Goal: Information Seeking & Learning: Learn about a topic

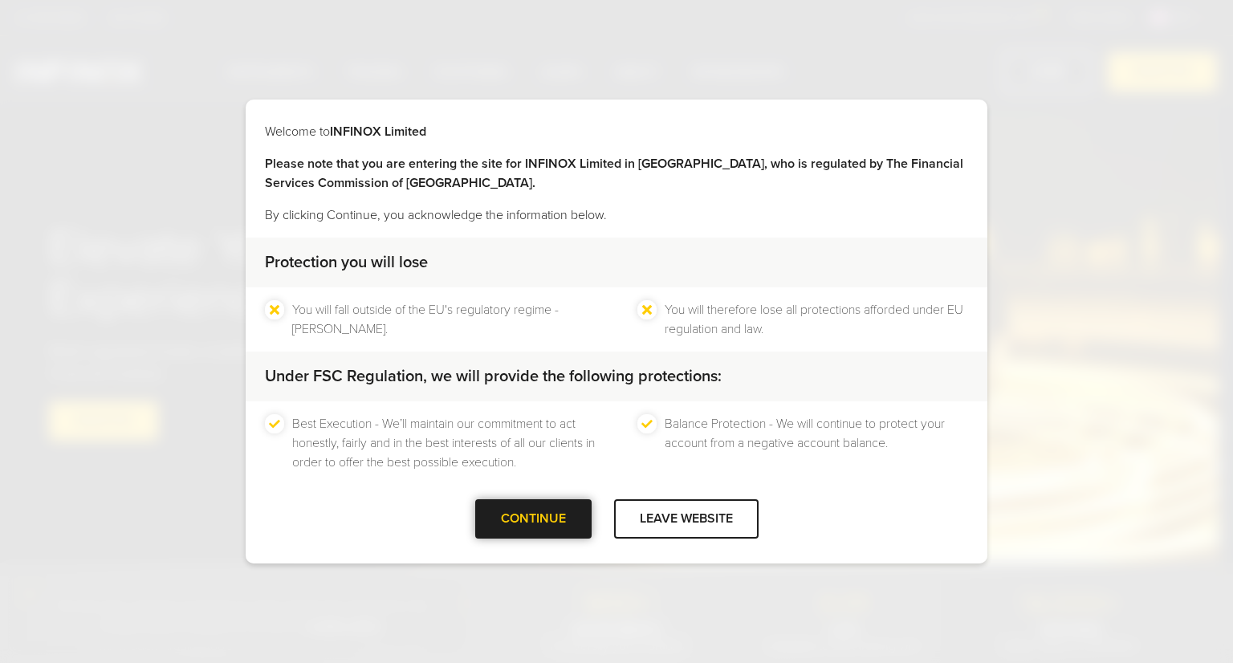
click at [533, 519] on div at bounding box center [533, 519] width 0 height 0
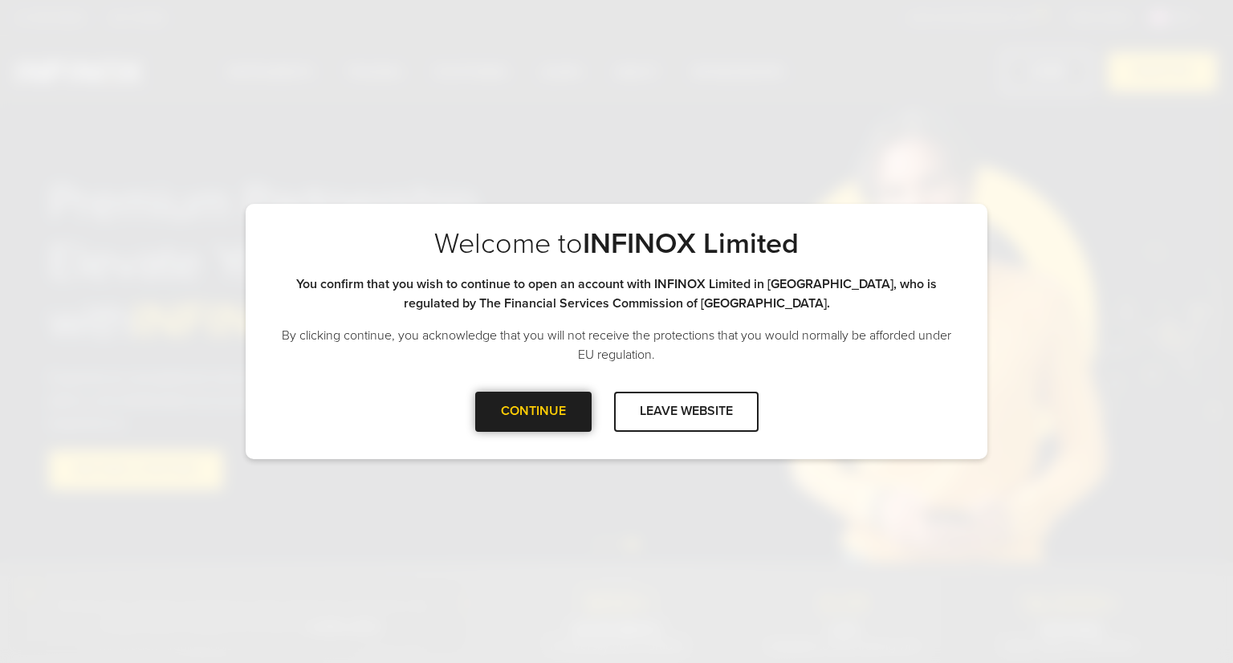
click at [533, 412] on div at bounding box center [533, 412] width 0 height 0
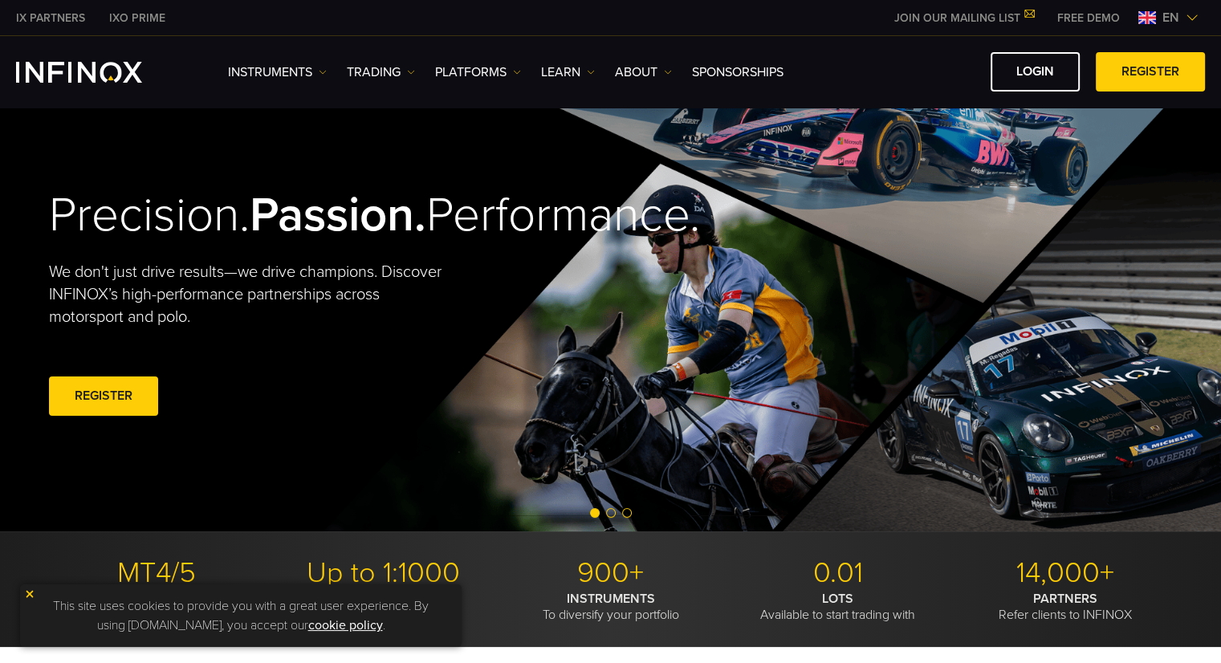
scroll to position [80, 0]
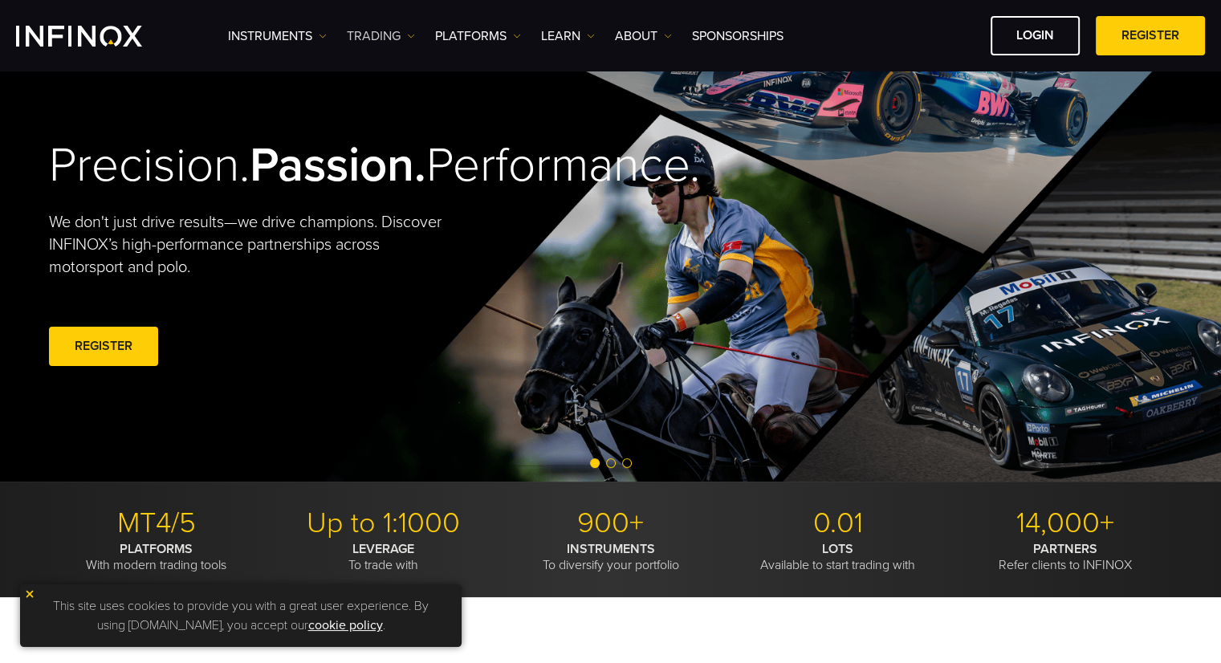
click at [405, 34] on link "TRADING" at bounding box center [381, 35] width 68 height 19
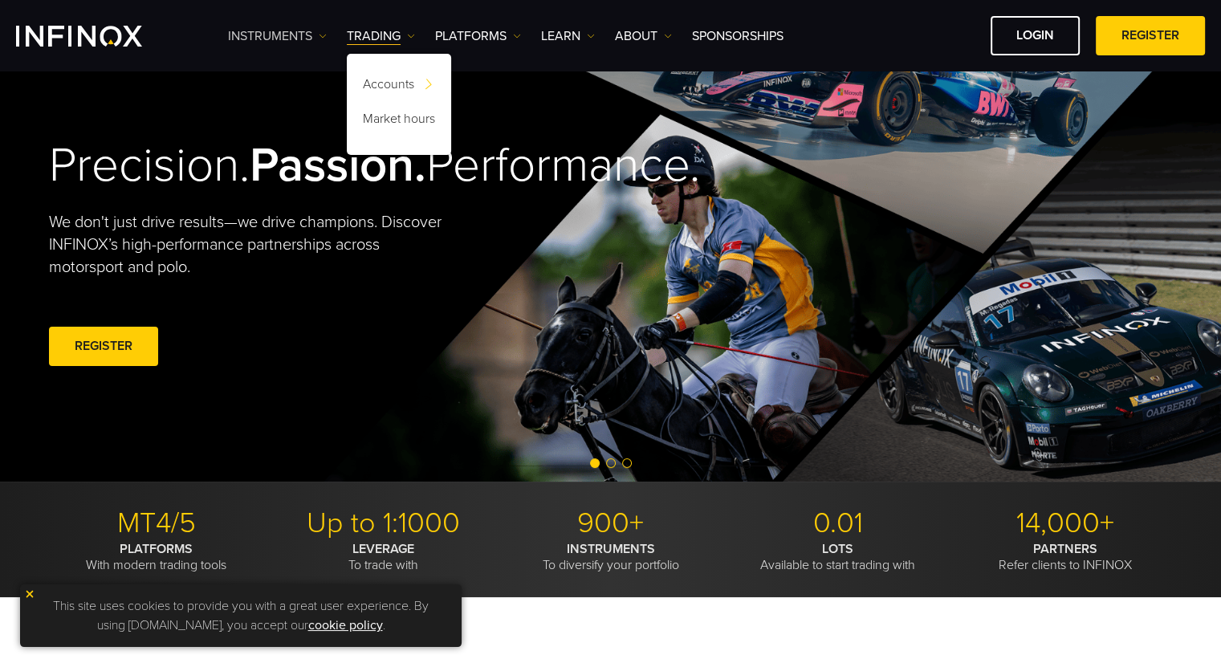
click at [295, 32] on link "Instruments" at bounding box center [277, 35] width 99 height 19
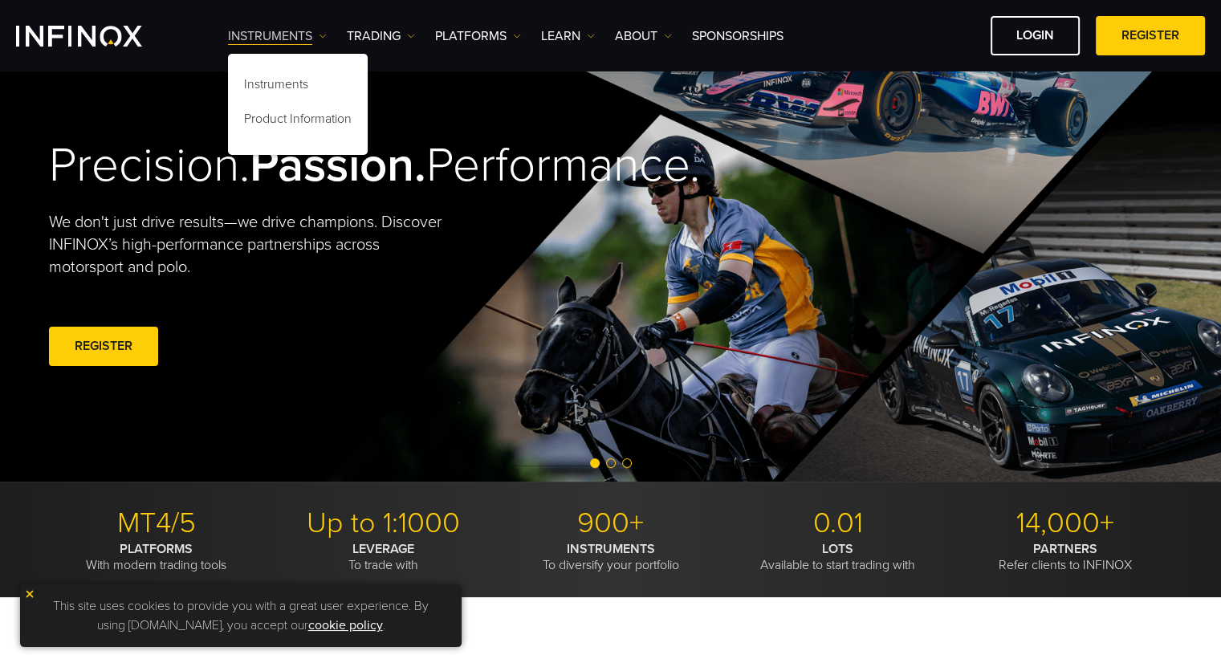
scroll to position [0, 0]
click at [380, 35] on link "TRADING" at bounding box center [381, 35] width 68 height 19
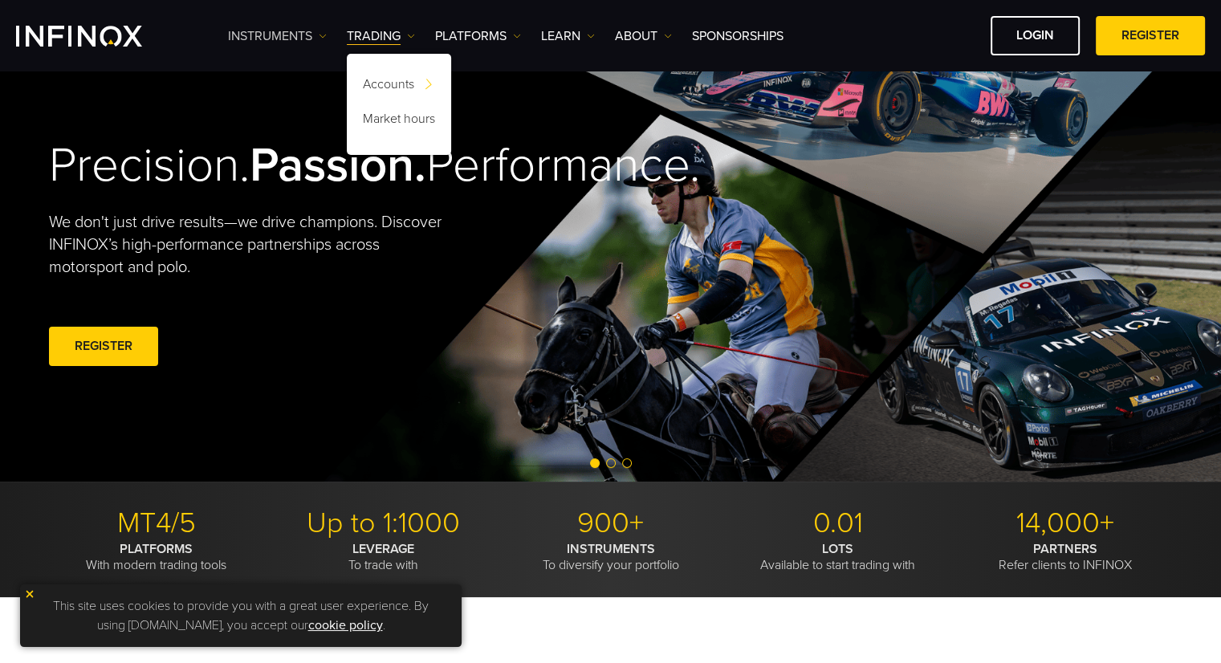
click at [295, 27] on link "Instruments" at bounding box center [277, 35] width 99 height 19
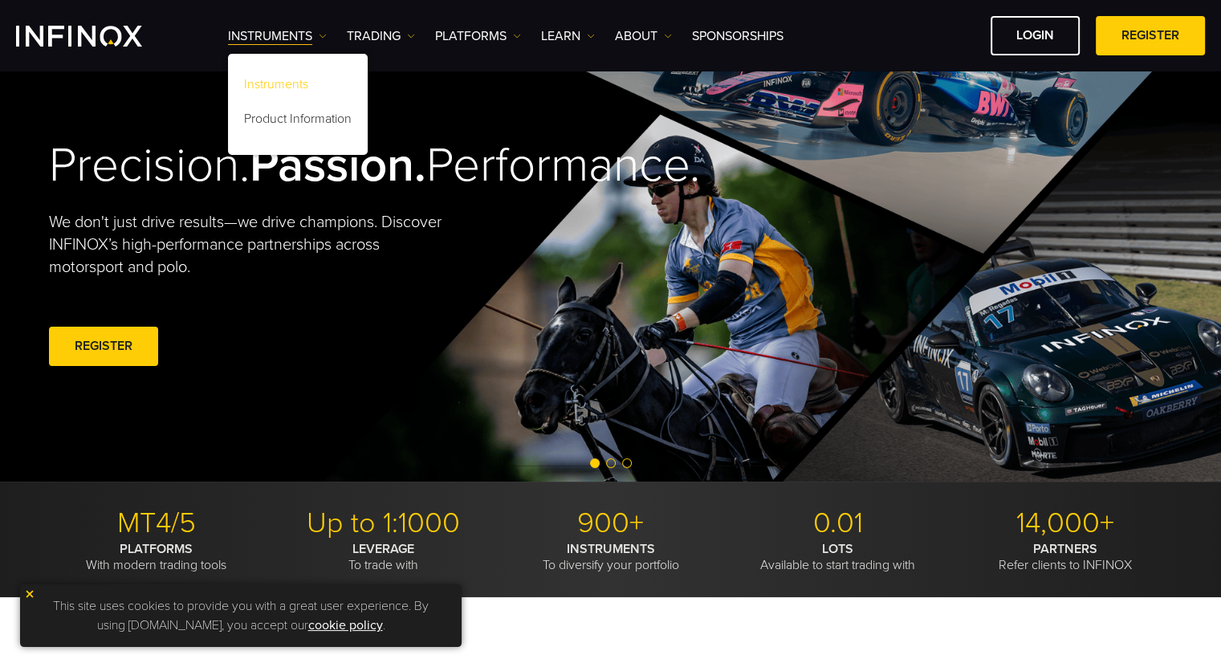
click at [289, 87] on link "Instruments" at bounding box center [298, 87] width 140 height 35
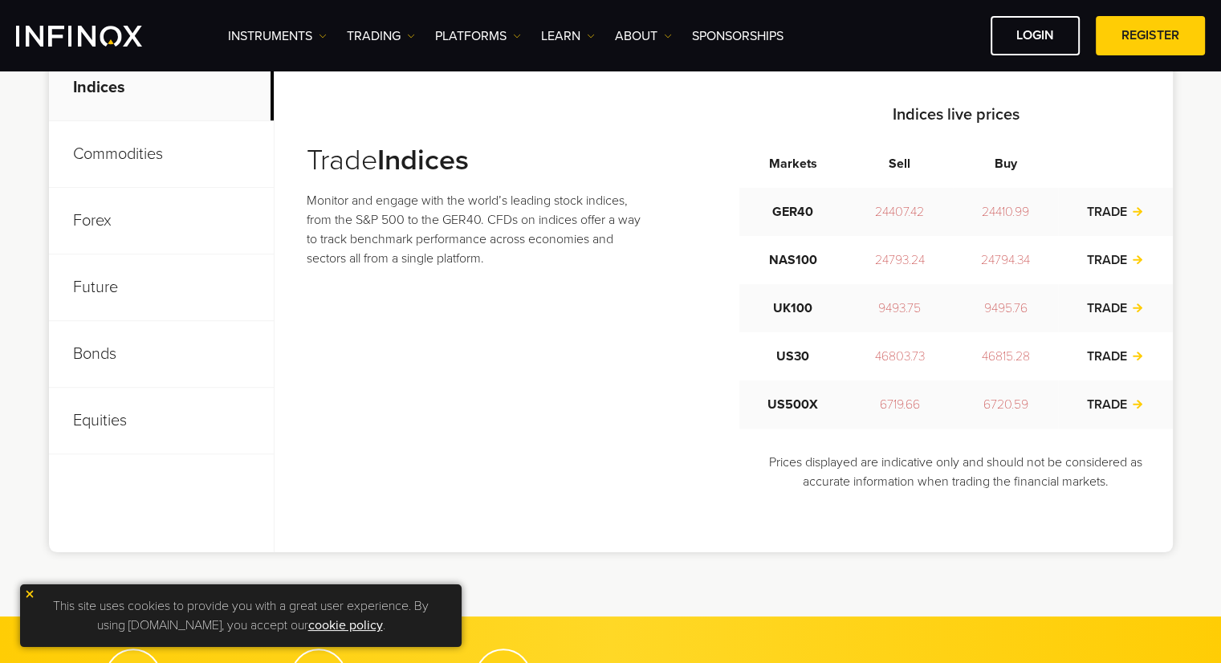
scroll to position [562, 0]
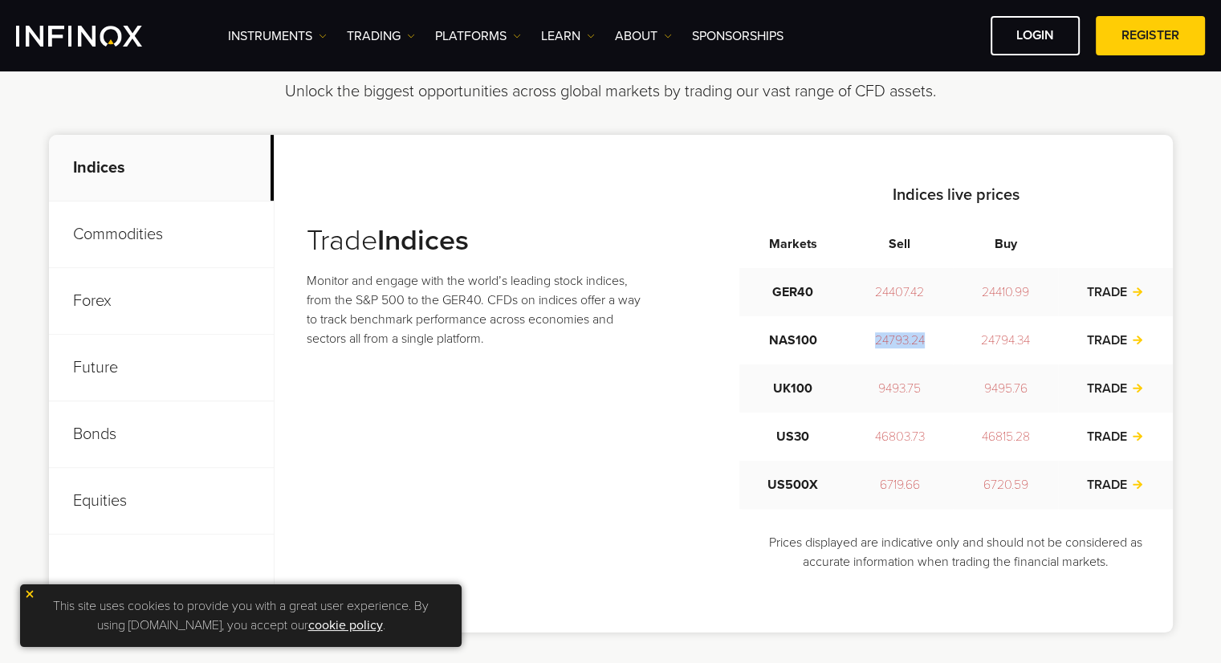
drag, startPoint x: 885, startPoint y: 338, endPoint x: 1035, endPoint y: 344, distance: 149.4
click at [1035, 344] on tr "NAS100 24793.24 24794.34 TRADE" at bounding box center [955, 340] width 433 height 48
click at [1033, 344] on td "24794.34" at bounding box center [1005, 340] width 105 height 48
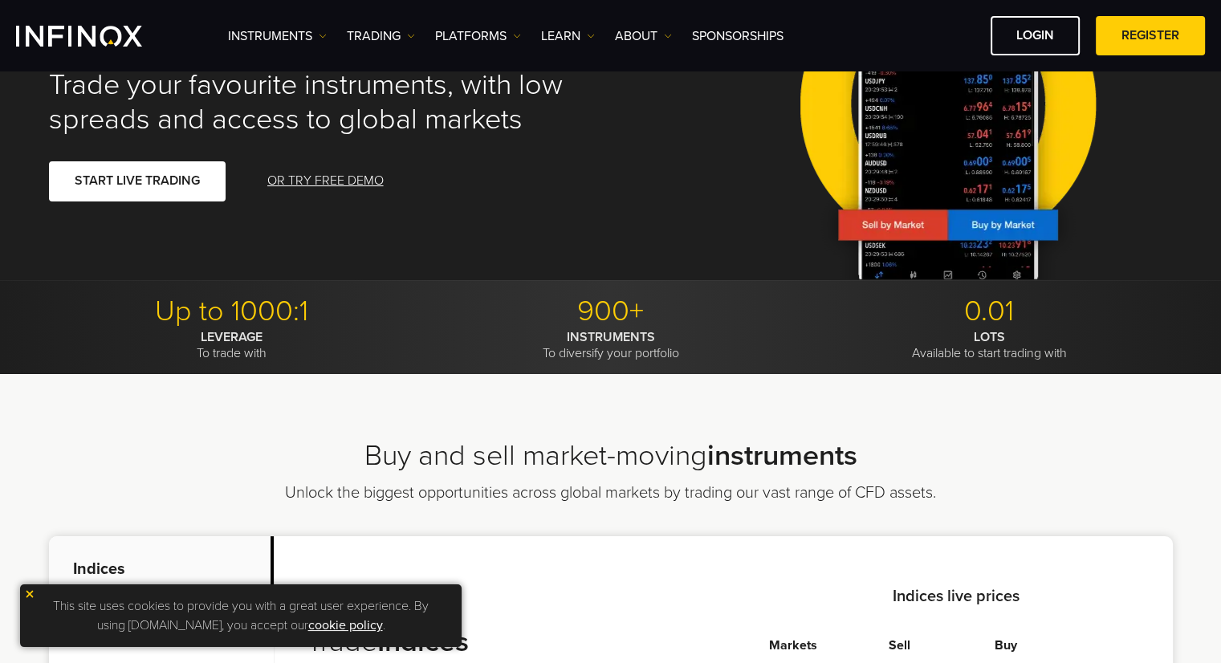
scroll to position [0, 0]
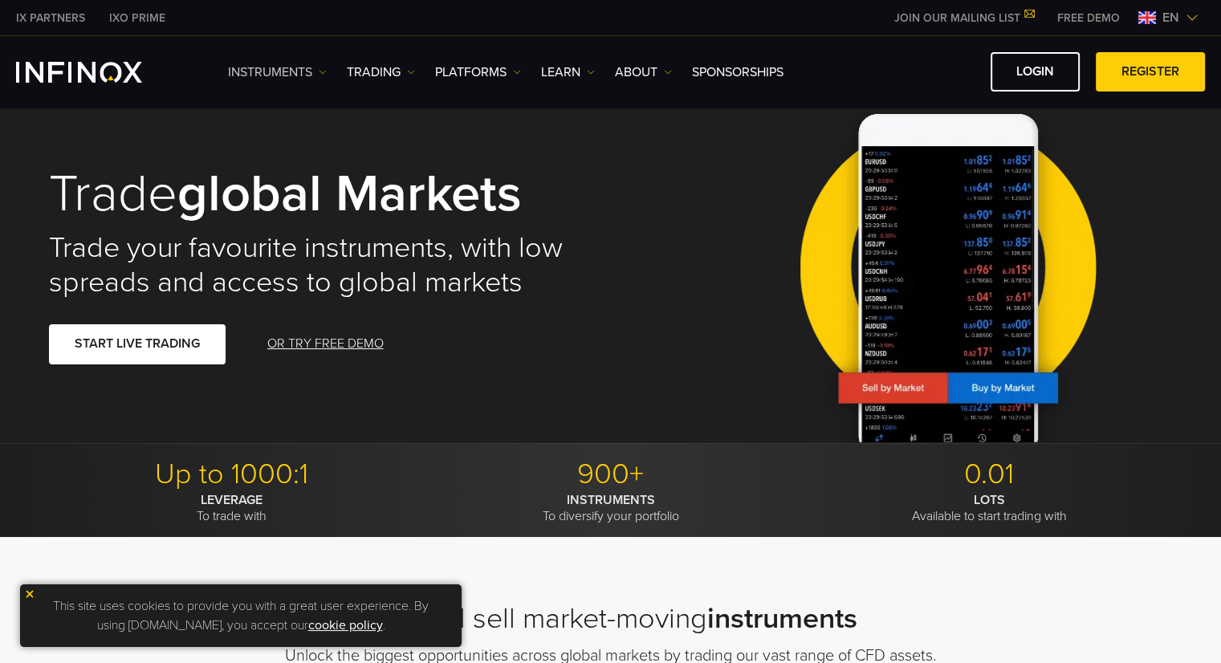
click at [322, 71] on img at bounding box center [323, 72] width 8 height 8
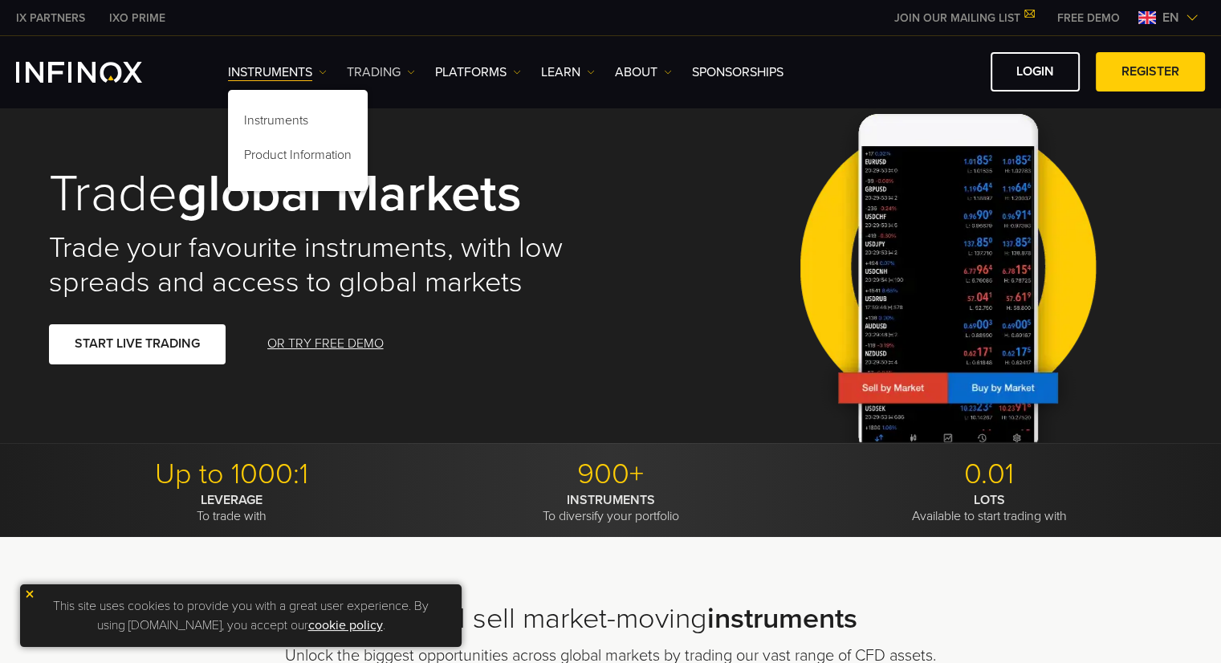
click at [392, 71] on link "TRADING" at bounding box center [381, 72] width 68 height 19
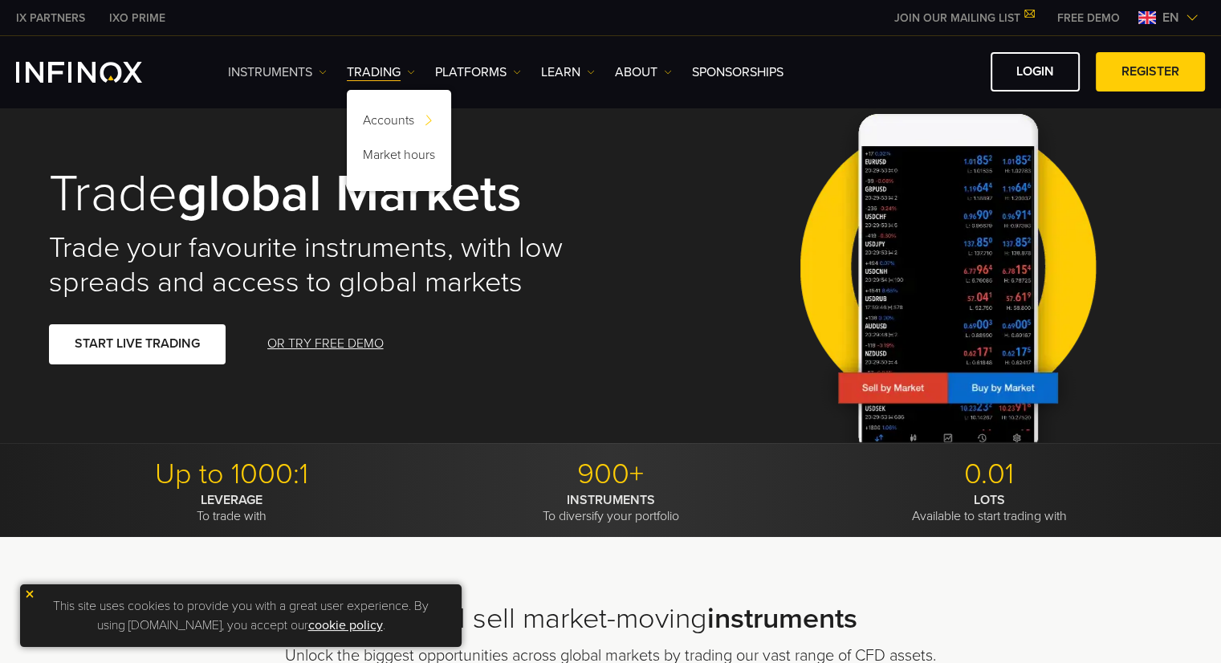
drag, startPoint x: 304, startPoint y: 69, endPoint x: 319, endPoint y: 66, distance: 14.8
click at [303, 68] on link "Instruments" at bounding box center [277, 72] width 99 height 19
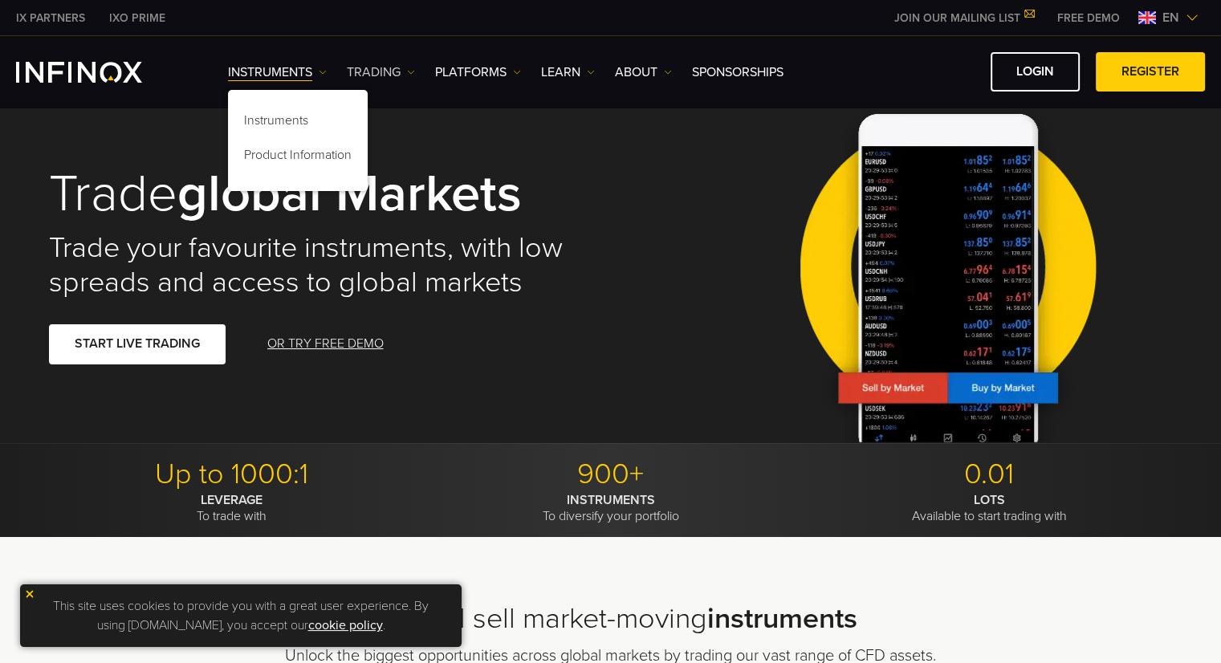
click at [373, 72] on link "TRADING" at bounding box center [381, 72] width 68 height 19
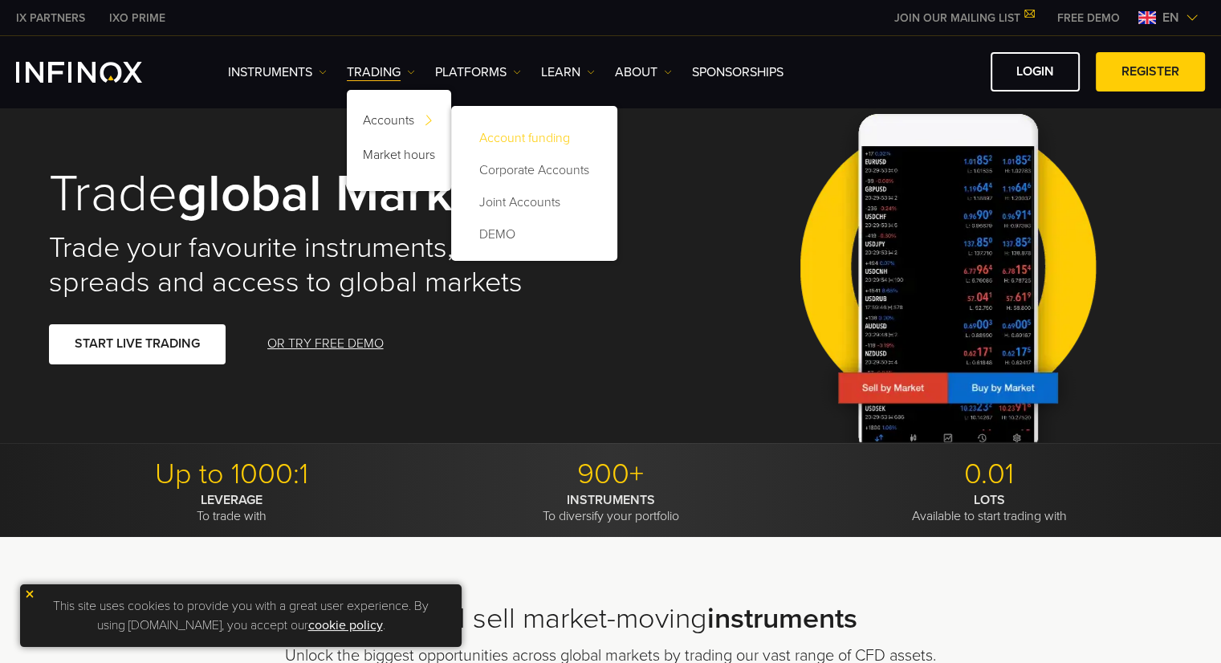
click at [566, 142] on link "Account funding" at bounding box center [534, 138] width 134 height 32
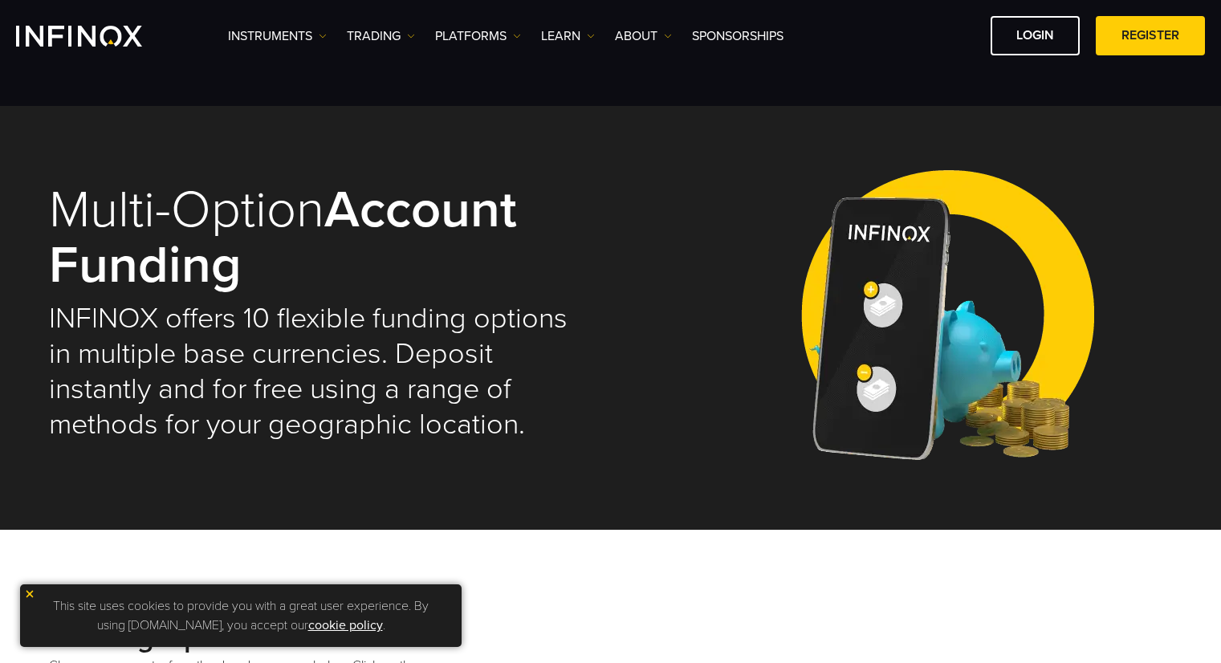
select select "***"
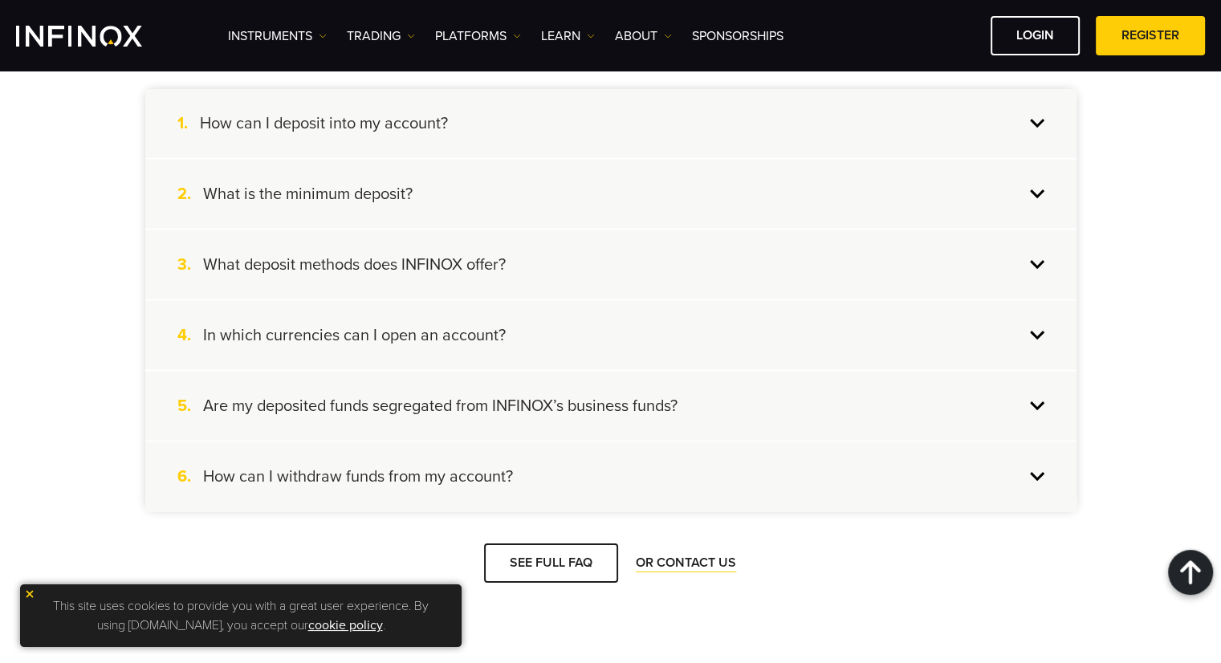
scroll to position [4004, 0]
click at [22, 598] on div "This site uses cookies to provide you with a great user experience. By using in…" at bounding box center [240, 615] width 441 height 63
click at [27, 592] on img at bounding box center [29, 593] width 11 height 11
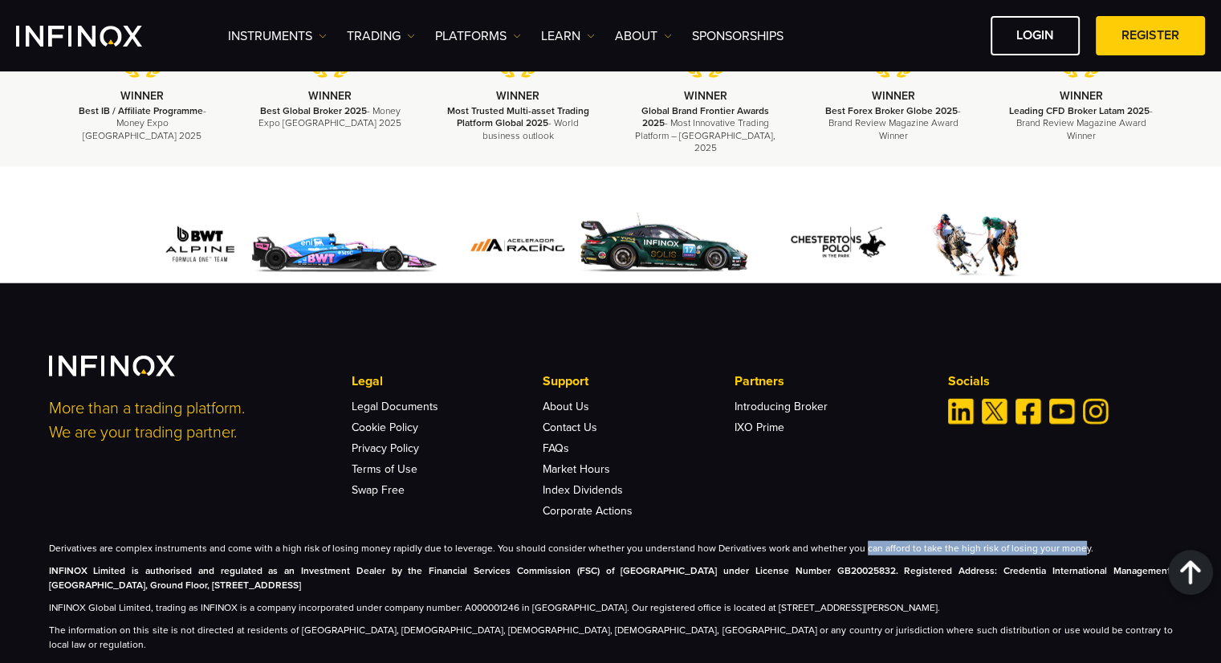
drag, startPoint x: 1059, startPoint y: 520, endPoint x: 841, endPoint y: 512, distance: 218.5
click at [842, 541] on p "Derivatives are complex instruments and come with a high risk of losing money r…" at bounding box center [611, 548] width 1124 height 14
click at [841, 541] on p "Derivatives are complex instruments and come with a high risk of losing money r…" at bounding box center [611, 548] width 1124 height 14
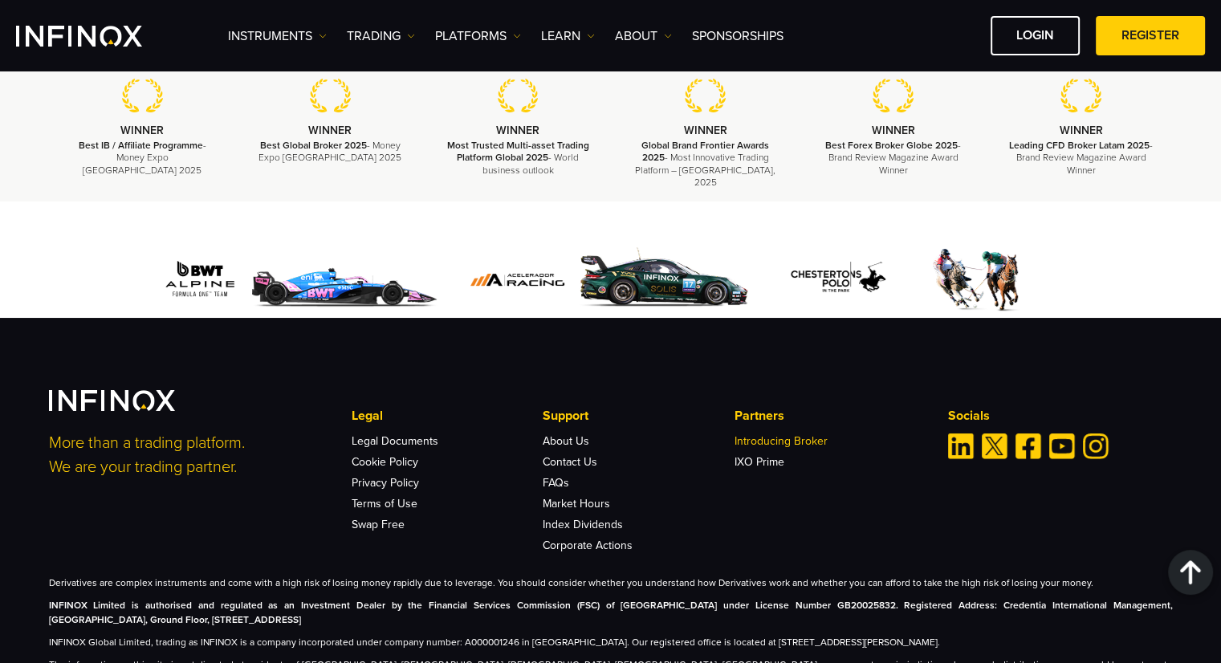
click at [799, 434] on link "Introducing Broker" at bounding box center [780, 441] width 93 height 14
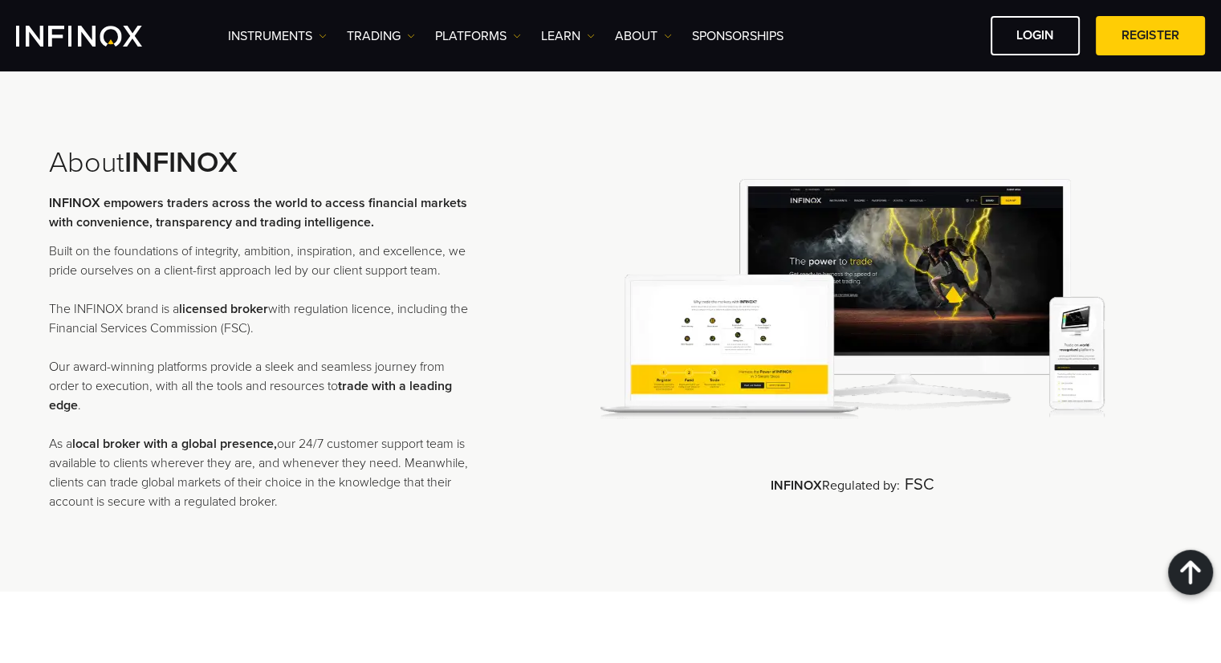
scroll to position [2203, 0]
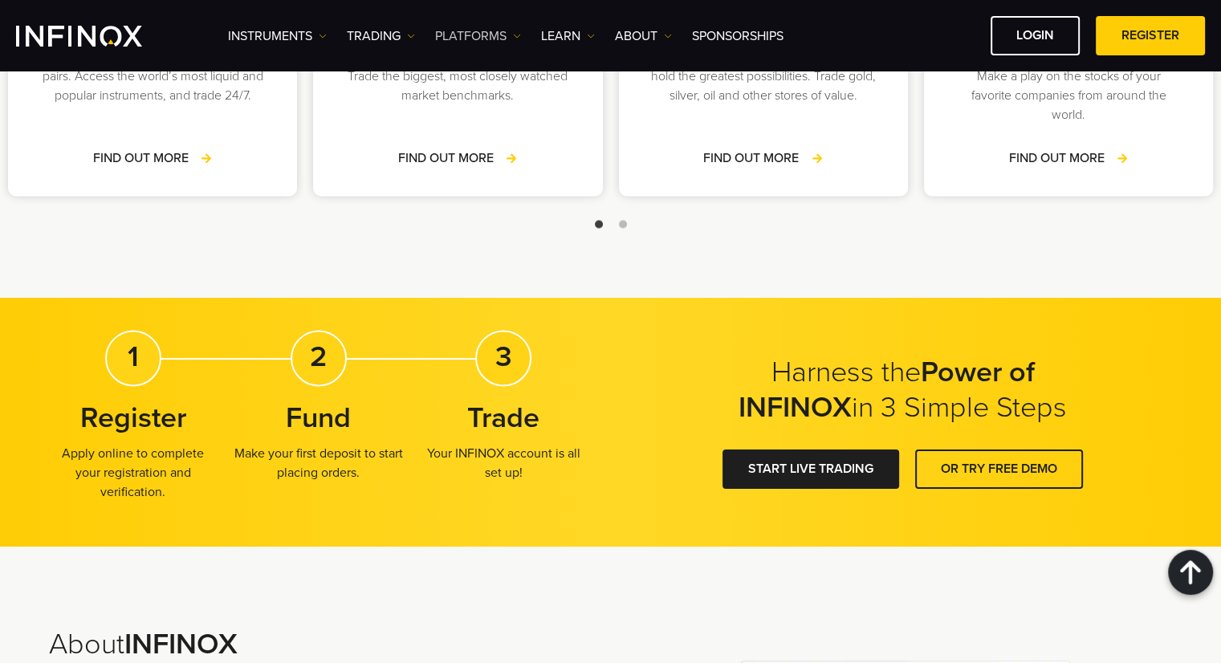
click at [494, 40] on link "PLATFORMS" at bounding box center [478, 35] width 86 height 19
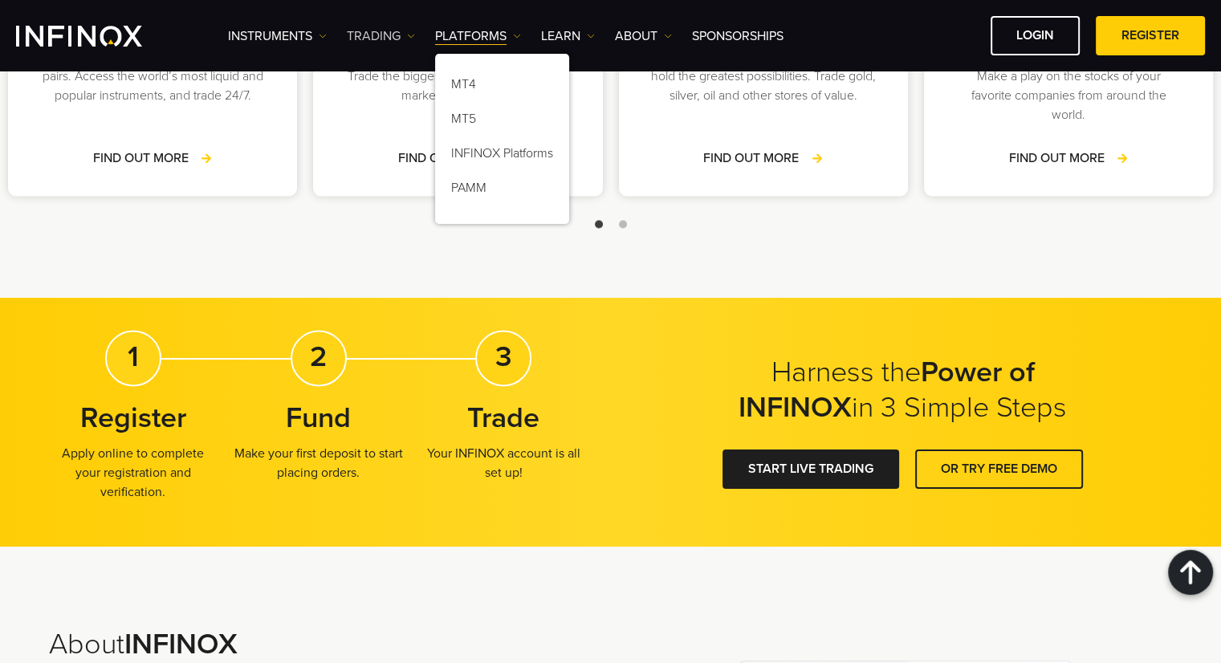
click at [388, 43] on link "TRADING" at bounding box center [381, 35] width 68 height 19
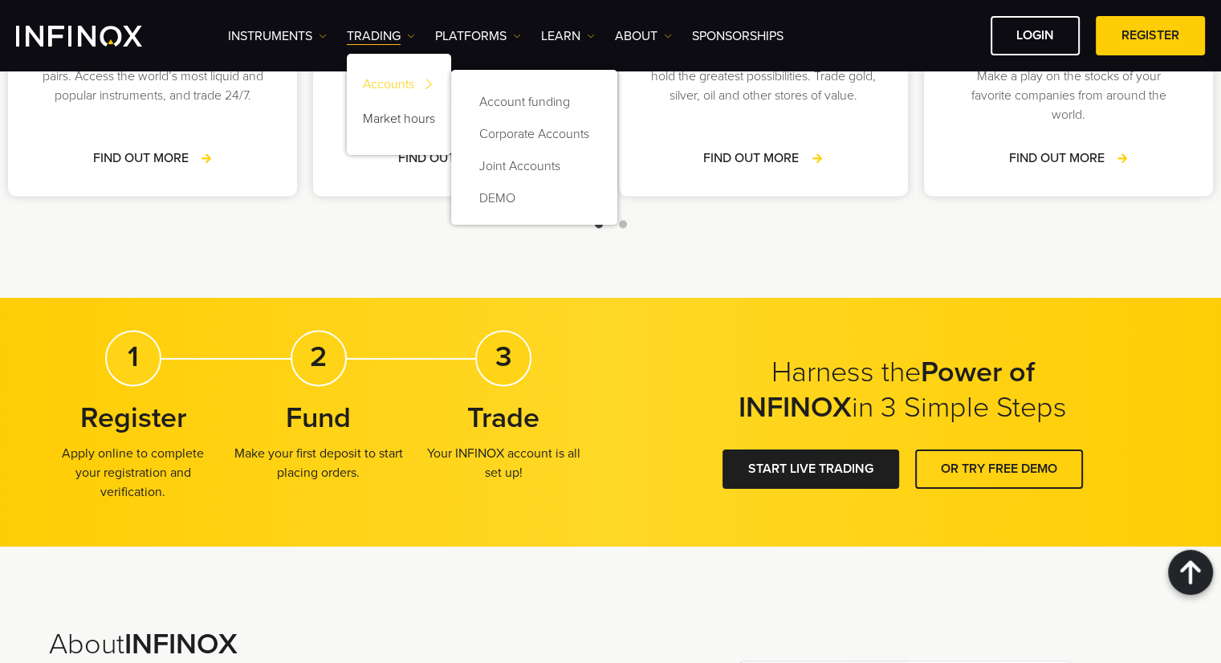
click at [417, 75] on link "Accounts" at bounding box center [399, 87] width 104 height 35
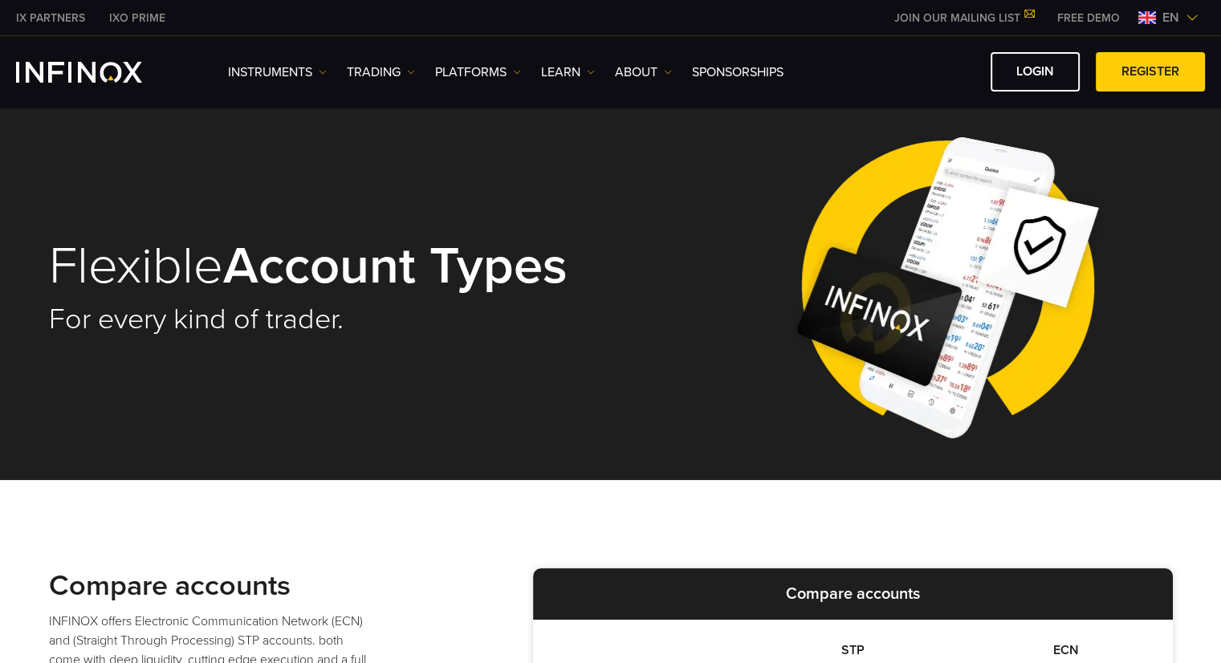
click at [572, 72] on link "Learn" at bounding box center [568, 72] width 54 height 19
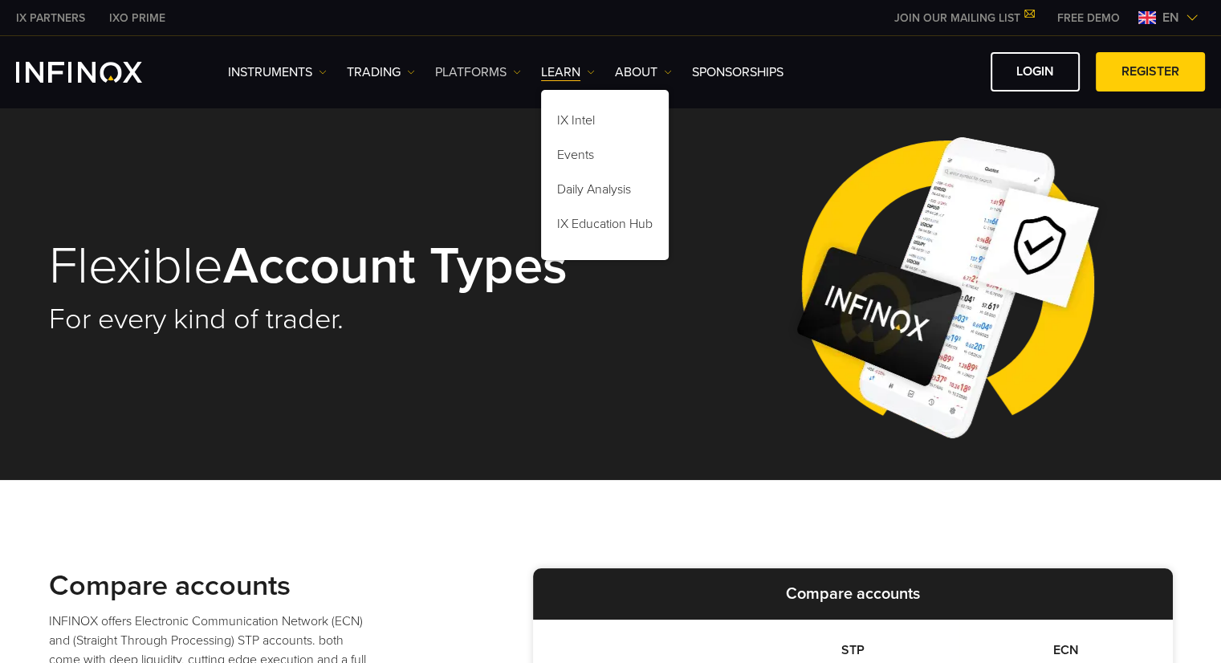
click at [501, 72] on link "PLATFORMS" at bounding box center [478, 72] width 86 height 19
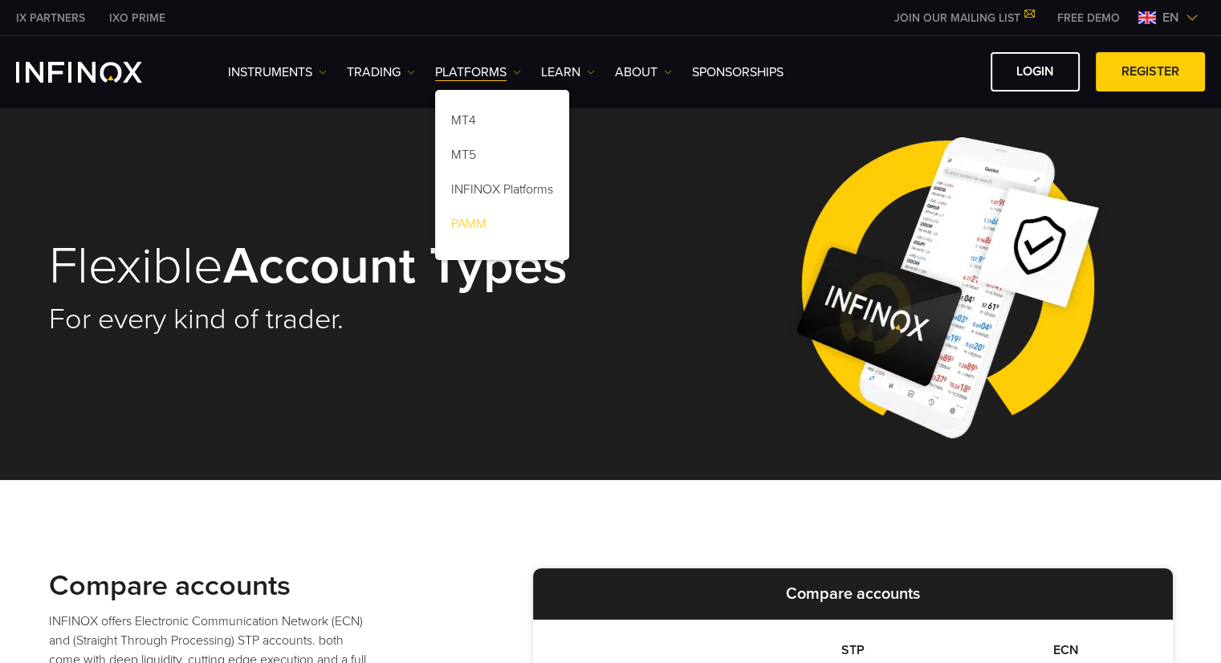
click at [507, 232] on link "PAMM" at bounding box center [502, 226] width 134 height 35
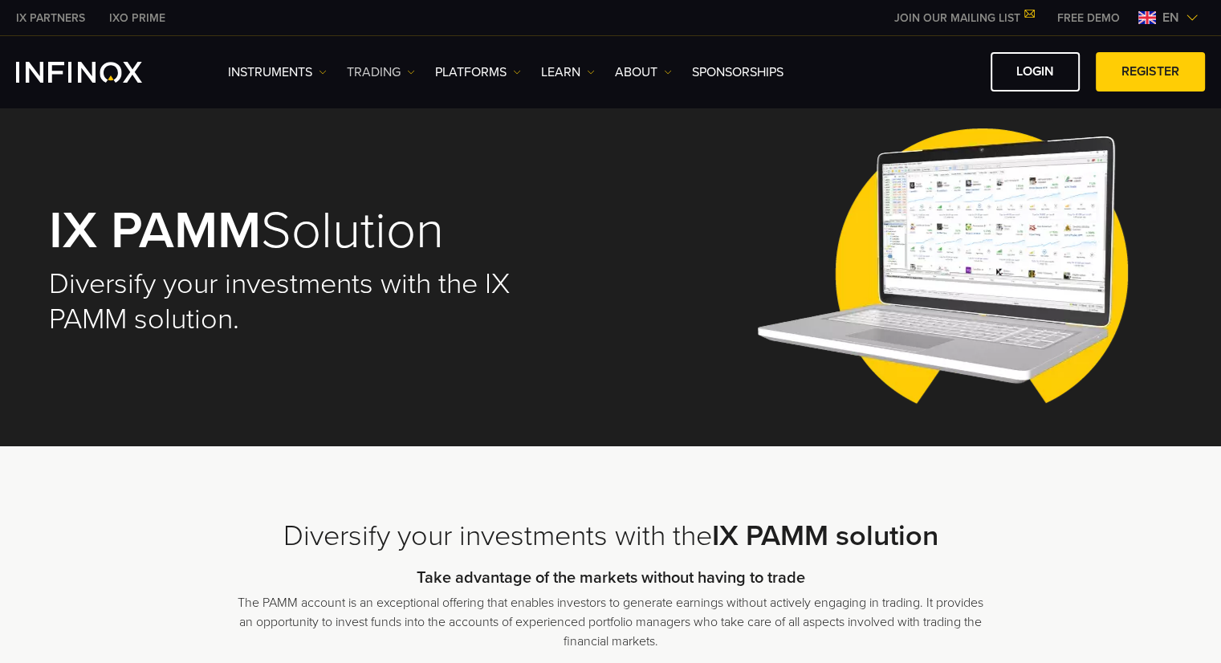
click at [413, 77] on link "TRADING" at bounding box center [381, 72] width 68 height 19
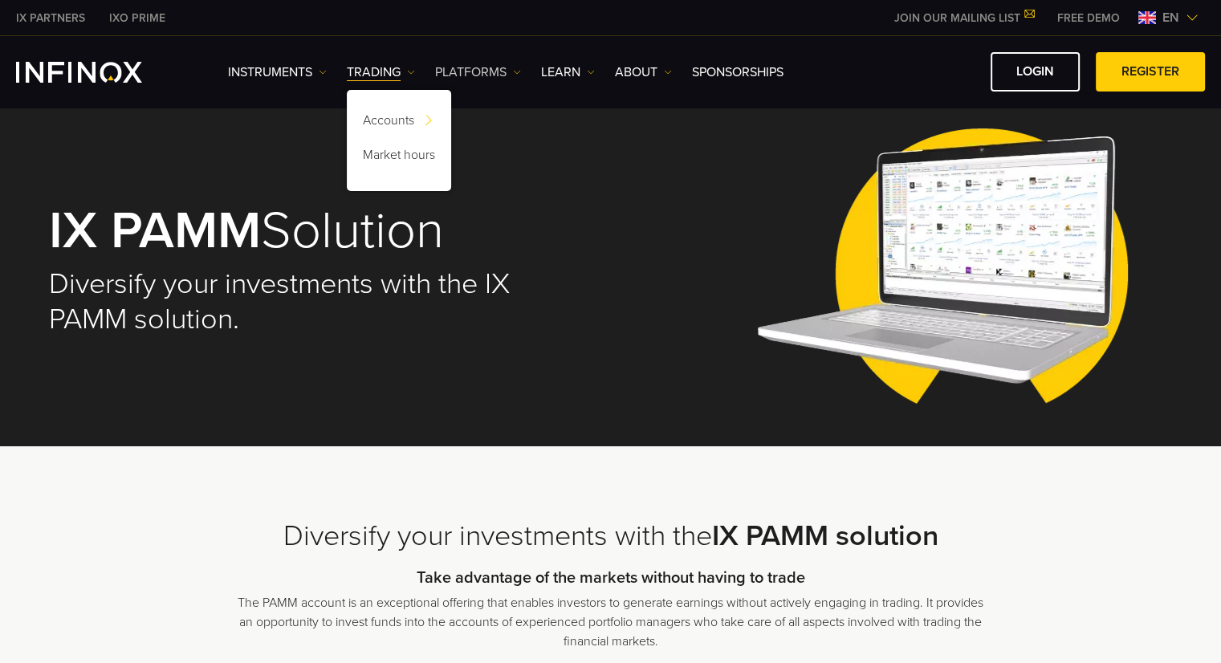
click at [509, 67] on link "PLATFORMS" at bounding box center [478, 72] width 86 height 19
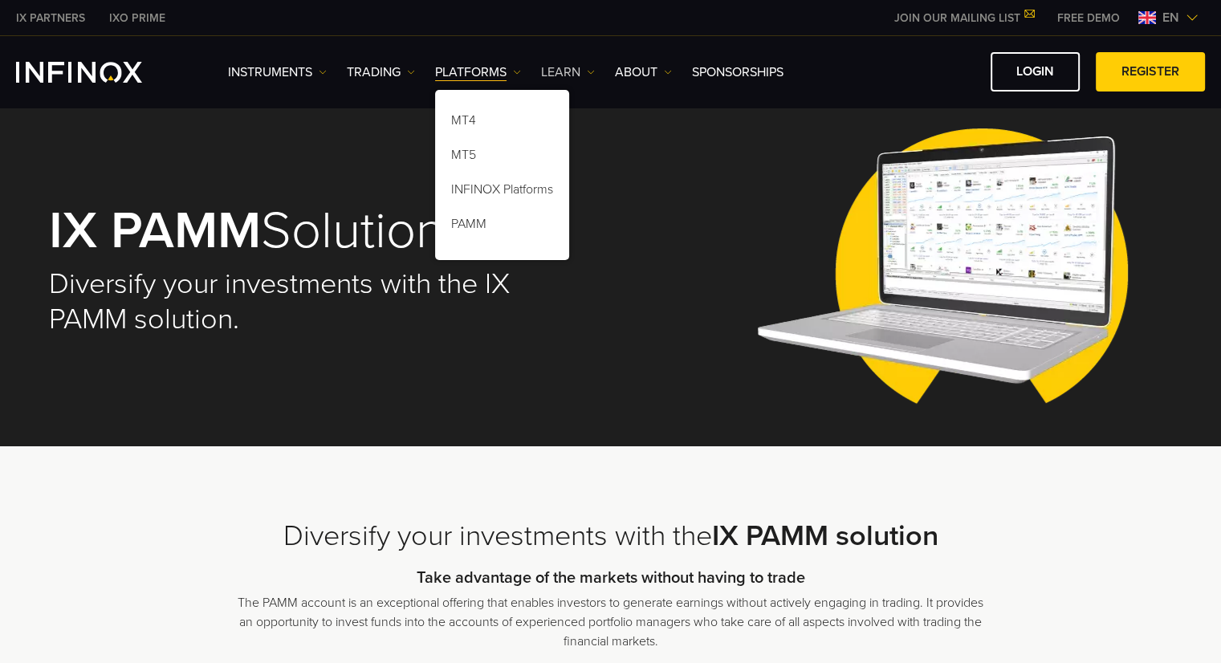
click at [587, 71] on link "Learn" at bounding box center [568, 72] width 54 height 19
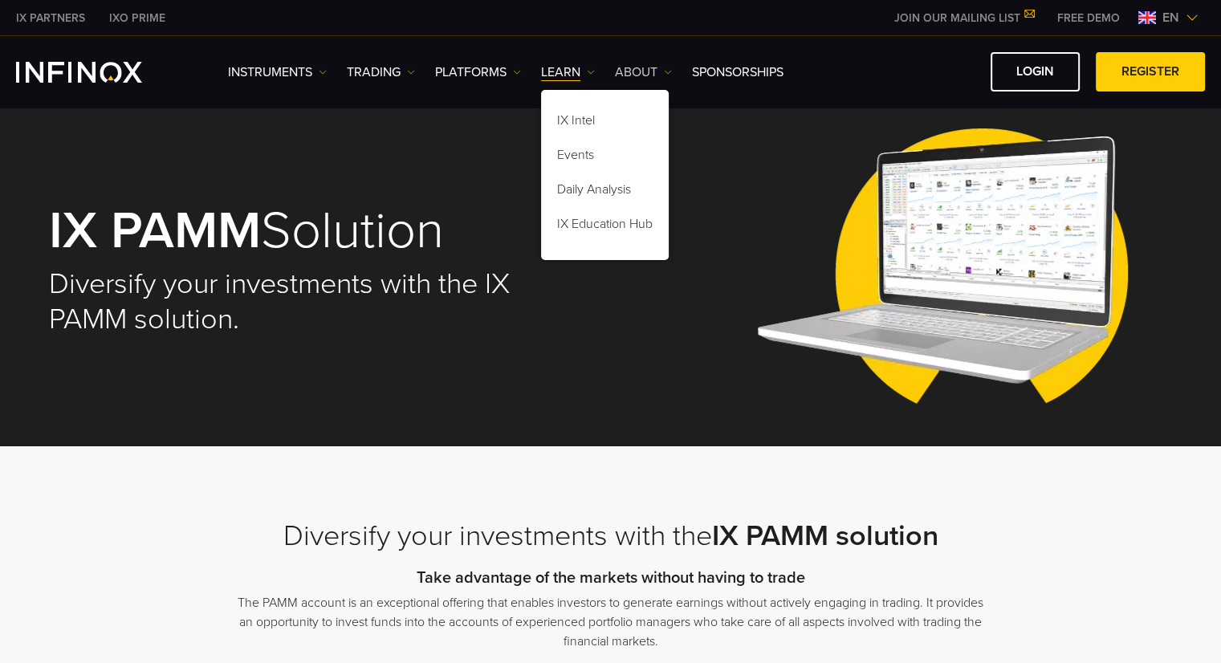
click at [649, 71] on link "ABOUT" at bounding box center [643, 72] width 57 height 19
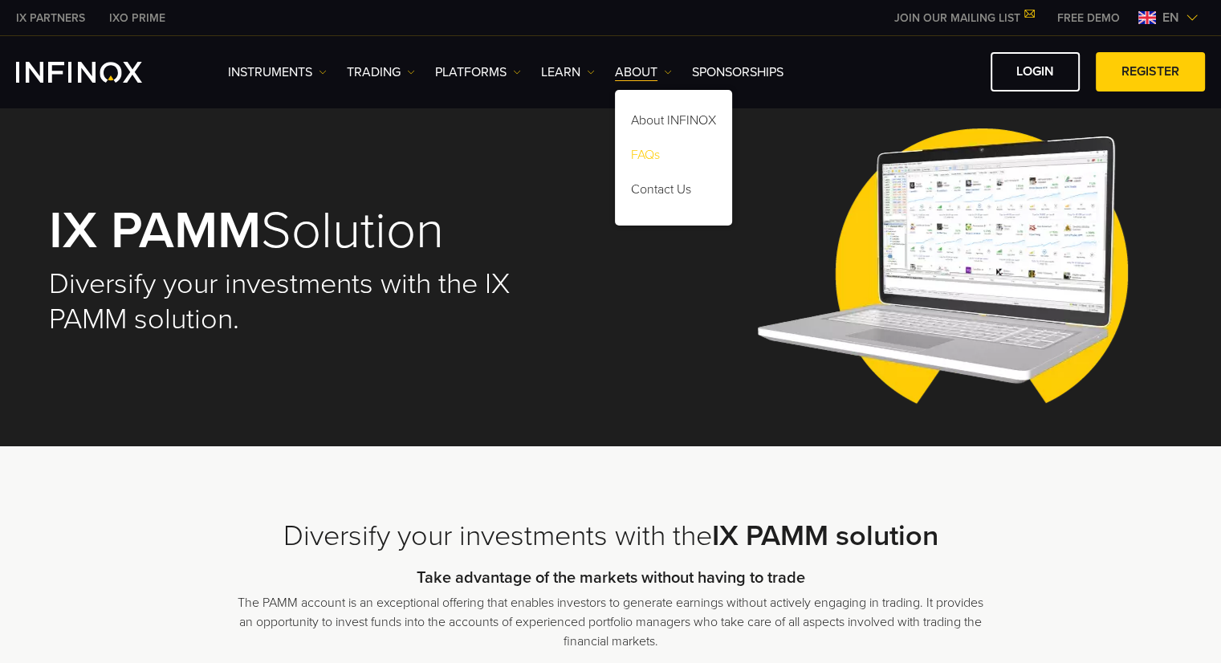
click at [655, 157] on link "FAQs" at bounding box center [673, 157] width 117 height 35
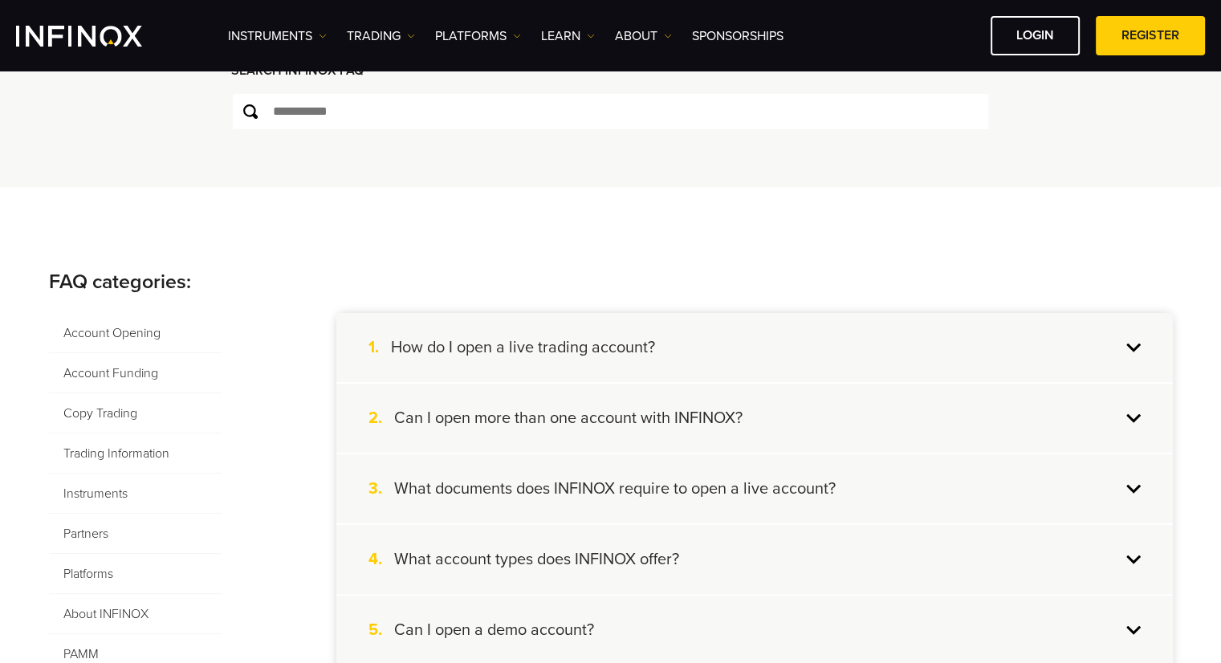
scroll to position [241, 0]
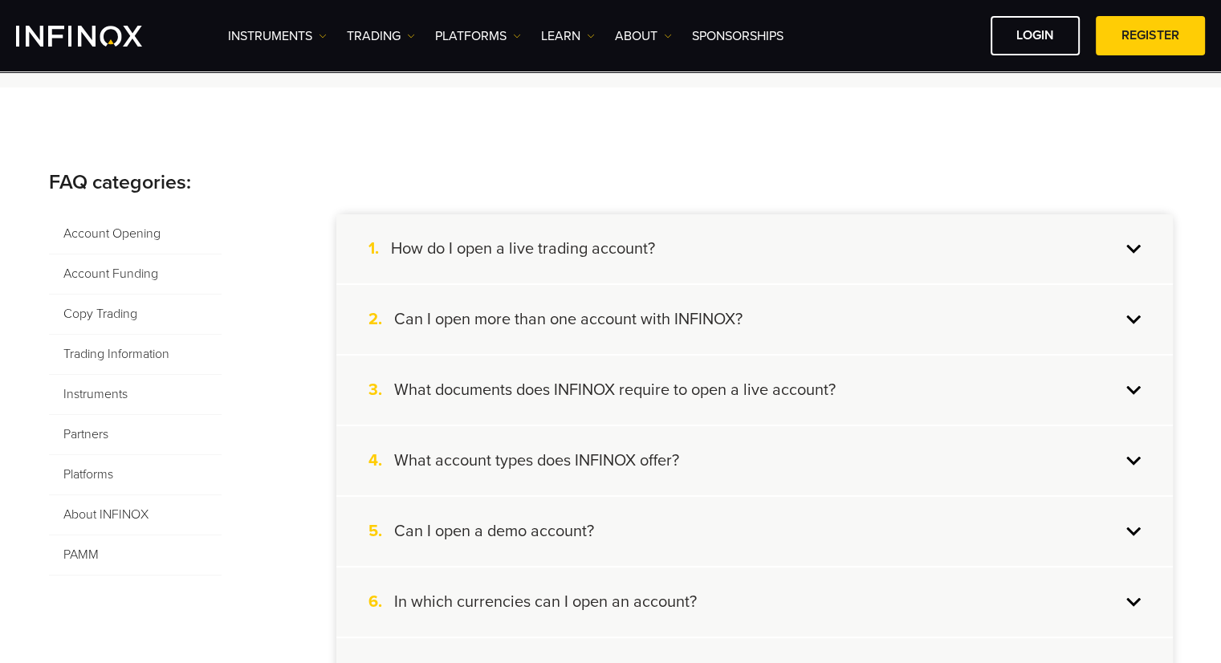
click at [103, 435] on span "Partners" at bounding box center [135, 435] width 173 height 40
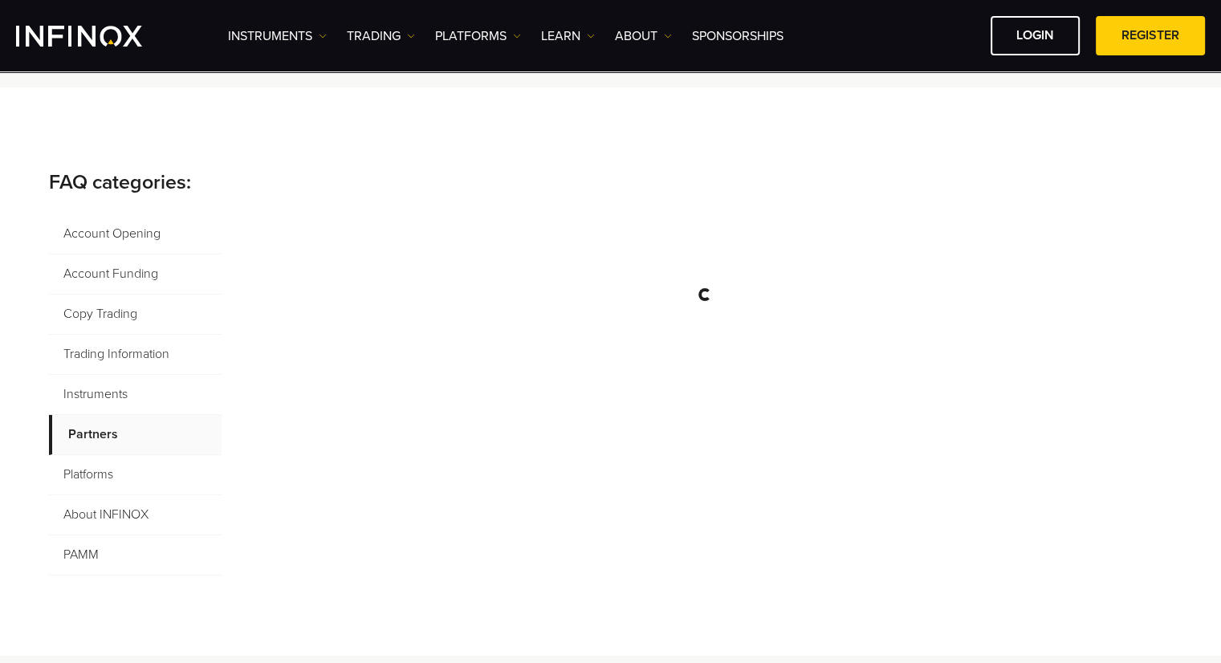
scroll to position [0, 0]
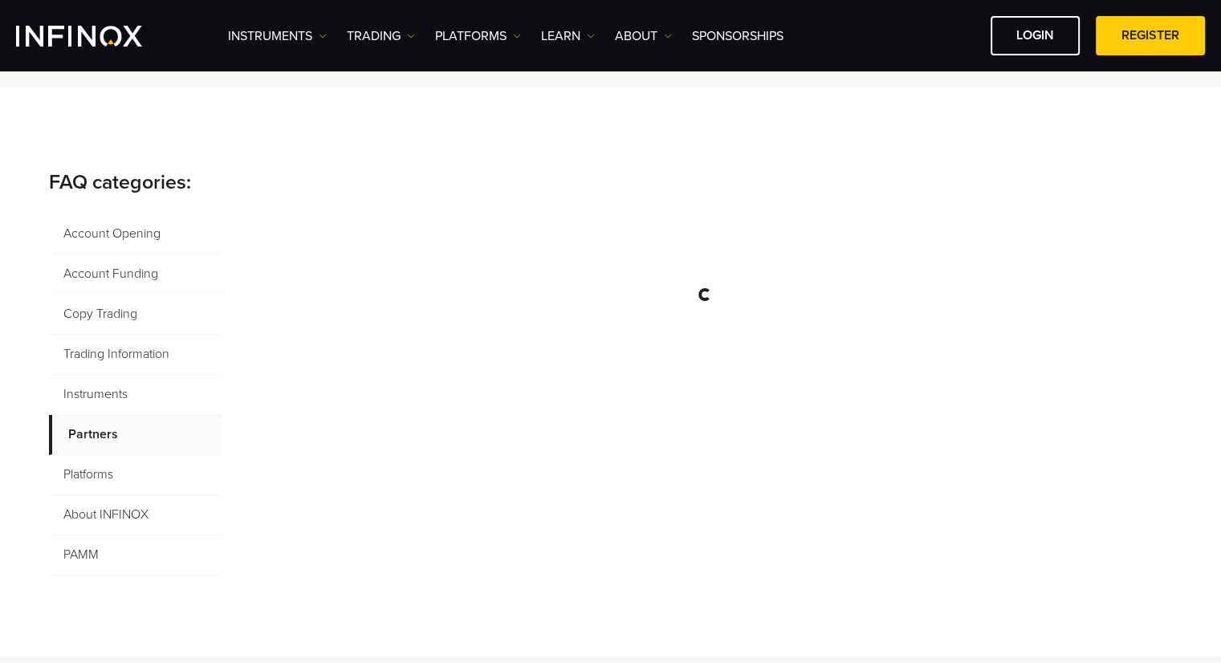
click at [119, 547] on span "PAMM" at bounding box center [135, 555] width 173 height 40
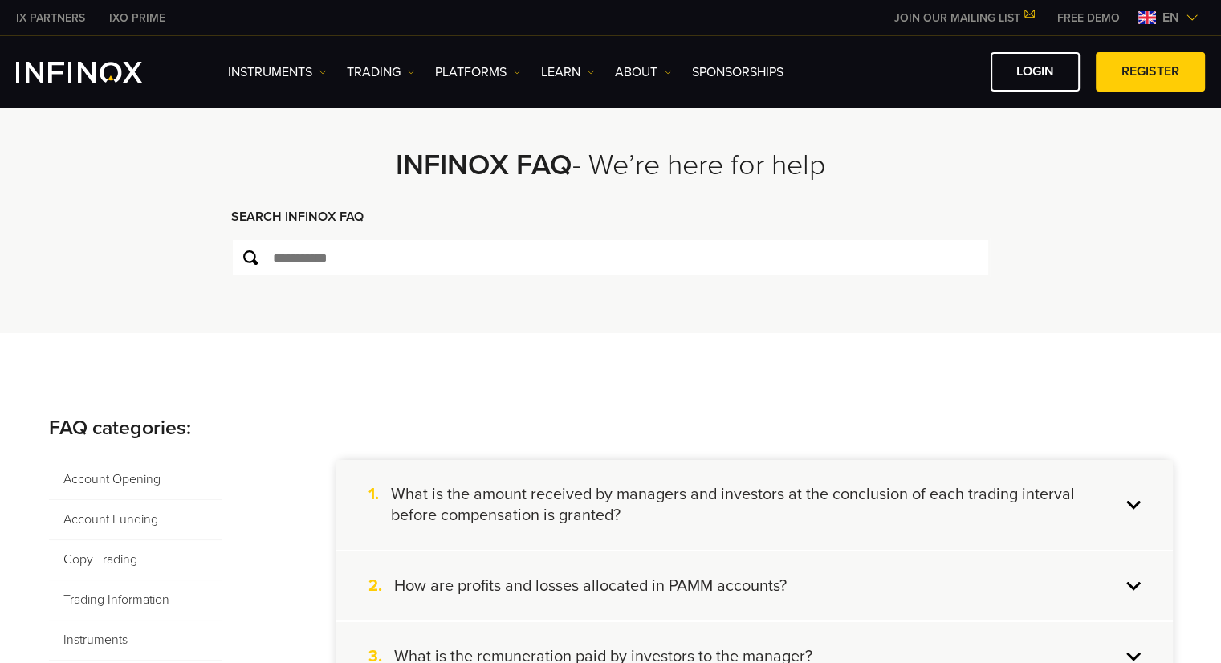
click at [1202, 14] on div "en" at bounding box center [1168, 17] width 73 height 19
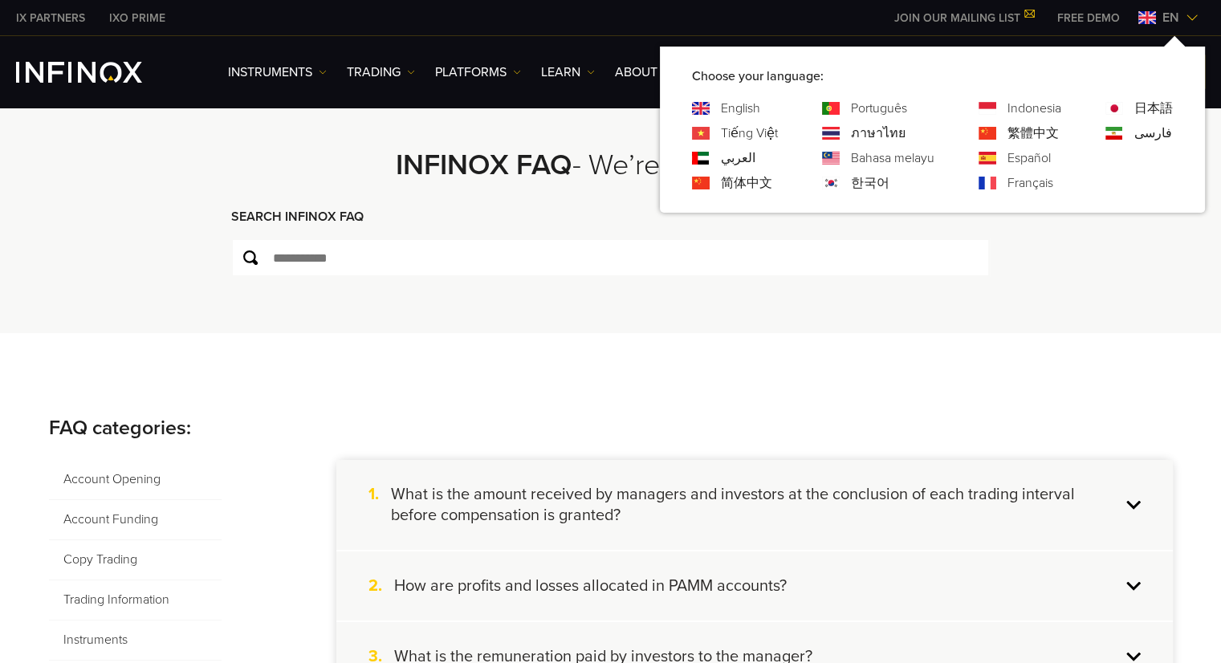
click at [999, 186] on div "Français" at bounding box center [1019, 182] width 83 height 19
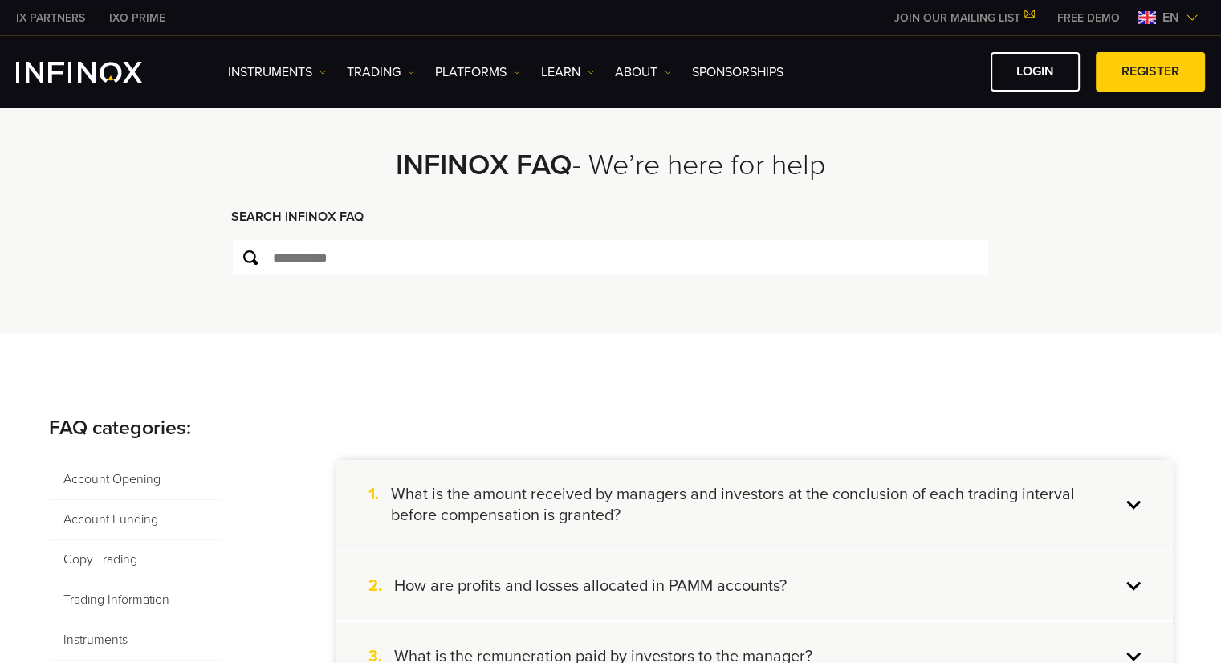
click at [1191, 15] on img at bounding box center [1192, 17] width 13 height 13
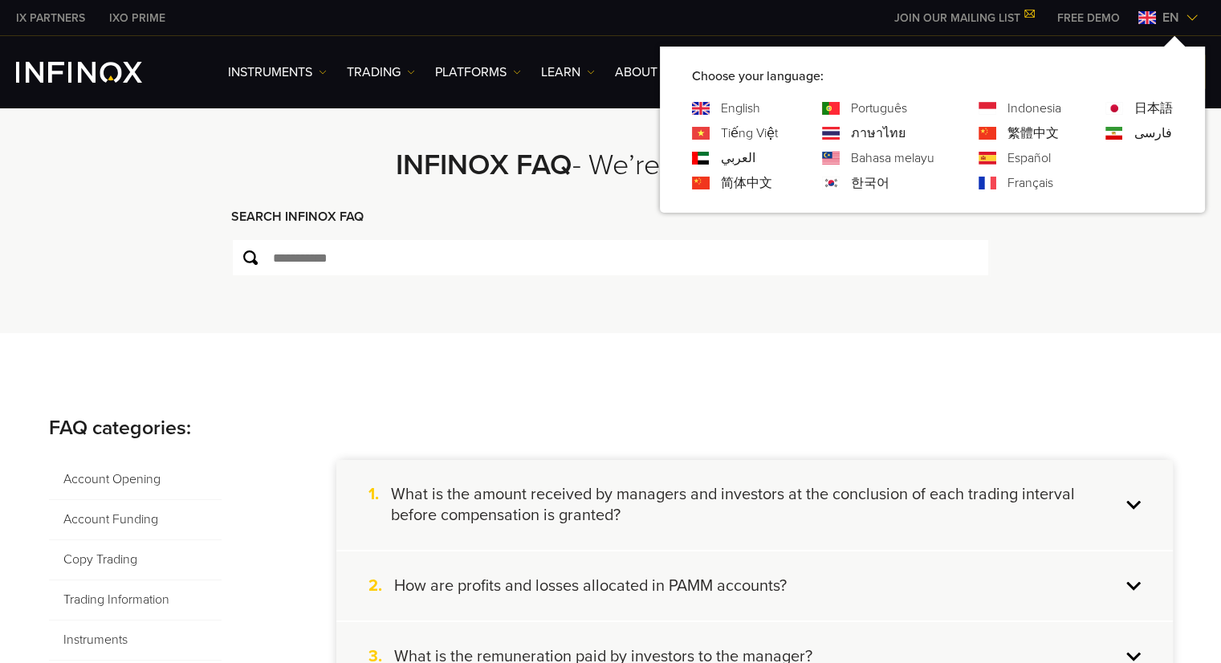
click at [1019, 184] on link "Français" at bounding box center [1030, 182] width 46 height 19
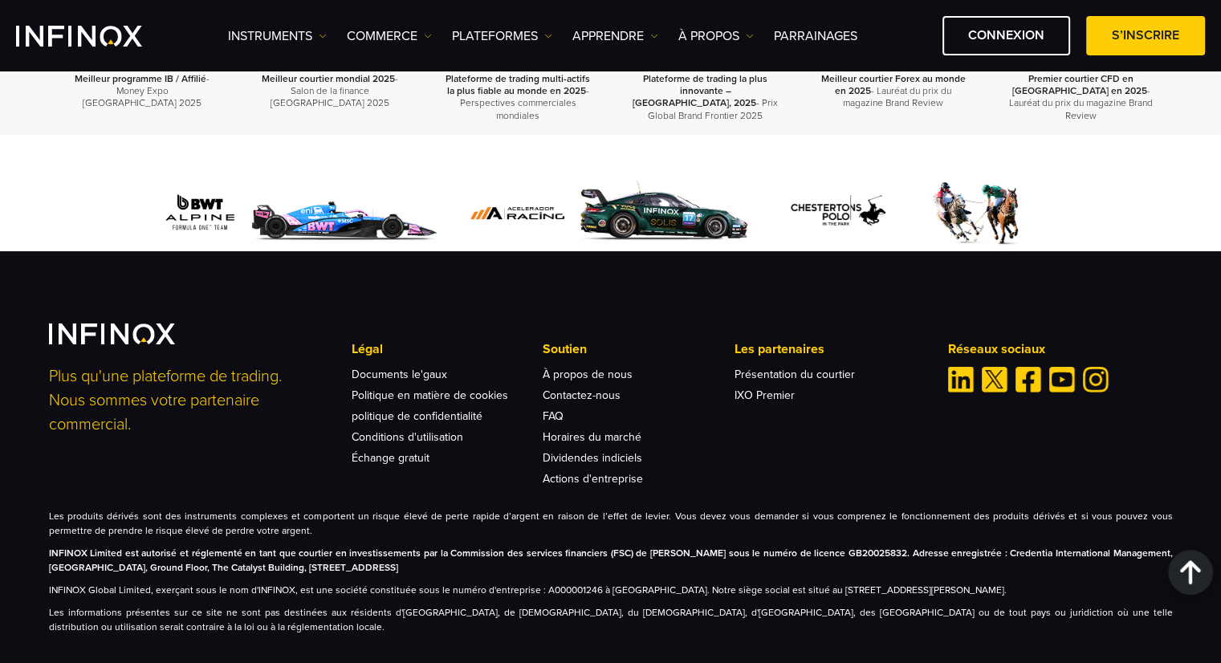
scroll to position [2719, 0]
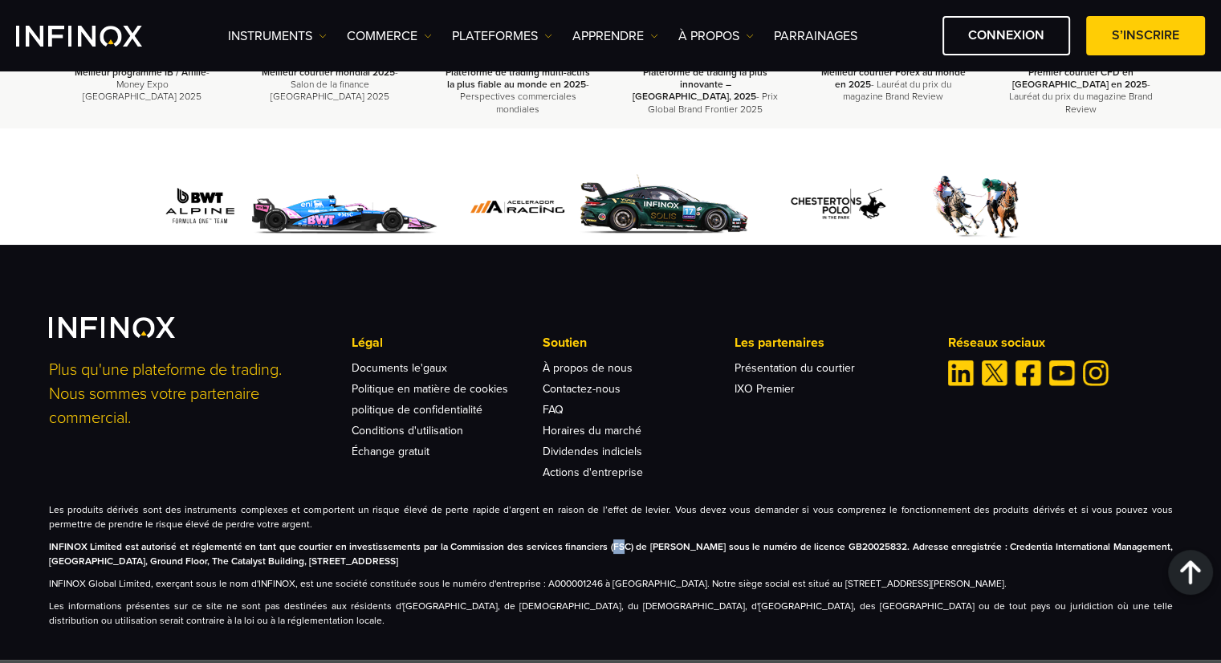
drag, startPoint x: 626, startPoint y: 534, endPoint x: 612, endPoint y: 535, distance: 13.7
click at [612, 541] on strong "INFINOX Limited est autorisé et réglementé en tant que courtier en investisseme…" at bounding box center [611, 554] width 1124 height 26
drag, startPoint x: 632, startPoint y: 537, endPoint x: 611, endPoint y: 537, distance: 20.9
click at [611, 541] on strong "INFINOX Limited est autorisé et réglementé en tant que courtier en investisseme…" at bounding box center [611, 554] width 1124 height 26
click at [706, 553] on p "INFINOX Limited est autorisé et réglementé en tant que courtier en investisseme…" at bounding box center [611, 553] width 1124 height 29
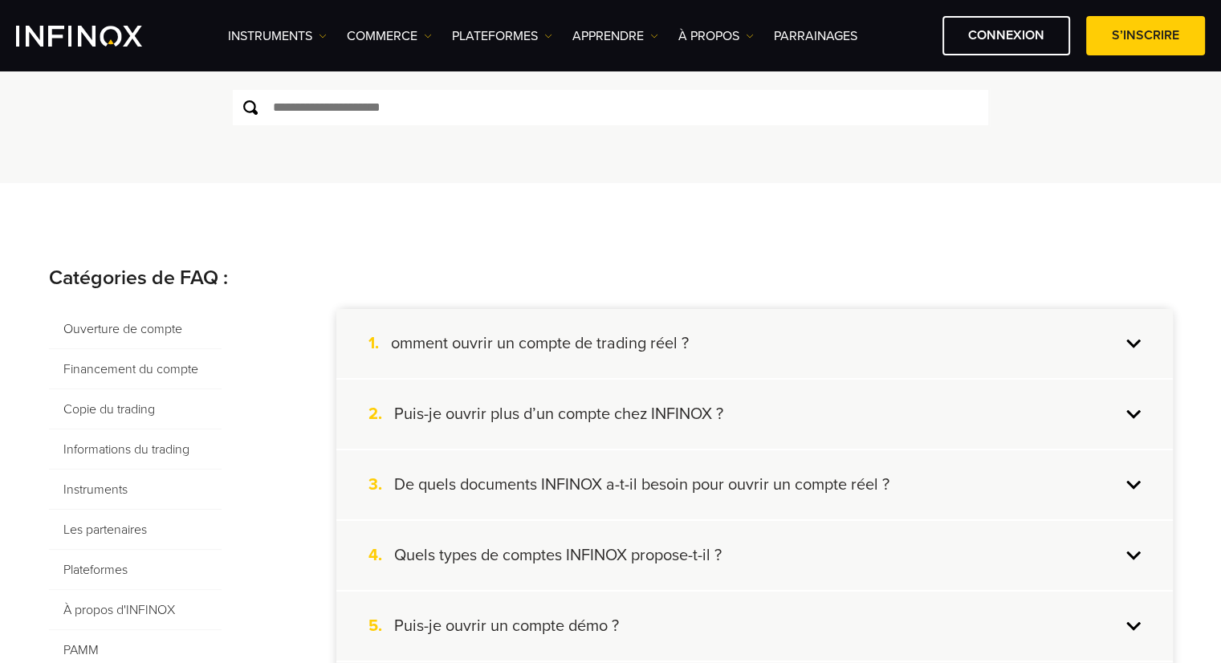
scroll to position [241, 0]
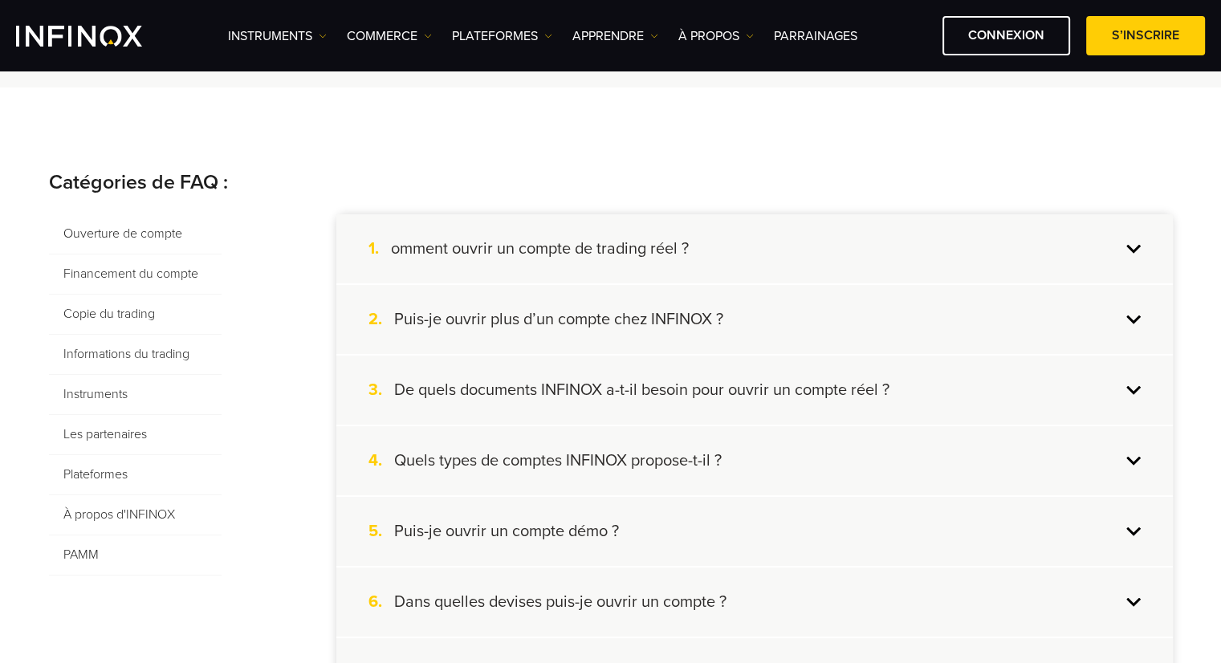
click at [91, 436] on span "Les partenaires" at bounding box center [135, 435] width 173 height 40
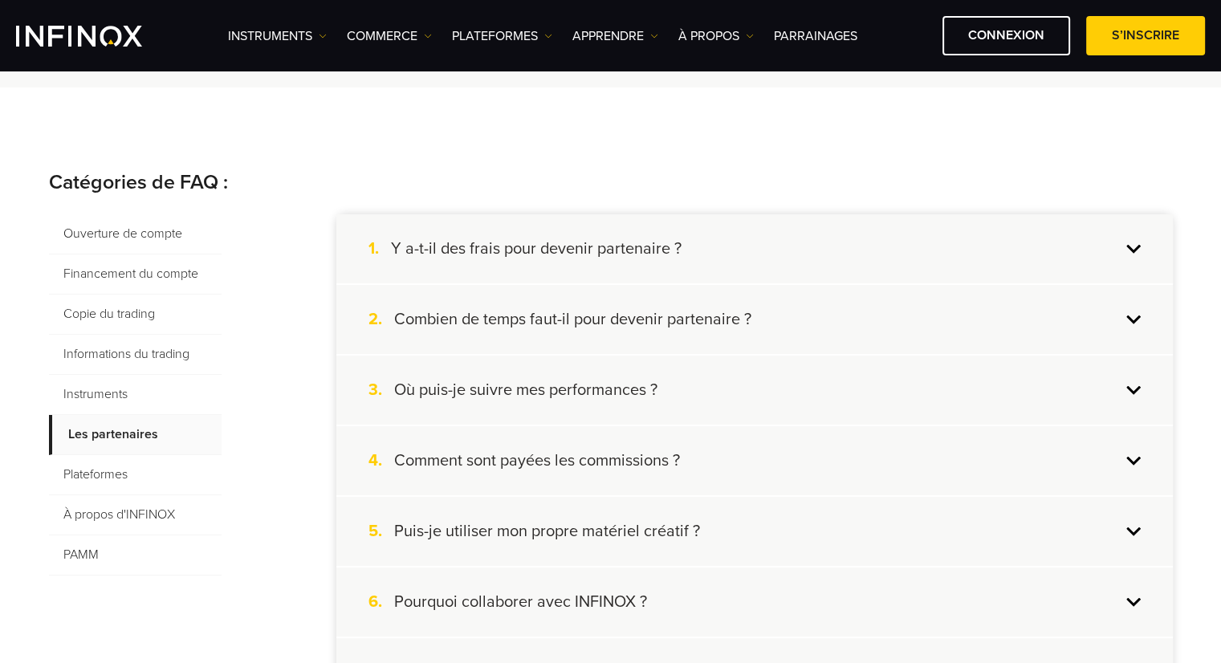
click at [551, 245] on h4 "Y a-t-il des frais pour devenir partenaire ?" at bounding box center [536, 248] width 291 height 21
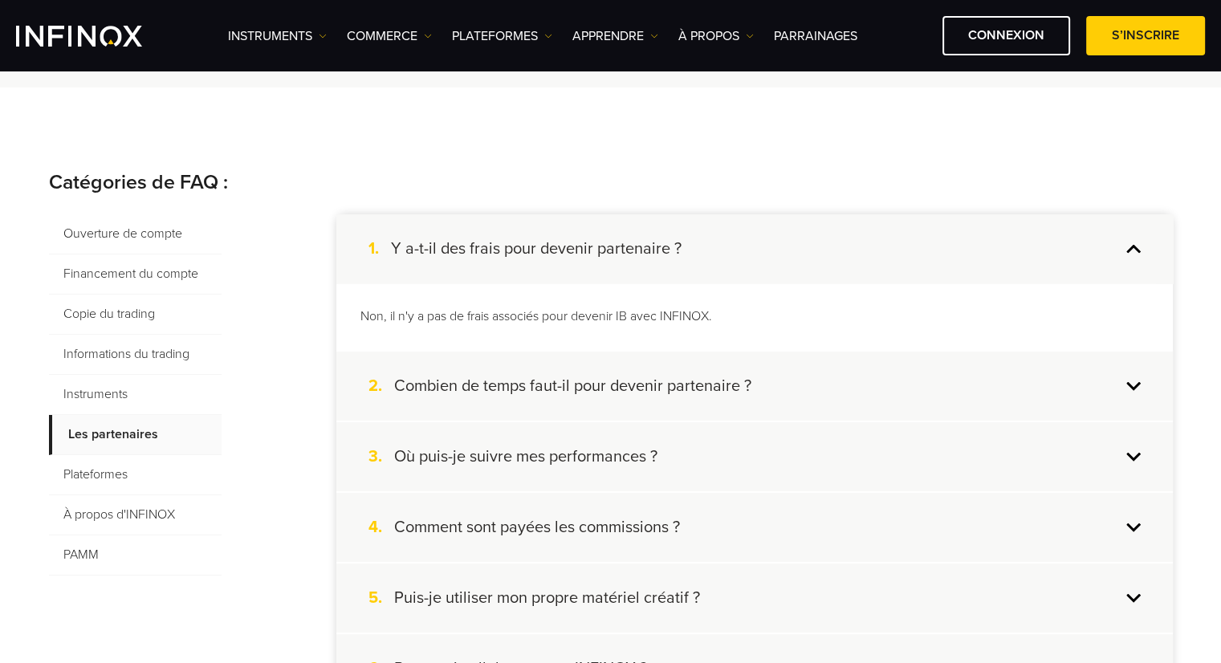
click at [645, 385] on h4 "Combien de temps faut-il pour devenir partenaire ?" at bounding box center [572, 386] width 357 height 21
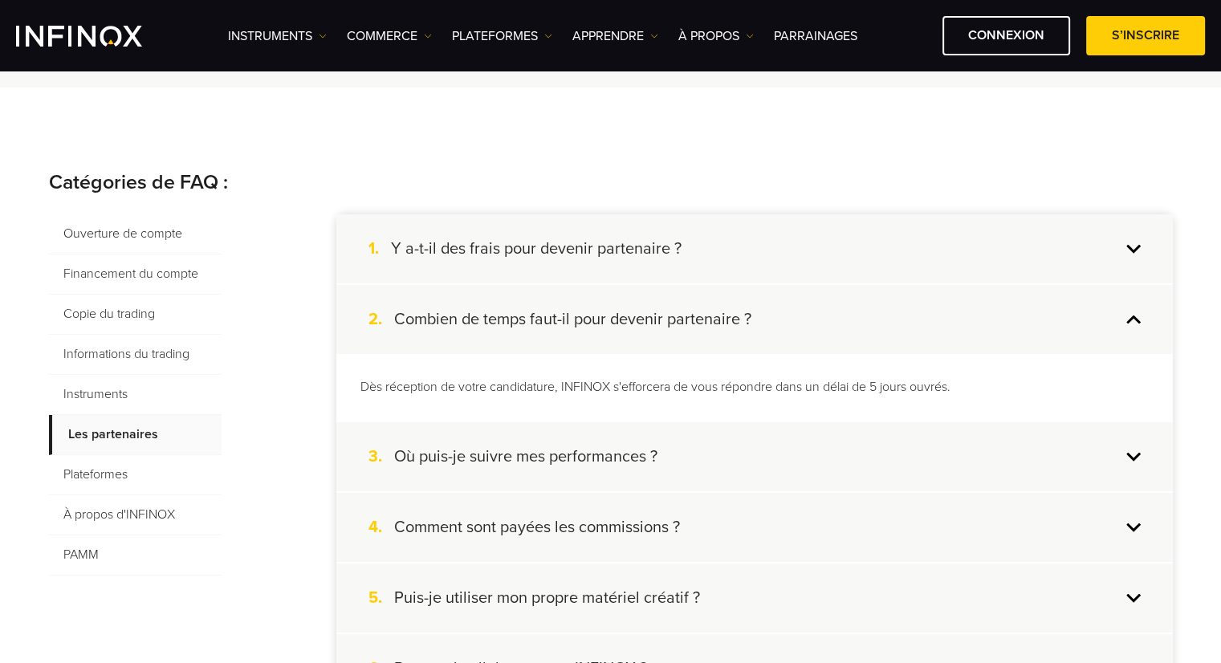
scroll to position [321, 0]
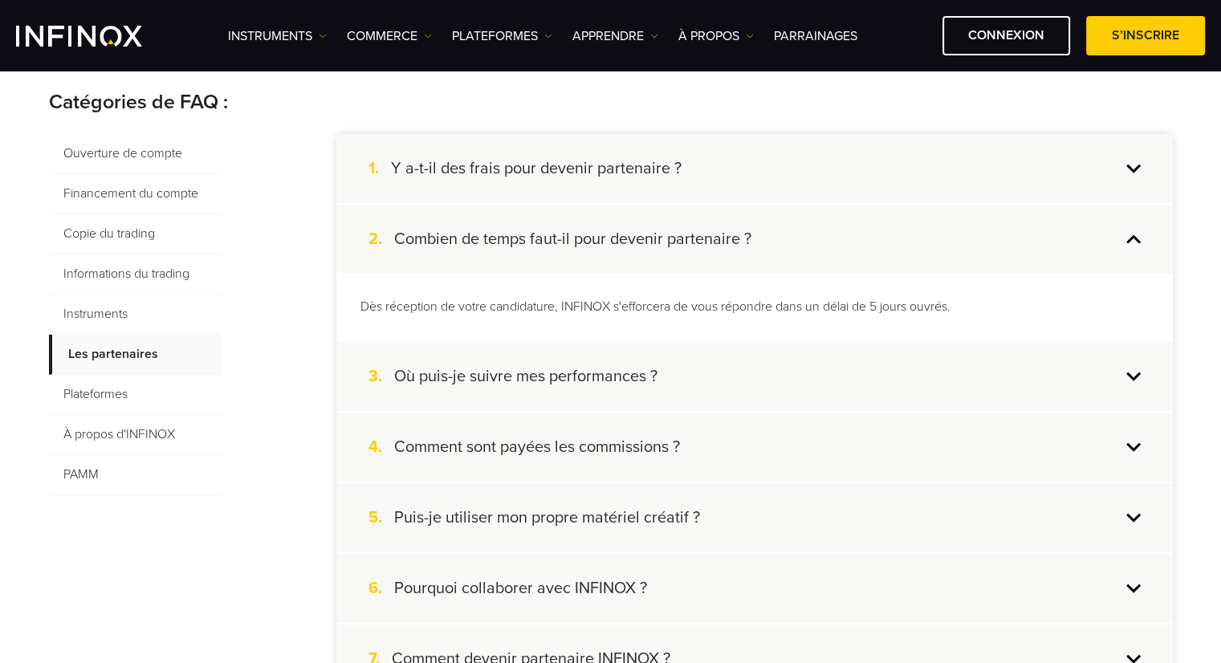
click at [1067, 367] on div "3. Où puis-je suivre mes performances ?" at bounding box center [754, 376] width 836 height 69
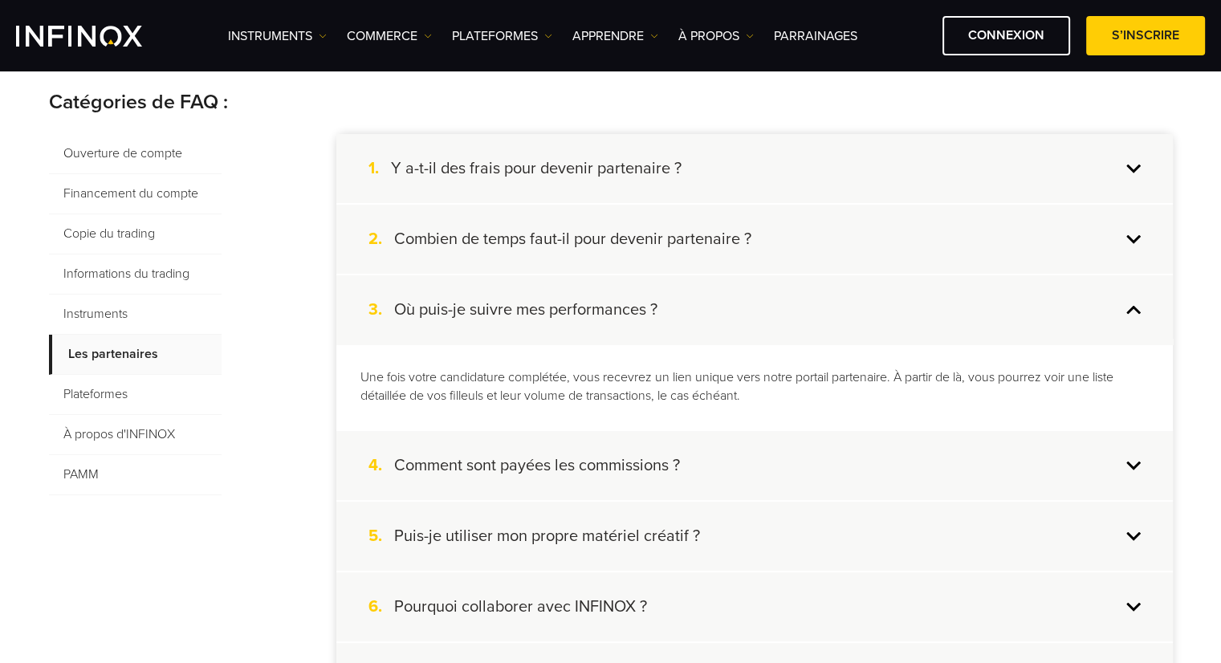
scroll to position [401, 0]
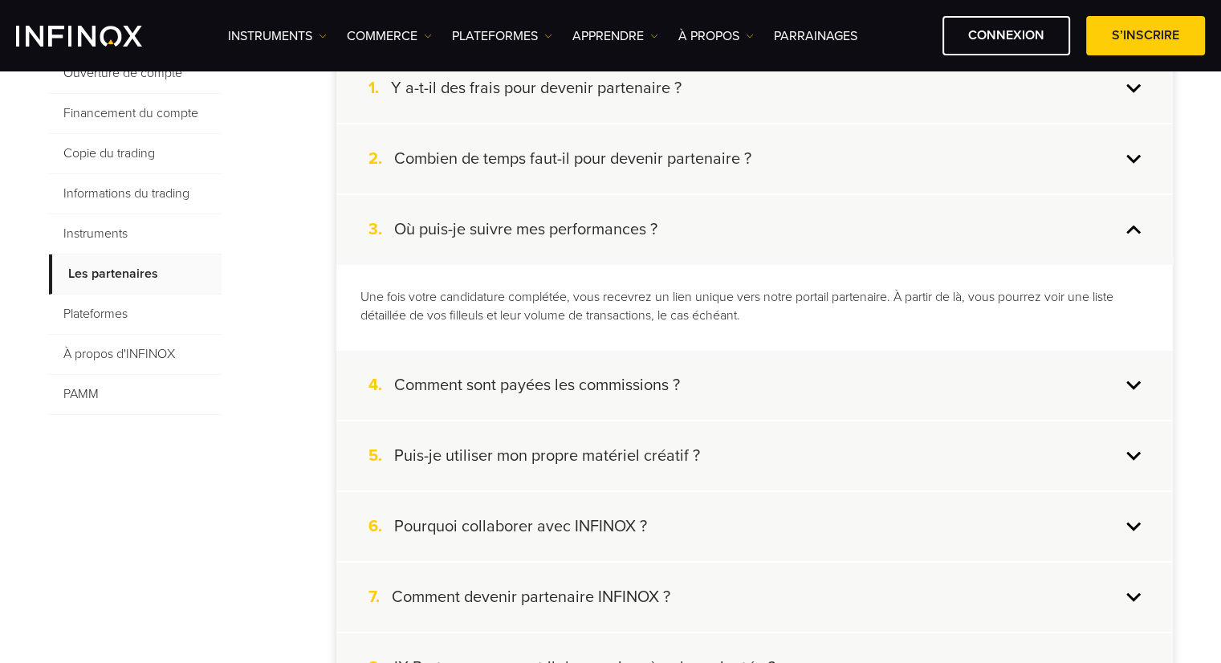
click at [1109, 360] on div "4. Comment sont payées les commissions ?" at bounding box center [754, 385] width 836 height 69
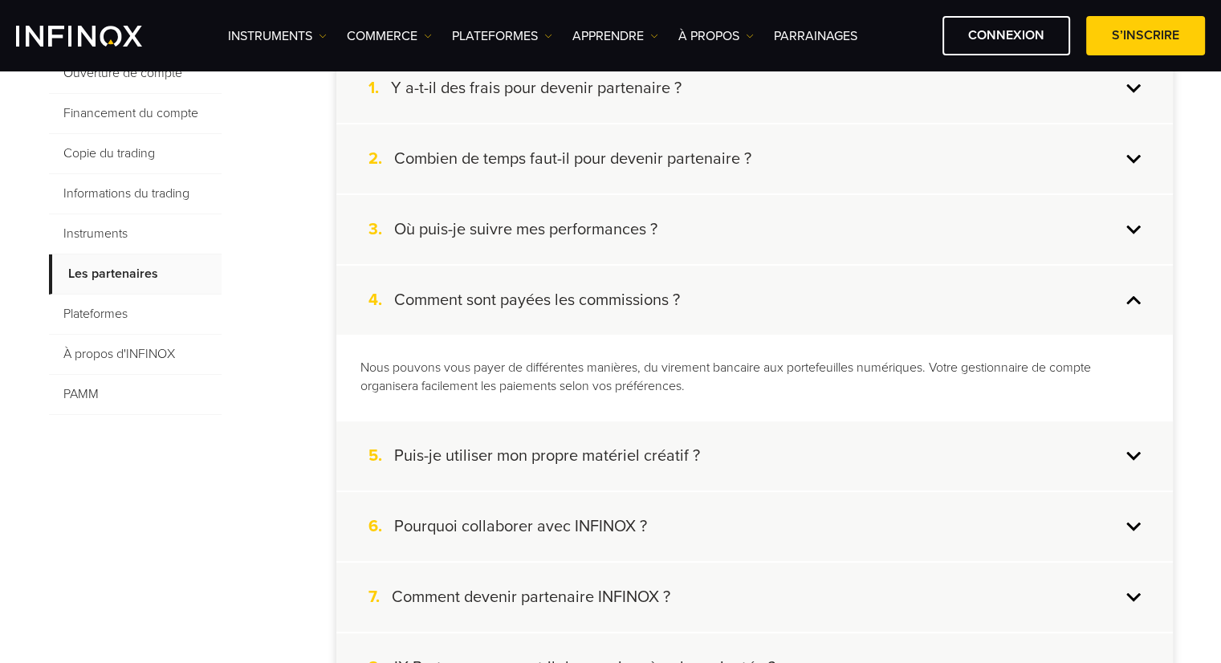
scroll to position [482, 0]
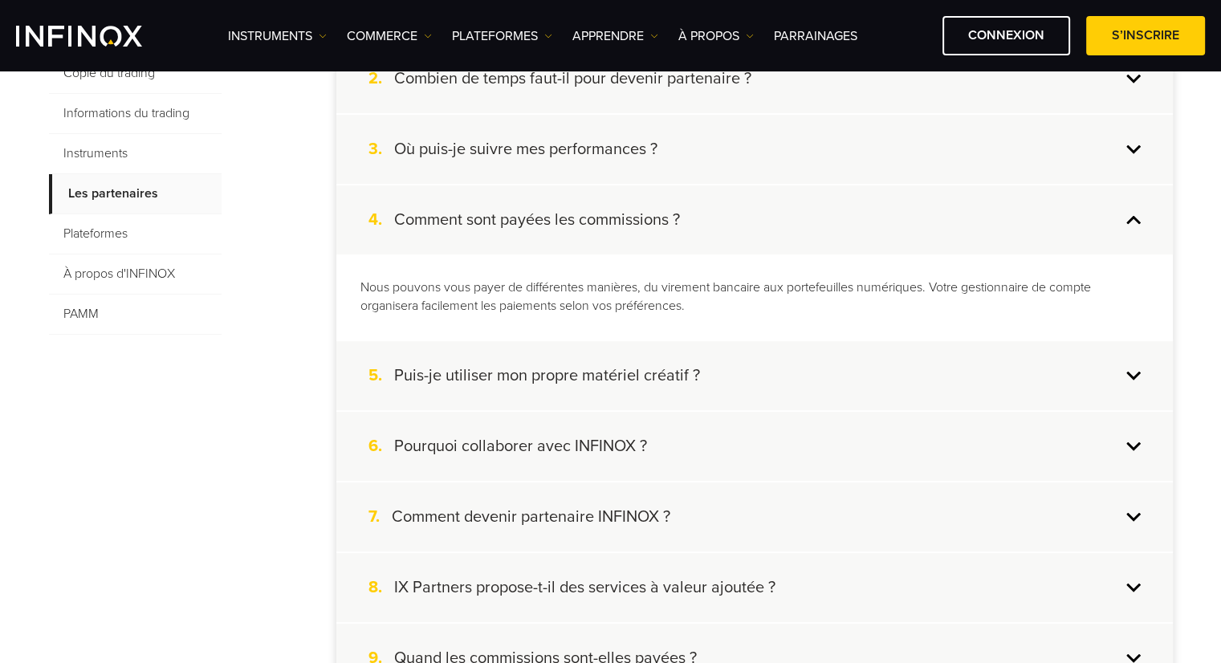
click at [1104, 365] on div "5. Puis-je utiliser mon propre matériel créatif ?" at bounding box center [754, 375] width 836 height 69
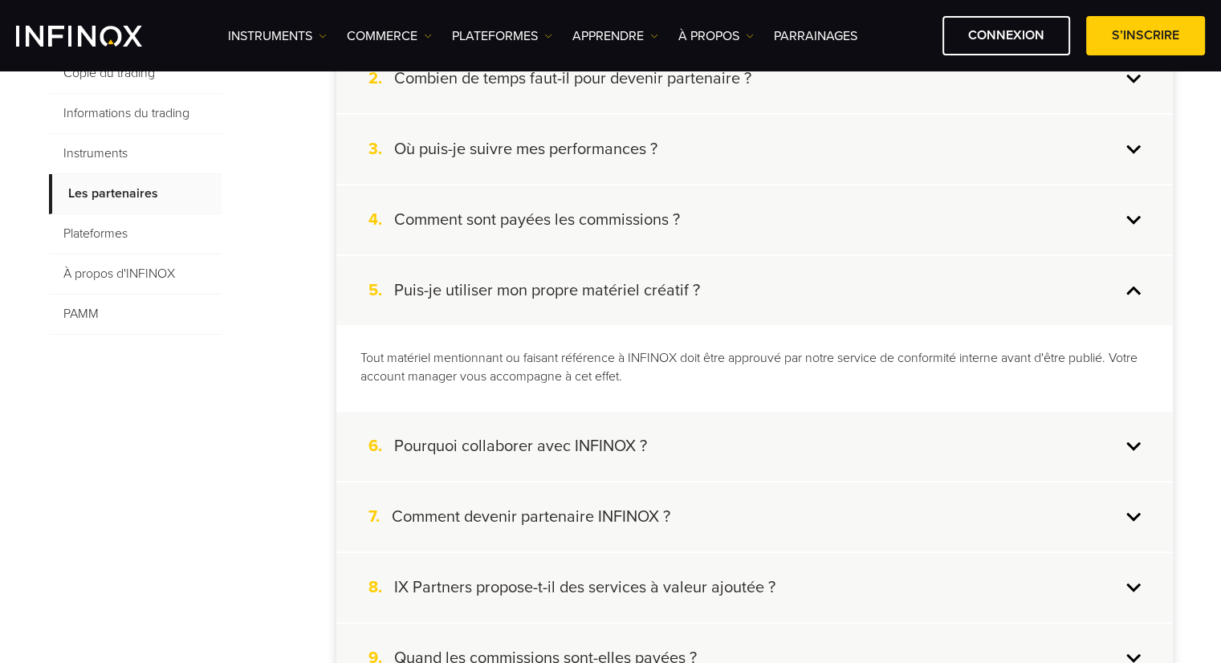
scroll to position [562, 0]
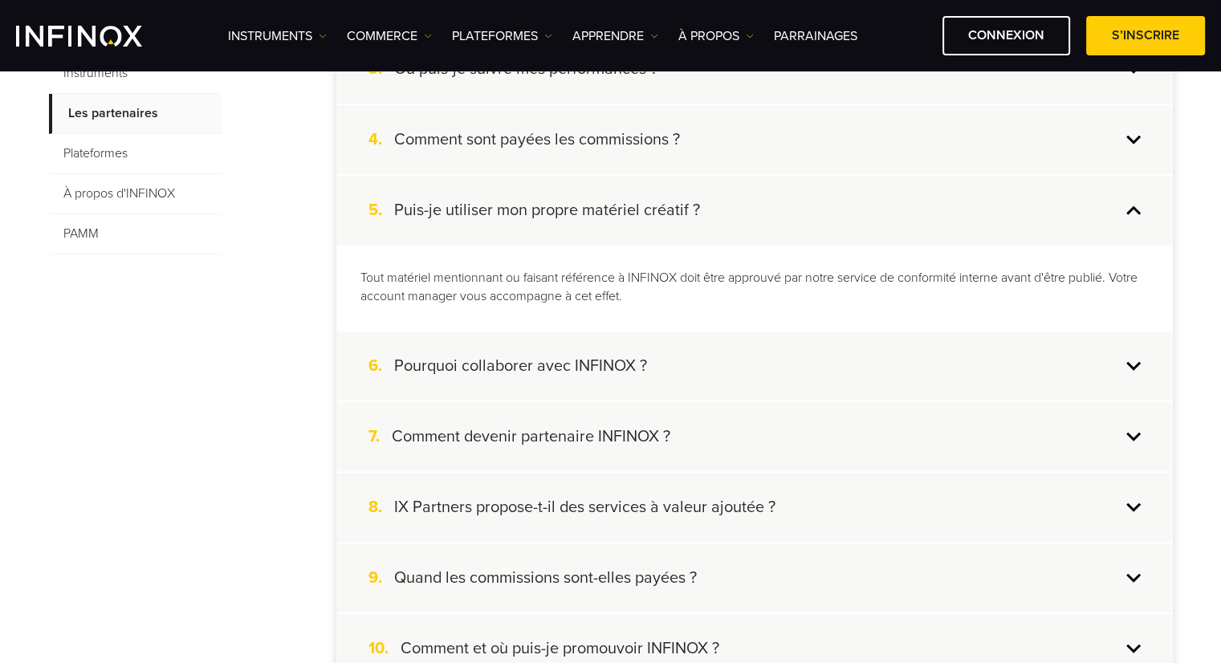
click at [1101, 368] on div "6. Pourquoi collaborer avec INFINOX ?" at bounding box center [754, 365] width 836 height 69
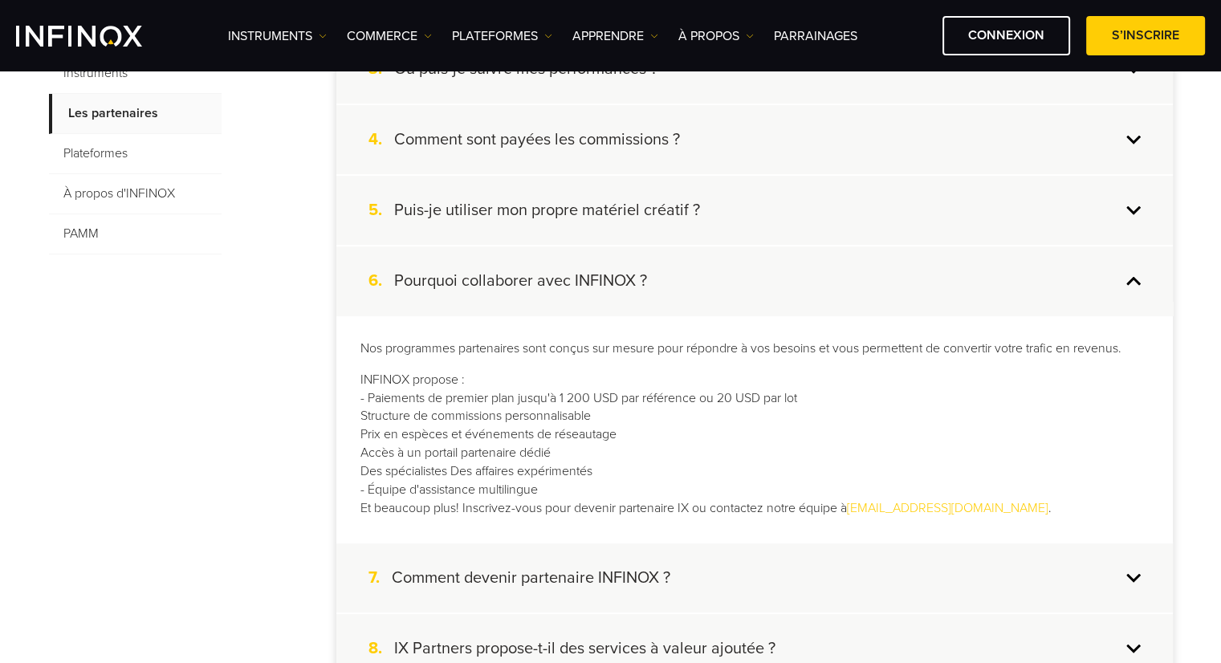
drag, startPoint x: 680, startPoint y: 578, endPoint x: 671, endPoint y: 575, distance: 9.2
click at [680, 578] on div "7. Comment devenir partenaire INFINOX ?" at bounding box center [754, 577] width 836 height 69
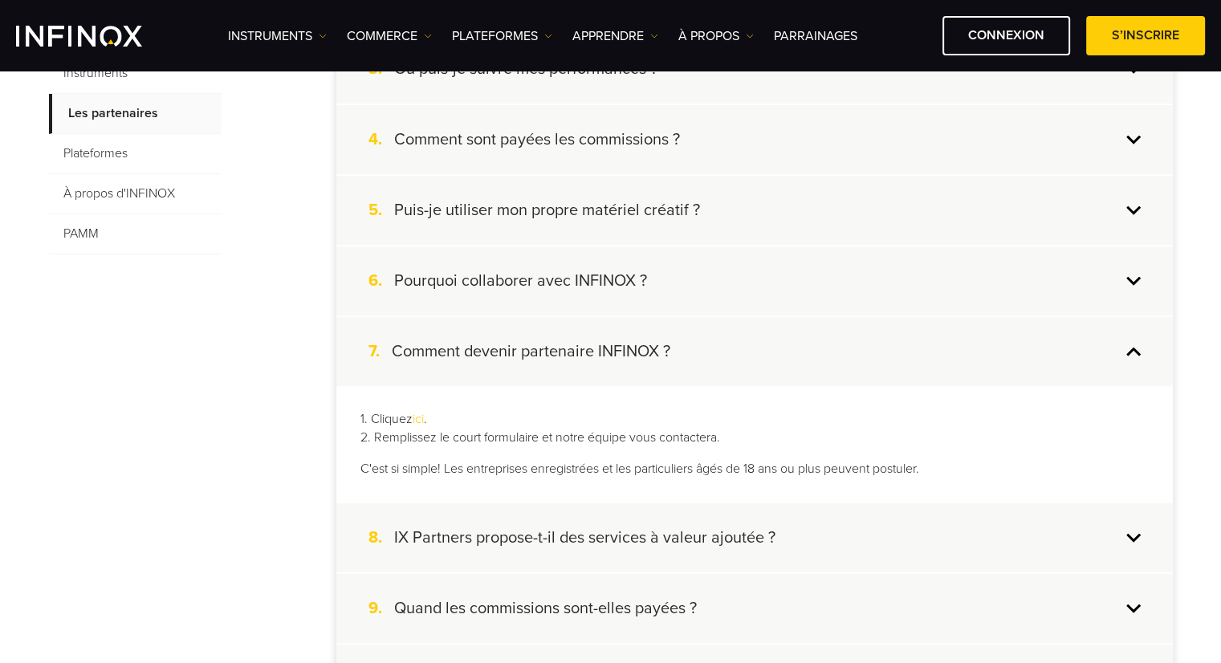
scroll to position [642, 0]
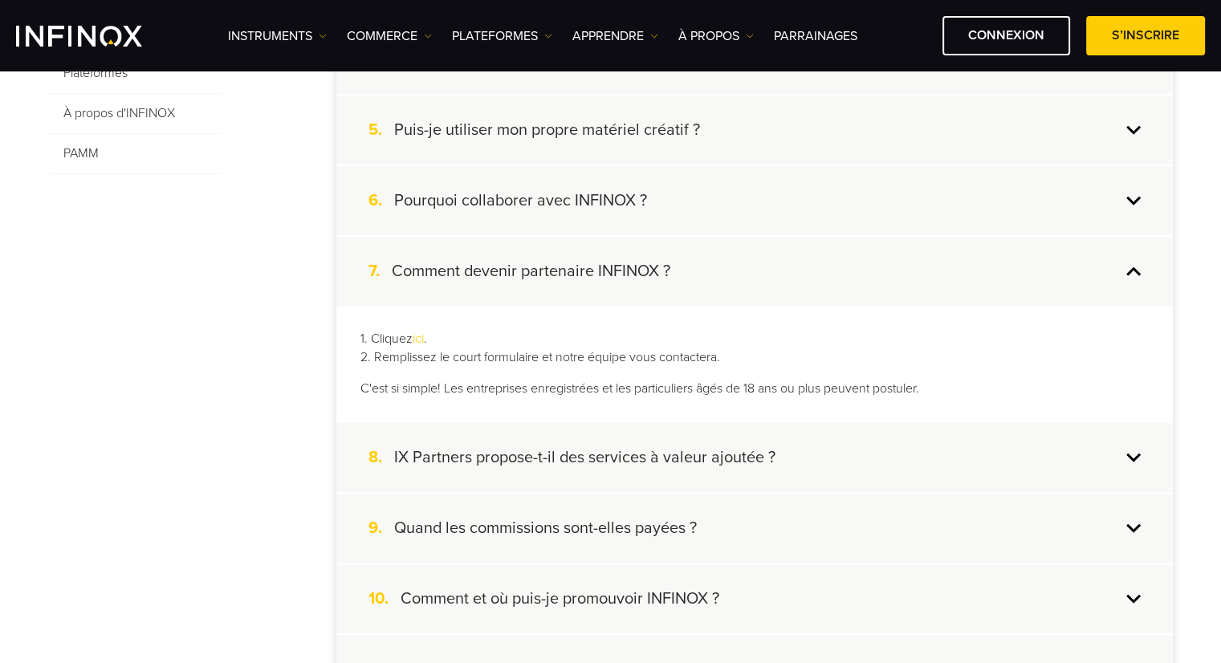
click at [534, 470] on div "8. IX Partners propose-t-il des services à valeur ajoutée ?" at bounding box center [754, 457] width 836 height 69
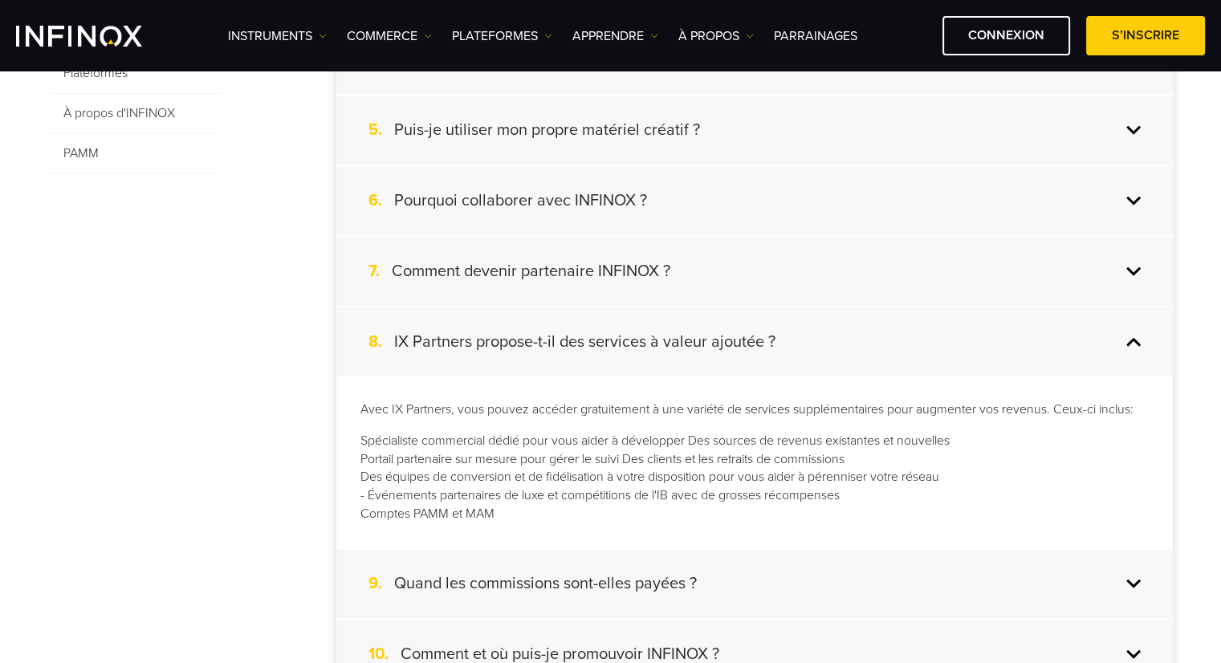
click at [612, 580] on h4 "Quand les commissions sont-elles payées ?" at bounding box center [545, 583] width 303 height 21
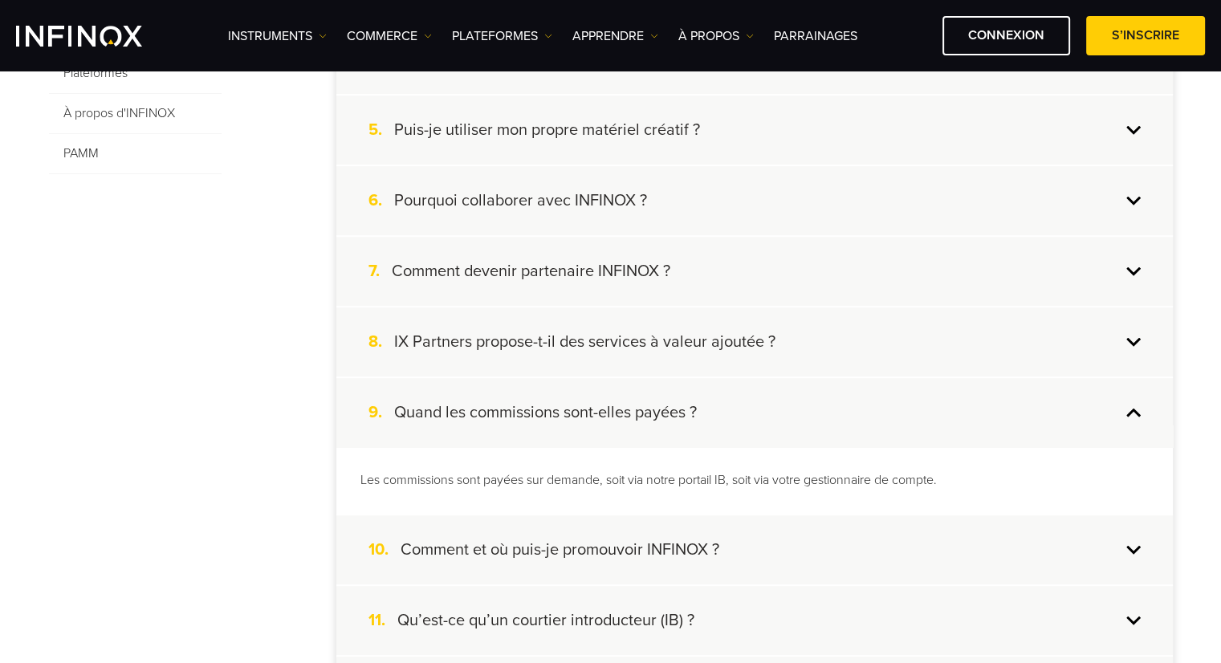
scroll to position [722, 0]
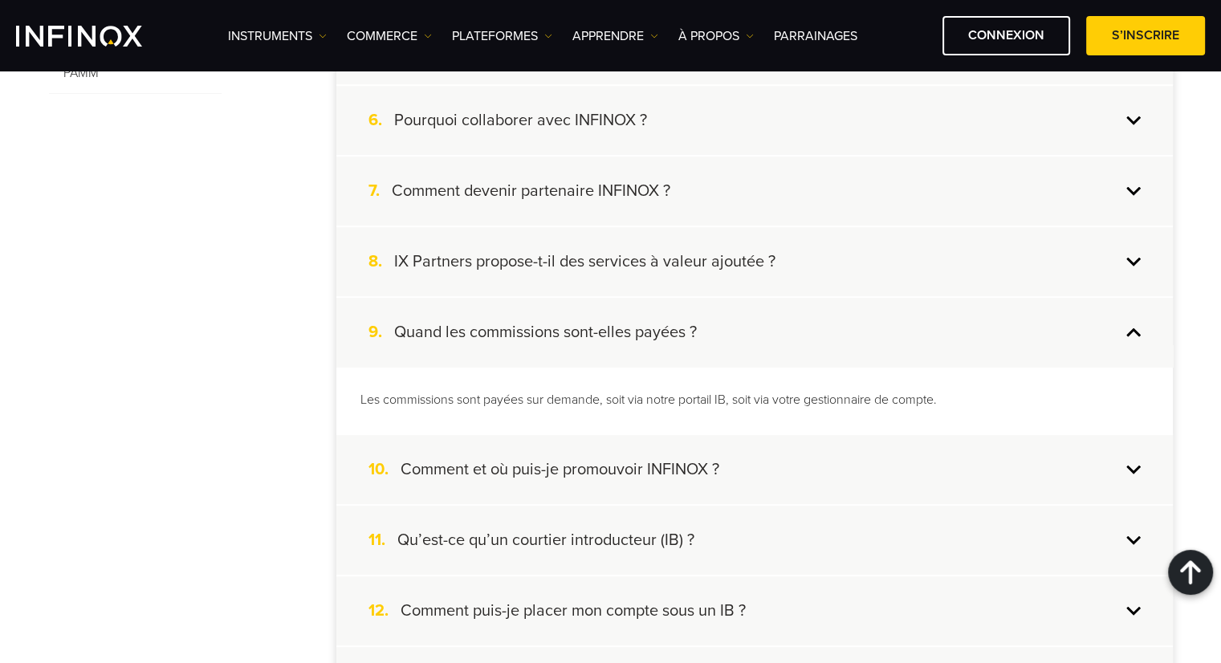
click at [520, 461] on h4 "Comment et où puis-je promouvoir INFINOX ?" at bounding box center [560, 469] width 319 height 21
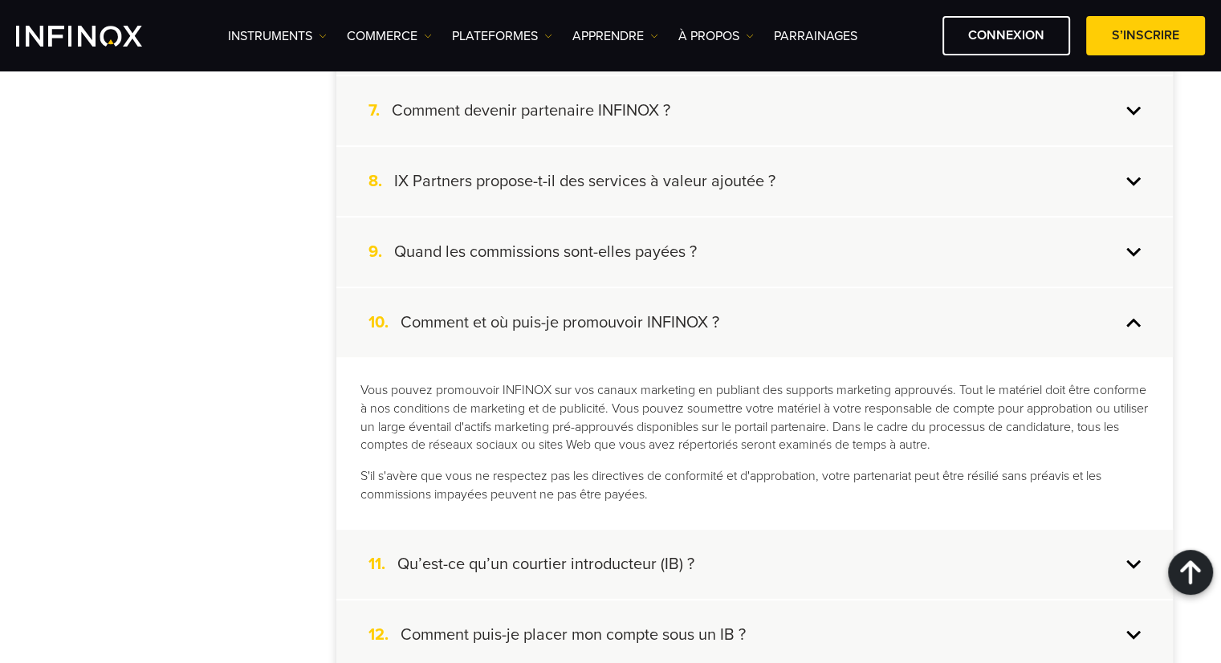
scroll to position [883, 0]
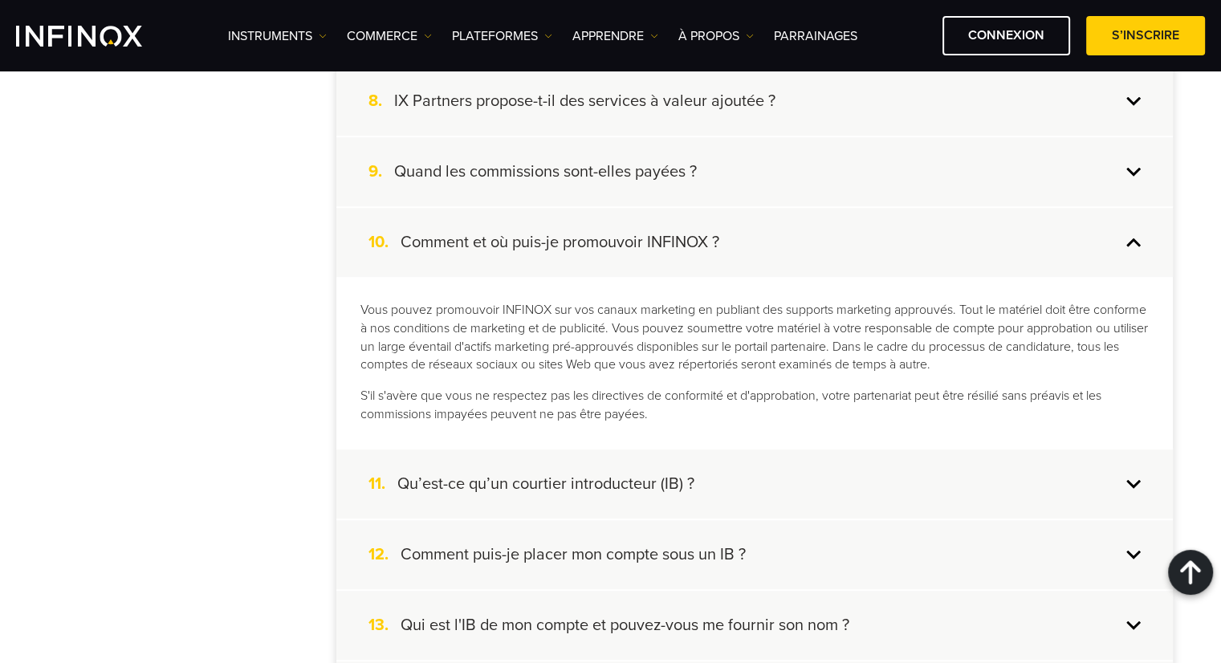
click at [512, 482] on h4 "Qu’est-ce qu’un courtier introducteur (IB) ?" at bounding box center [545, 484] width 297 height 21
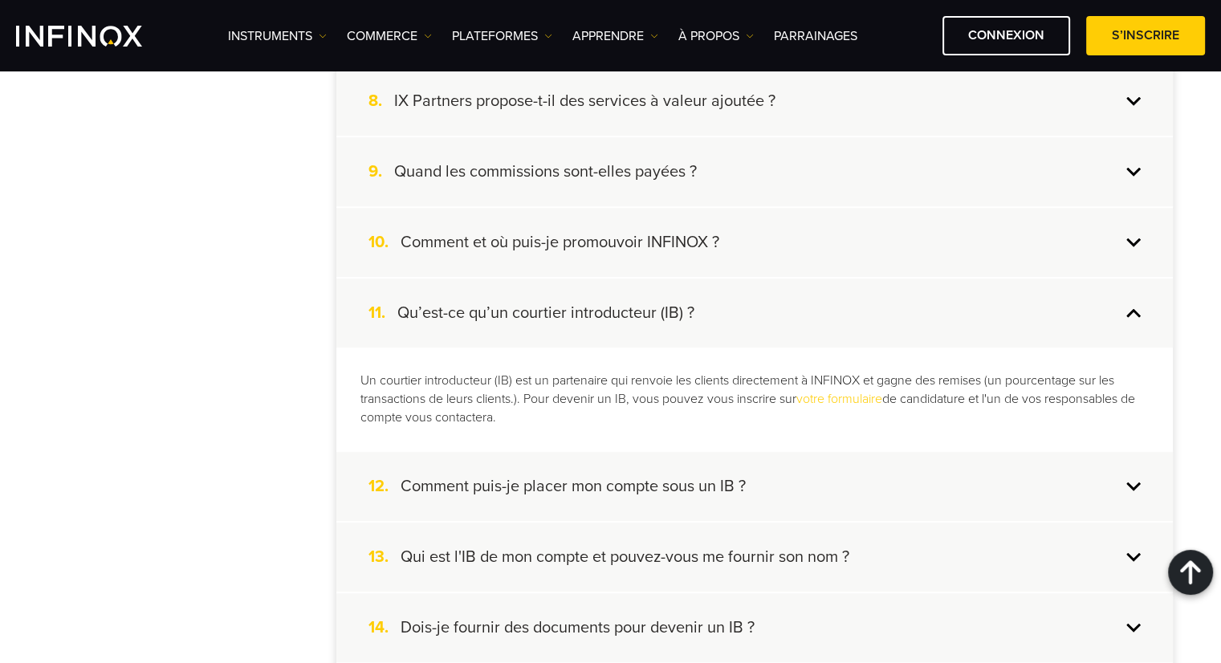
click at [488, 485] on h4 "Comment puis-je placer mon compte sous un IB ?" at bounding box center [573, 486] width 345 height 21
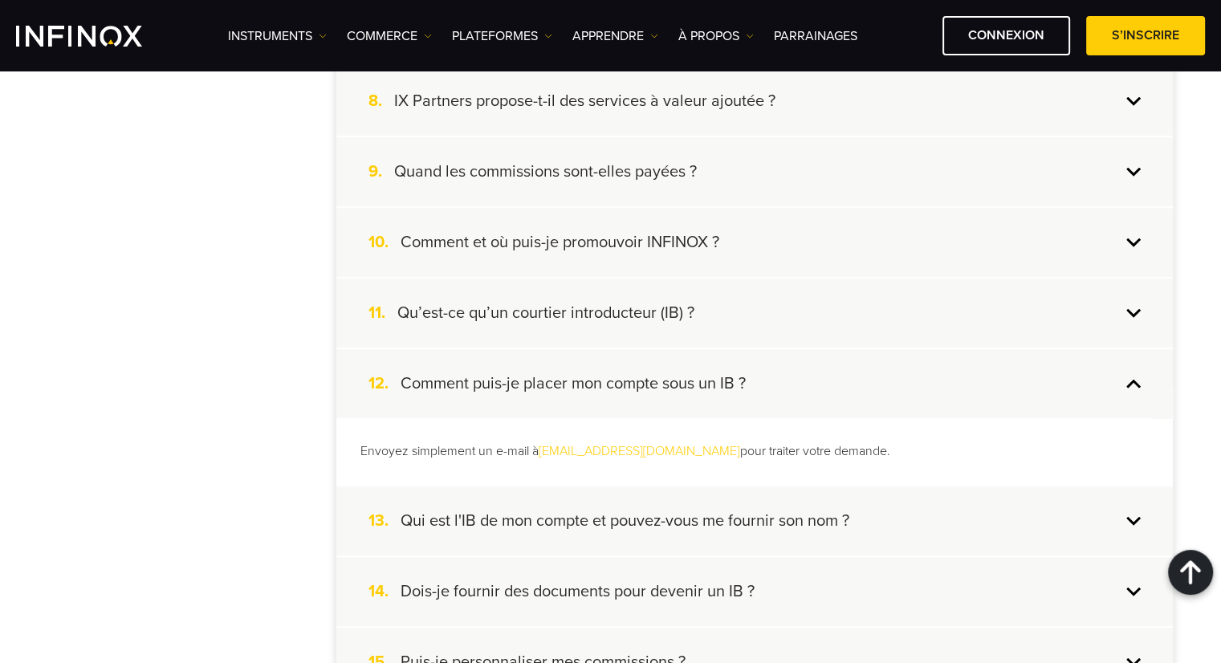
click at [535, 527] on div "13. Qui est l'IB de mon compte et pouvez-vous me fournir son nom ?" at bounding box center [754, 520] width 836 height 69
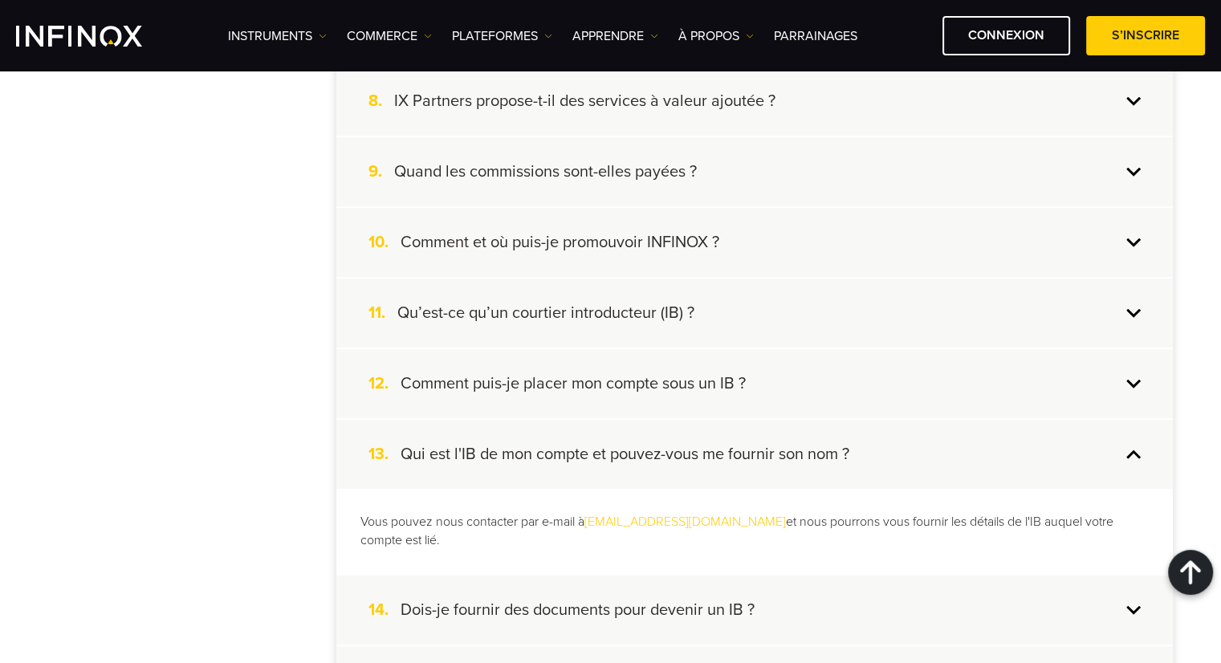
scroll to position [963, 0]
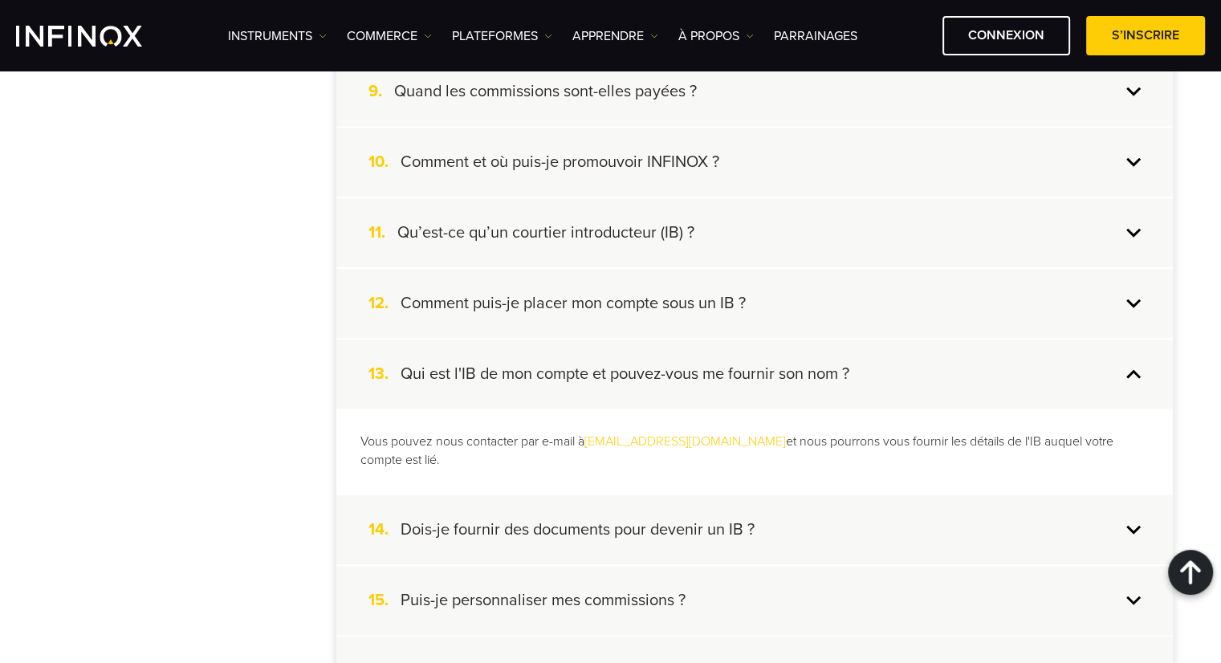
click at [472, 520] on div "14. Dois-je fournir des documents pour devenir un IB ?" at bounding box center [754, 529] width 836 height 69
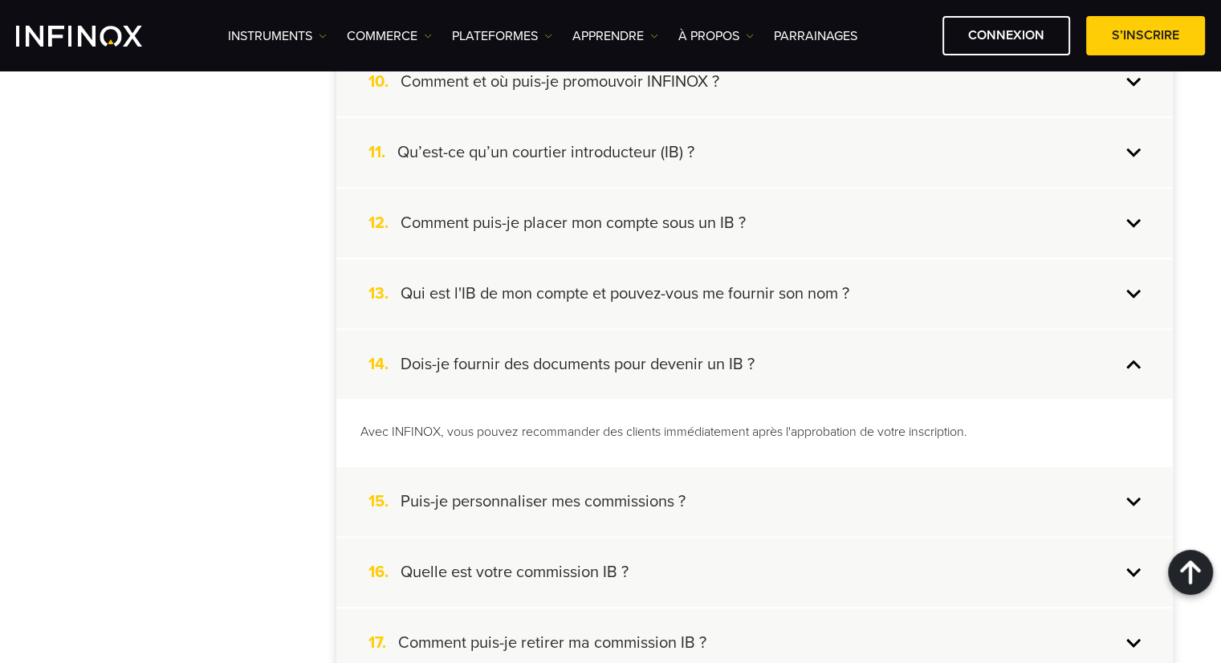
scroll to position [1124, 0]
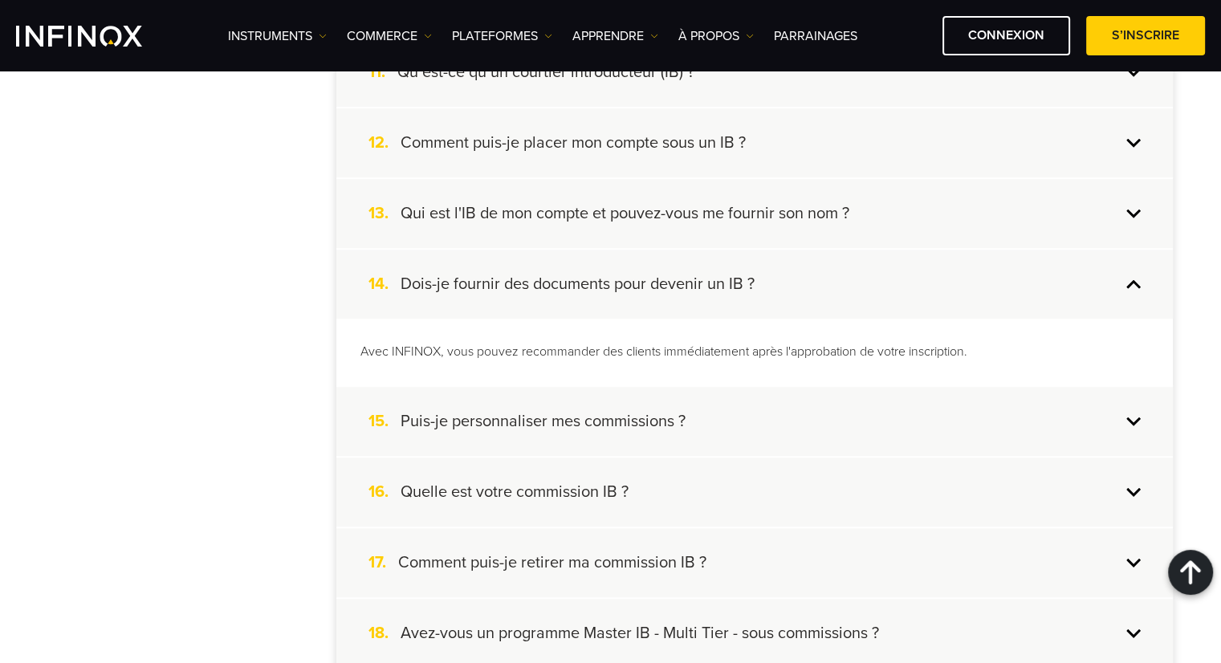
click at [621, 411] on h4 "Puis-je personnaliser mes commissions ?" at bounding box center [543, 421] width 285 height 21
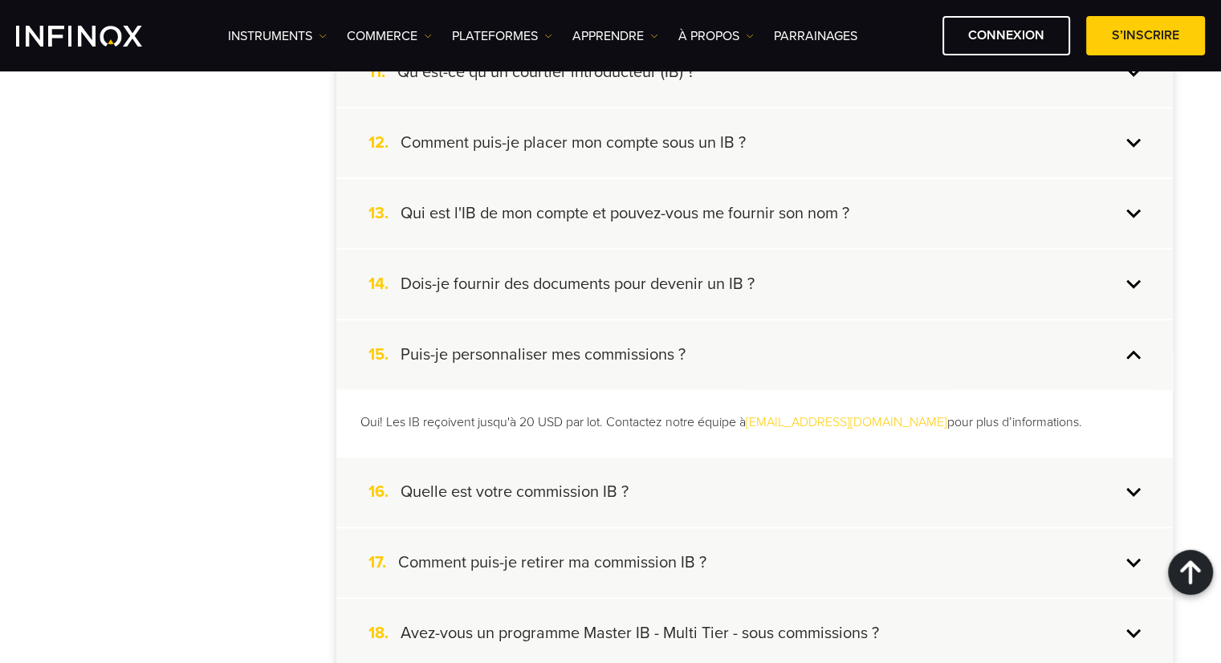
scroll to position [1204, 0]
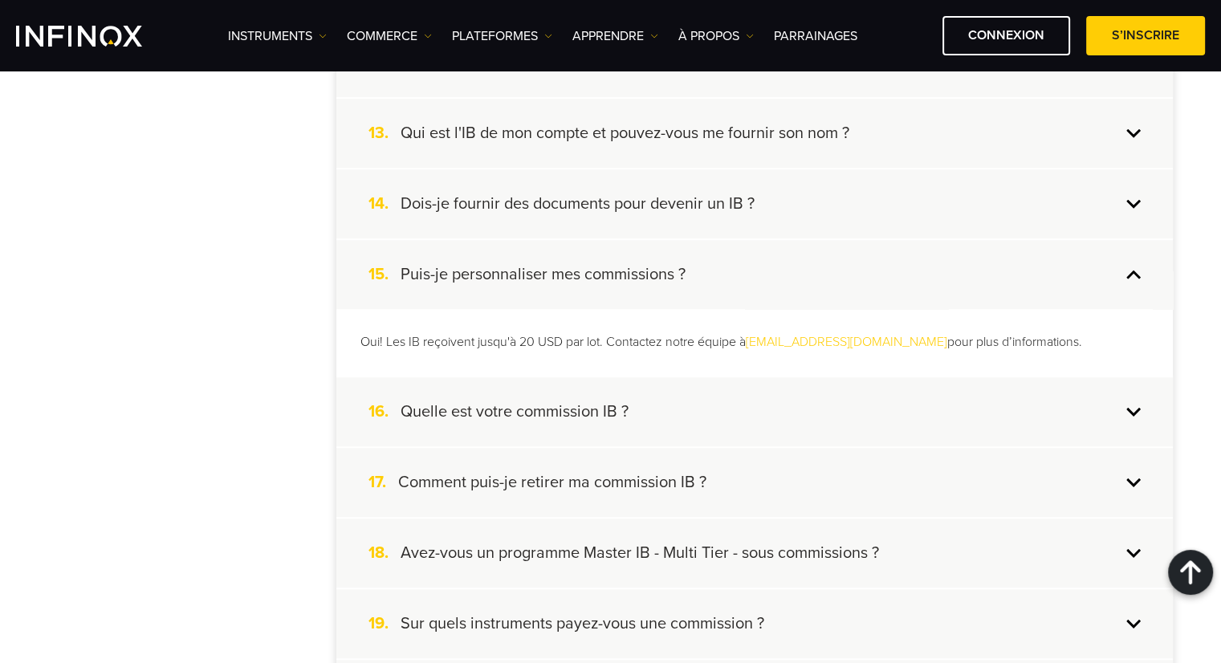
click at [509, 422] on div "16. Quelle est votre commission IB ?" at bounding box center [754, 411] width 836 height 69
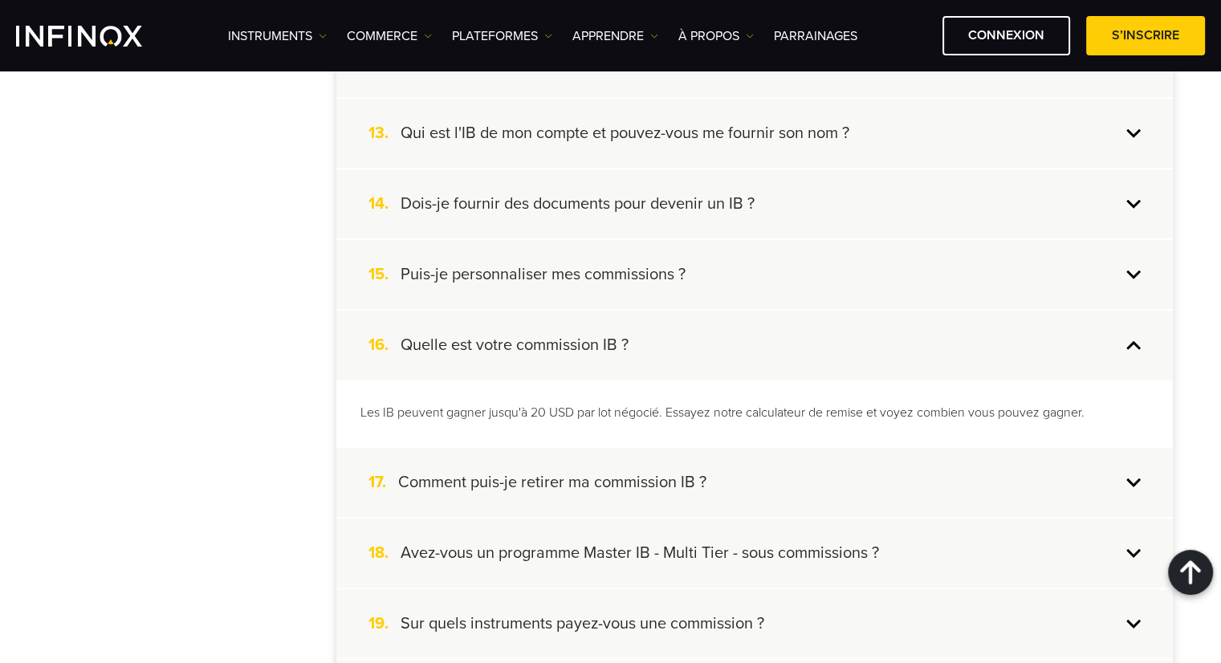
scroll to position [1284, 0]
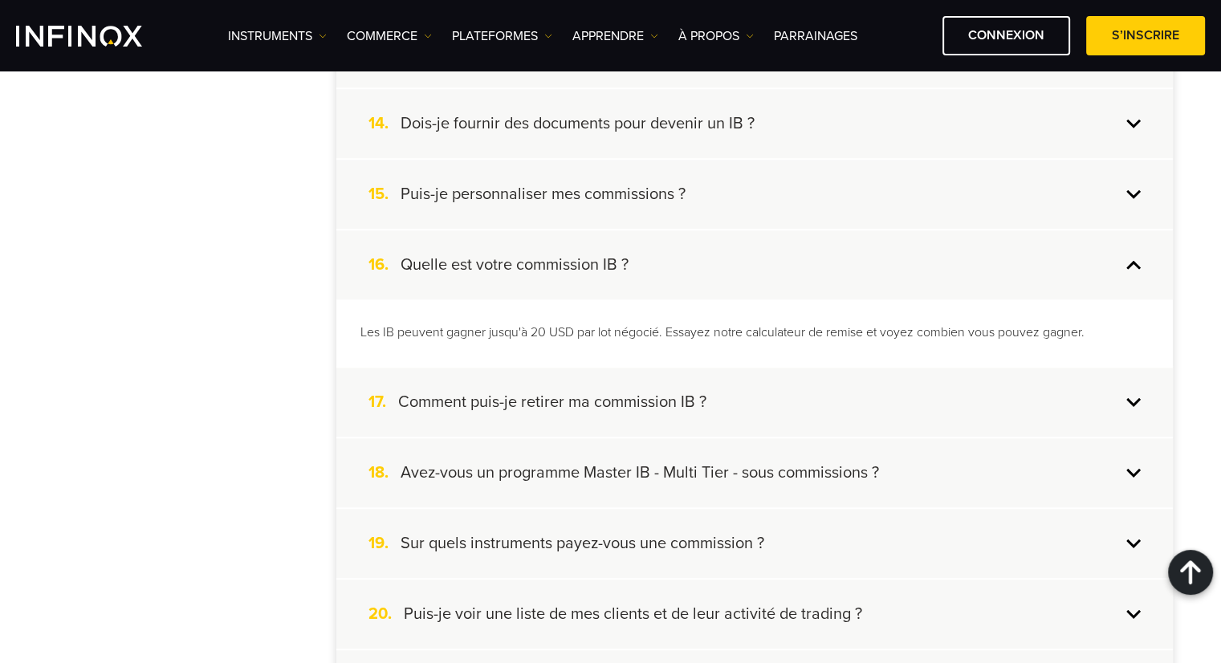
click at [441, 397] on h4 "Comment puis-je retirer ma commission IB ?" at bounding box center [552, 402] width 308 height 21
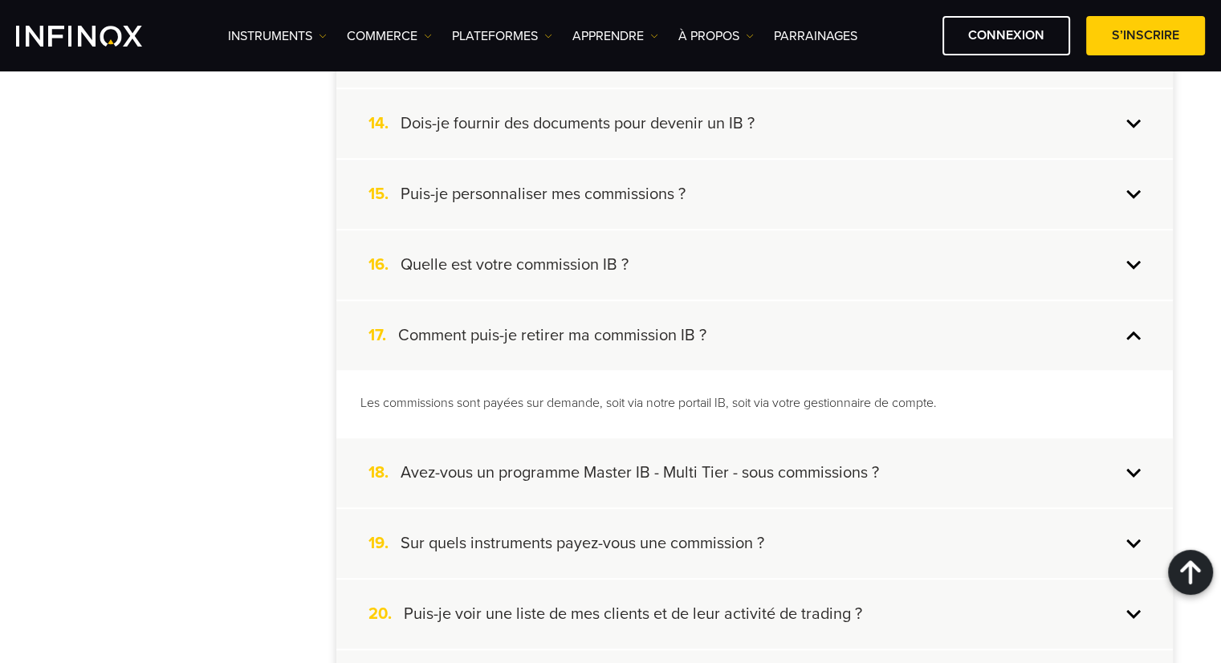
scroll to position [1364, 0]
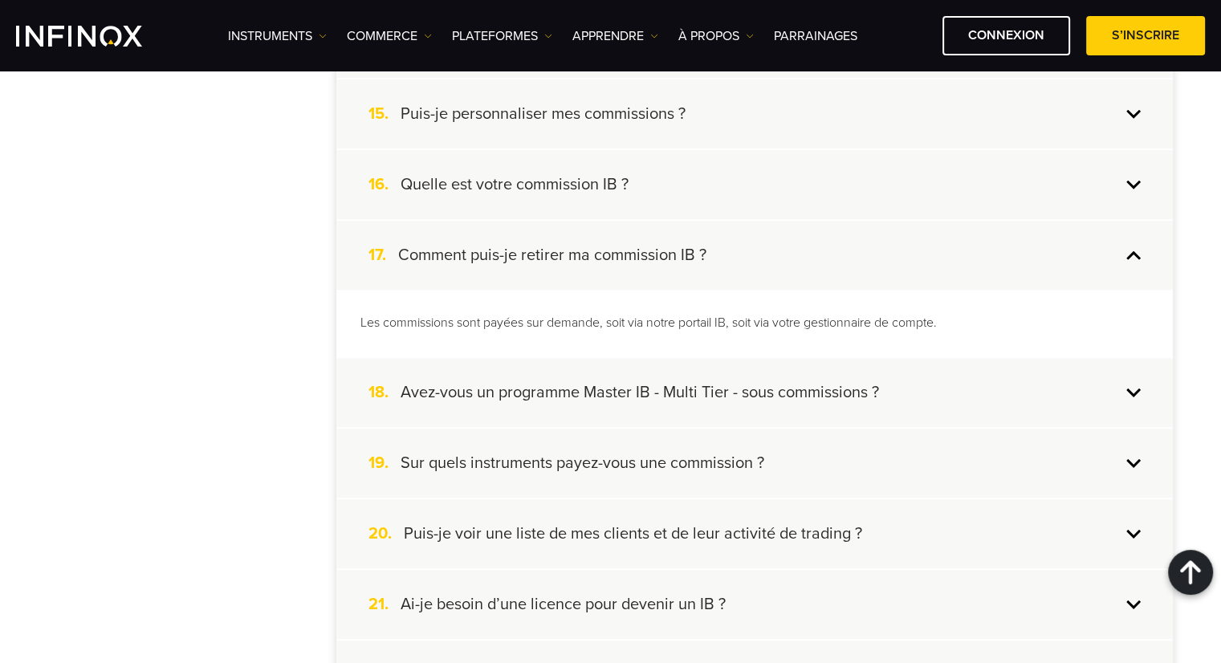
click at [514, 392] on h4 "Avez-vous un programme Master IB - Multi Tier - sous commissions ?" at bounding box center [640, 392] width 478 height 21
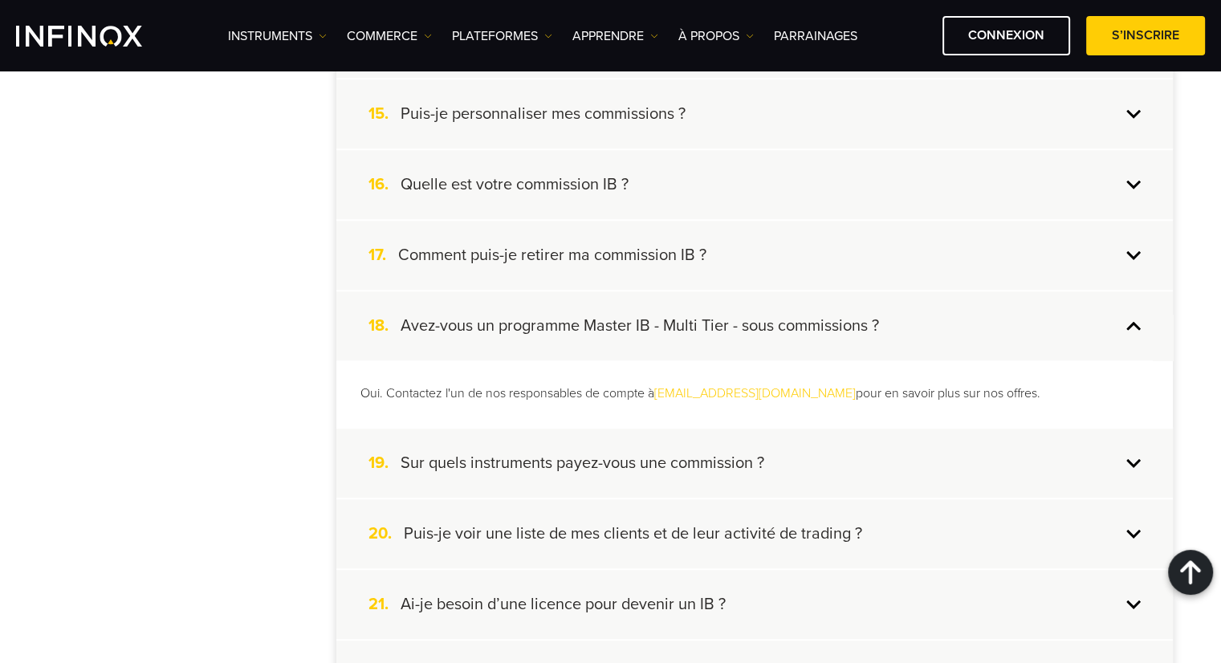
scroll to position [1445, 0]
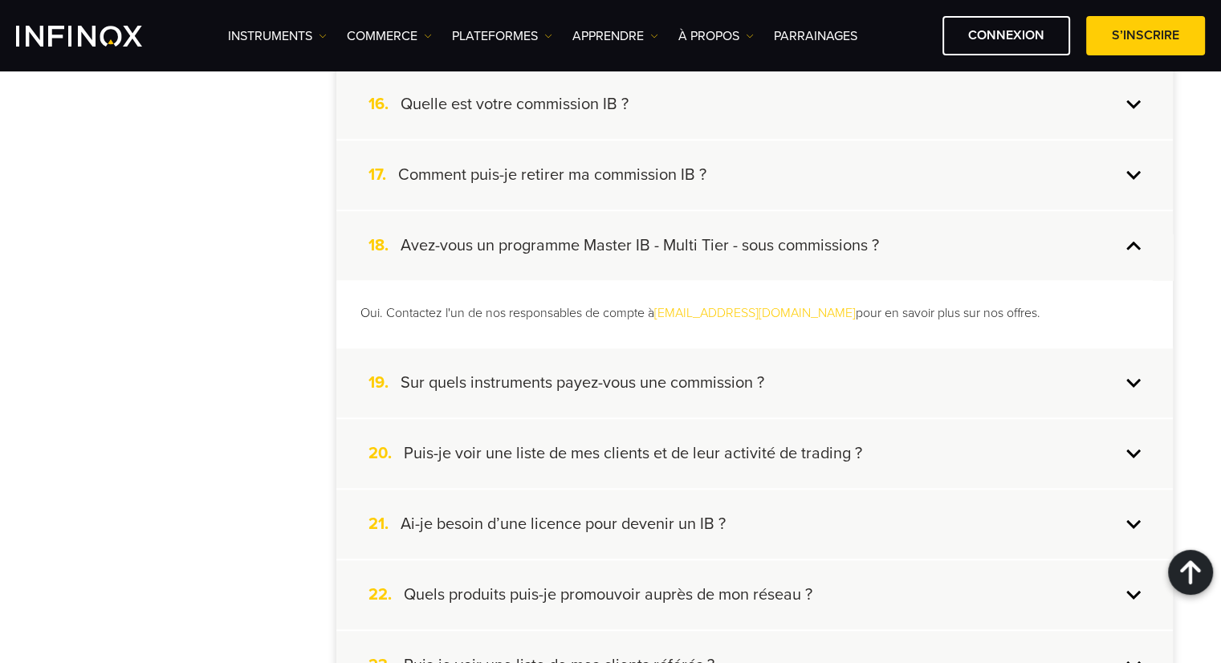
click at [465, 389] on div "19. Sur quels instruments payez-vous une commission ?" at bounding box center [754, 382] width 836 height 69
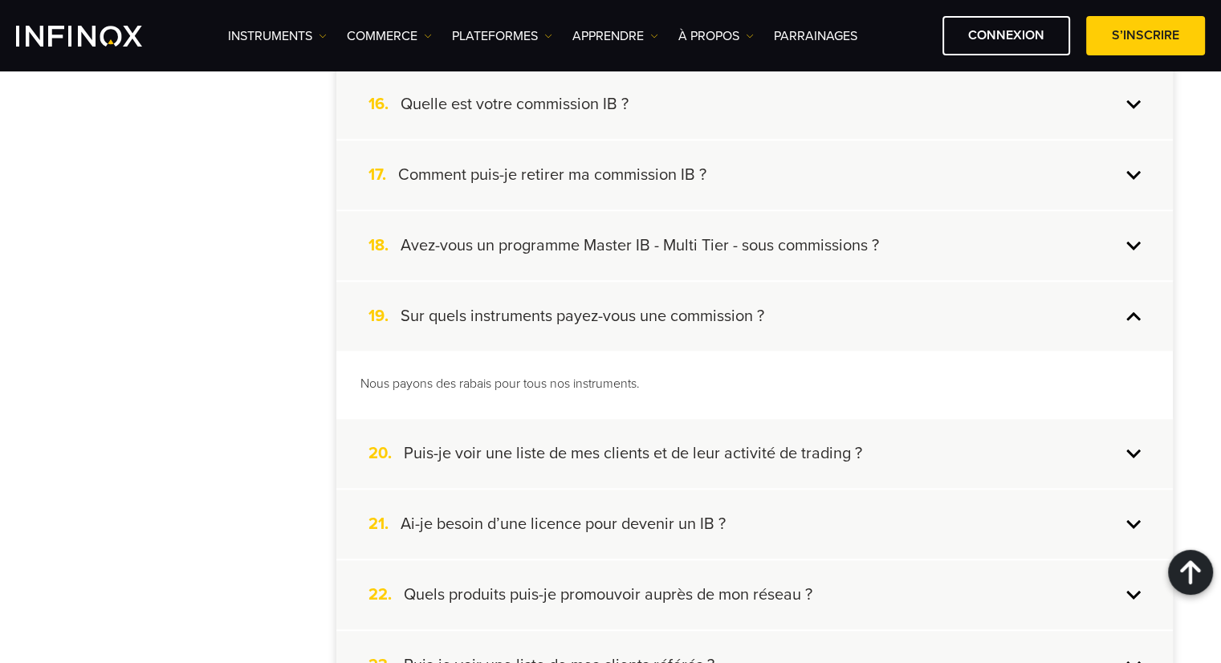
scroll to position [1525, 0]
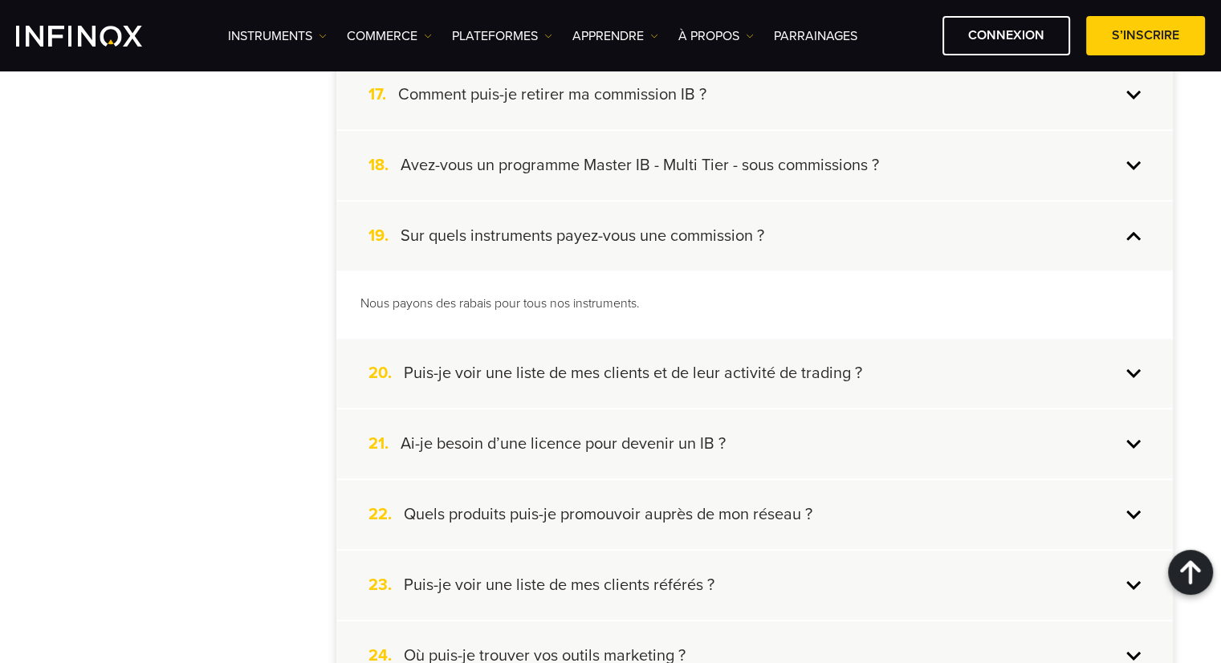
click at [437, 424] on div "21. Ai-je besoin d’une licence pour devenir un IB ?" at bounding box center [754, 443] width 836 height 69
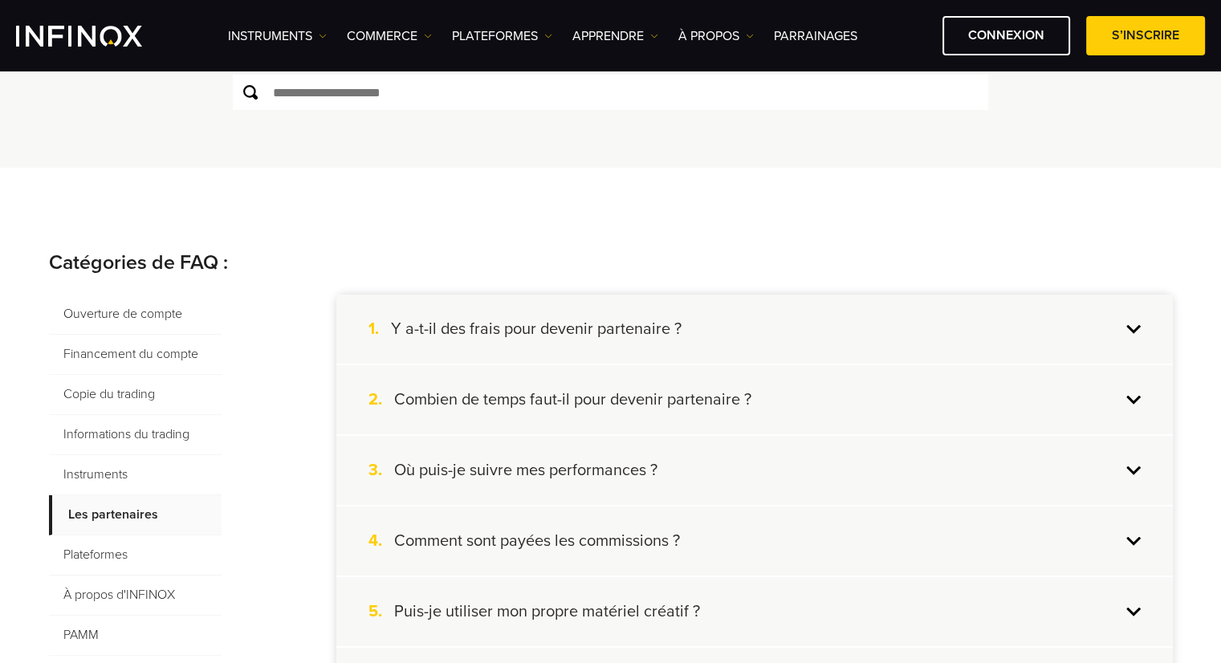
scroll to position [401, 0]
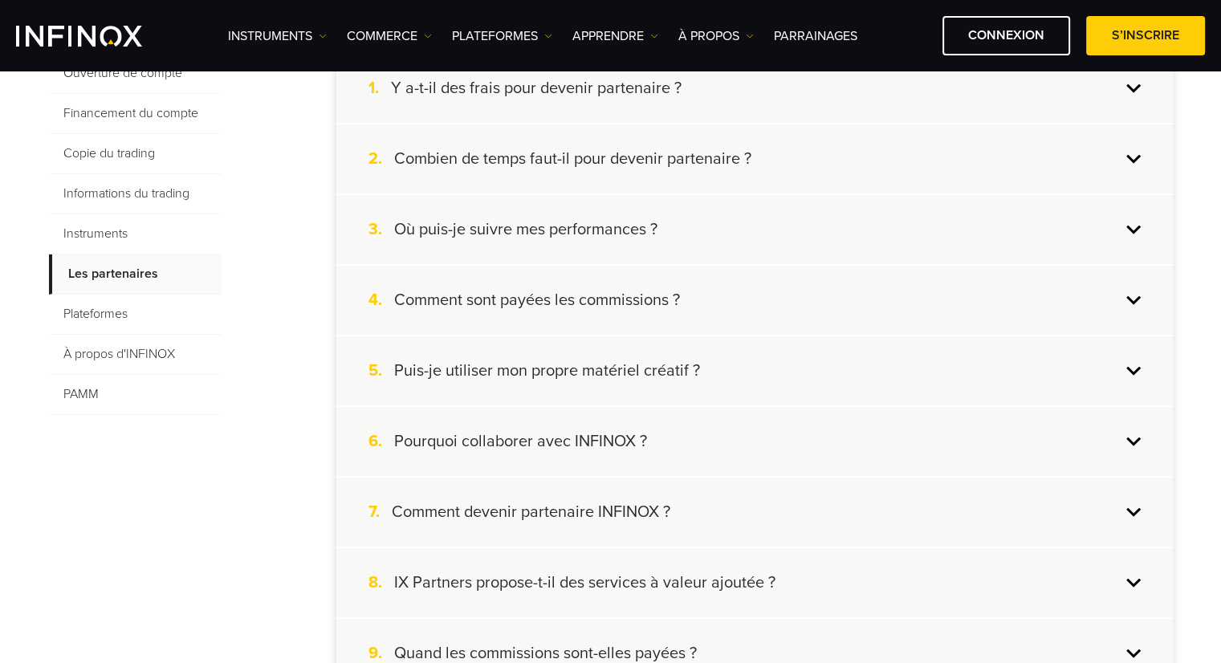
click at [131, 390] on span "PAMM" at bounding box center [135, 395] width 173 height 40
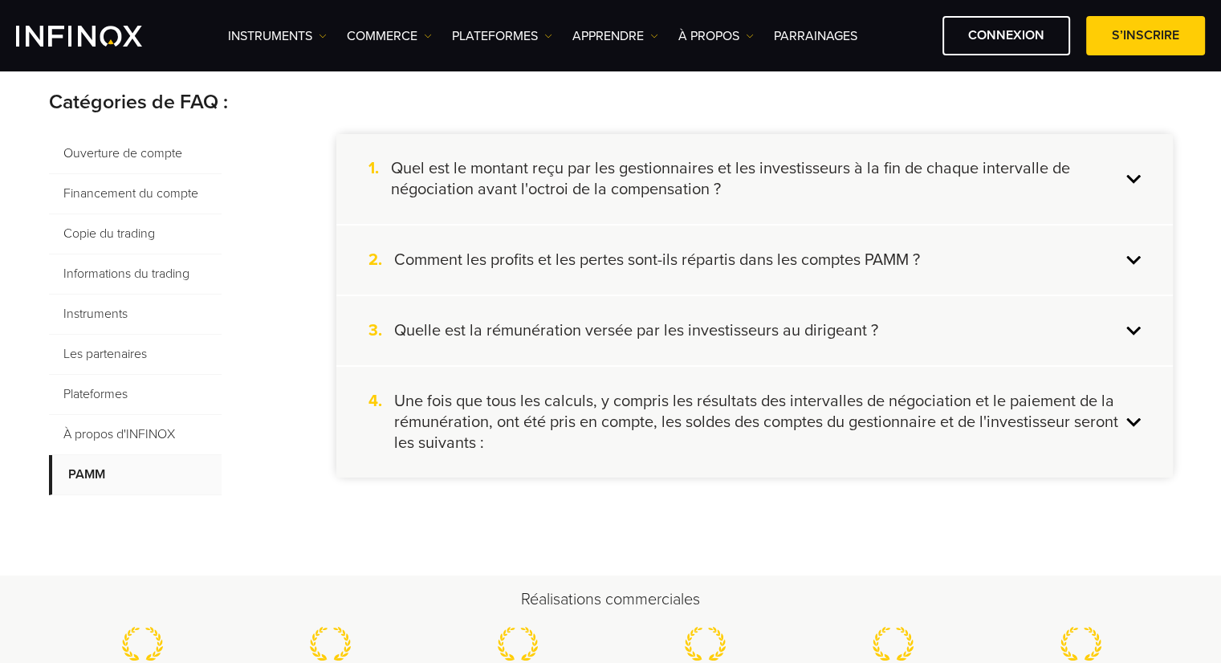
scroll to position [241, 0]
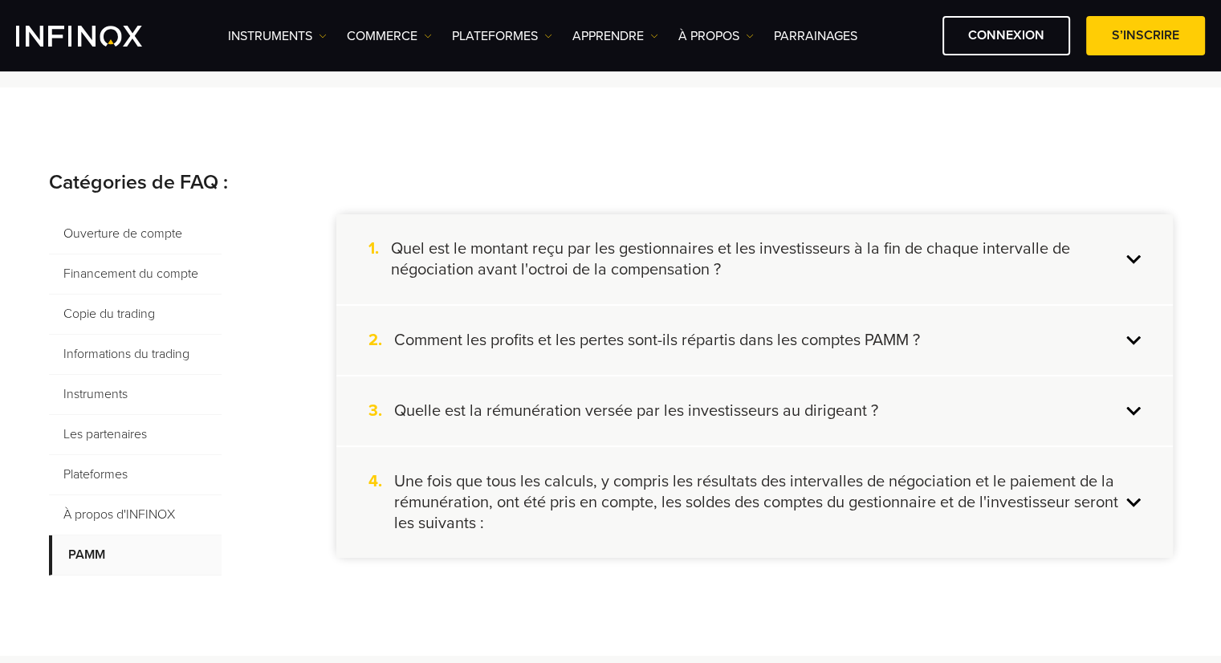
click at [654, 268] on h4 "Quel est le montant reçu par les gestionnaires et les investisseurs à la fin de…" at bounding box center [756, 259] width 730 height 42
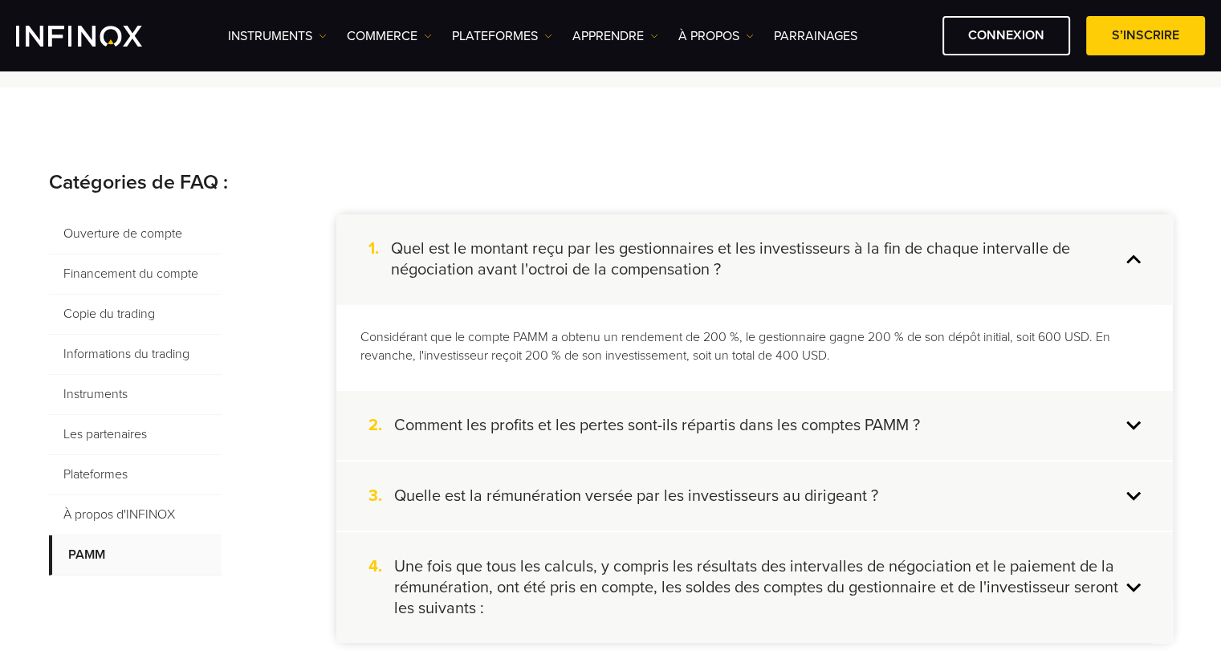
click at [447, 283] on div "1. Quel est le montant reçu par les gestionnaires et les investisseurs à la fin…" at bounding box center [754, 259] width 836 height 90
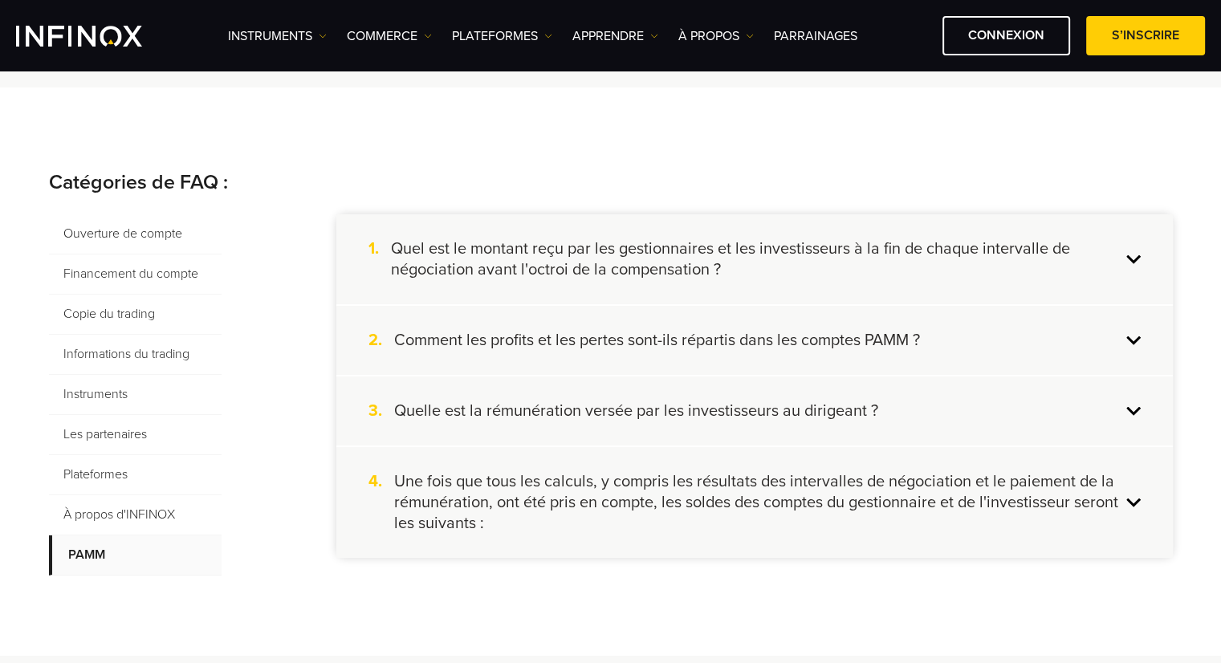
click at [151, 474] on span "Plateformes" at bounding box center [135, 475] width 173 height 40
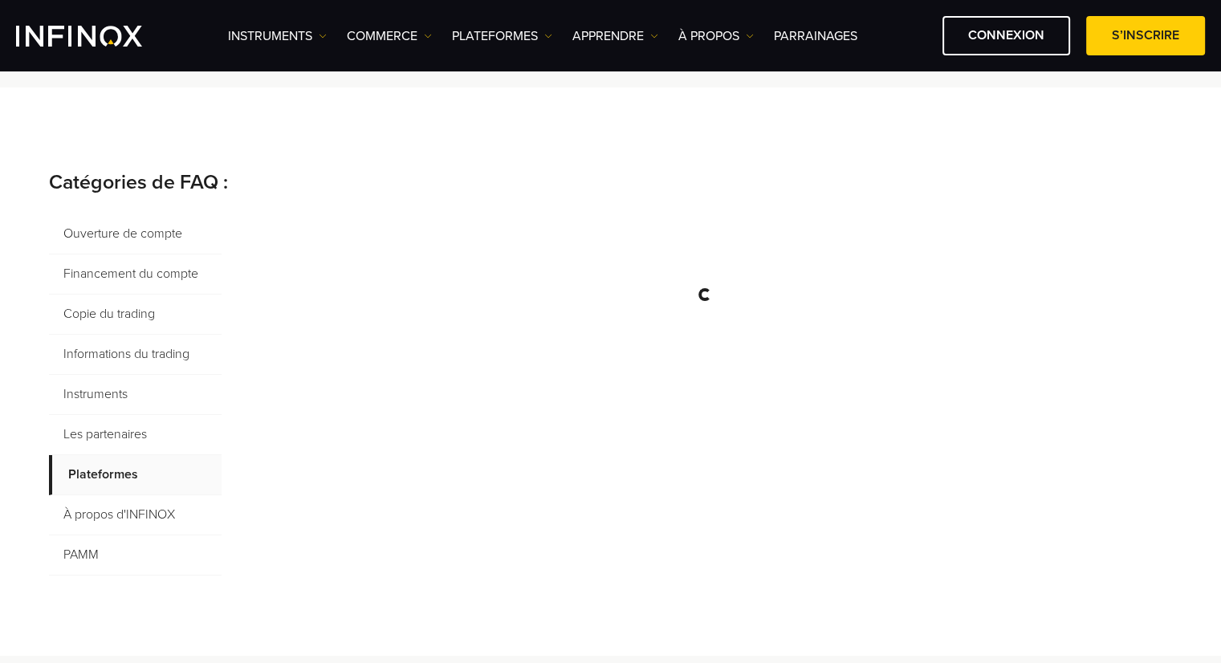
click at [150, 396] on span "Instruments" at bounding box center [135, 395] width 173 height 40
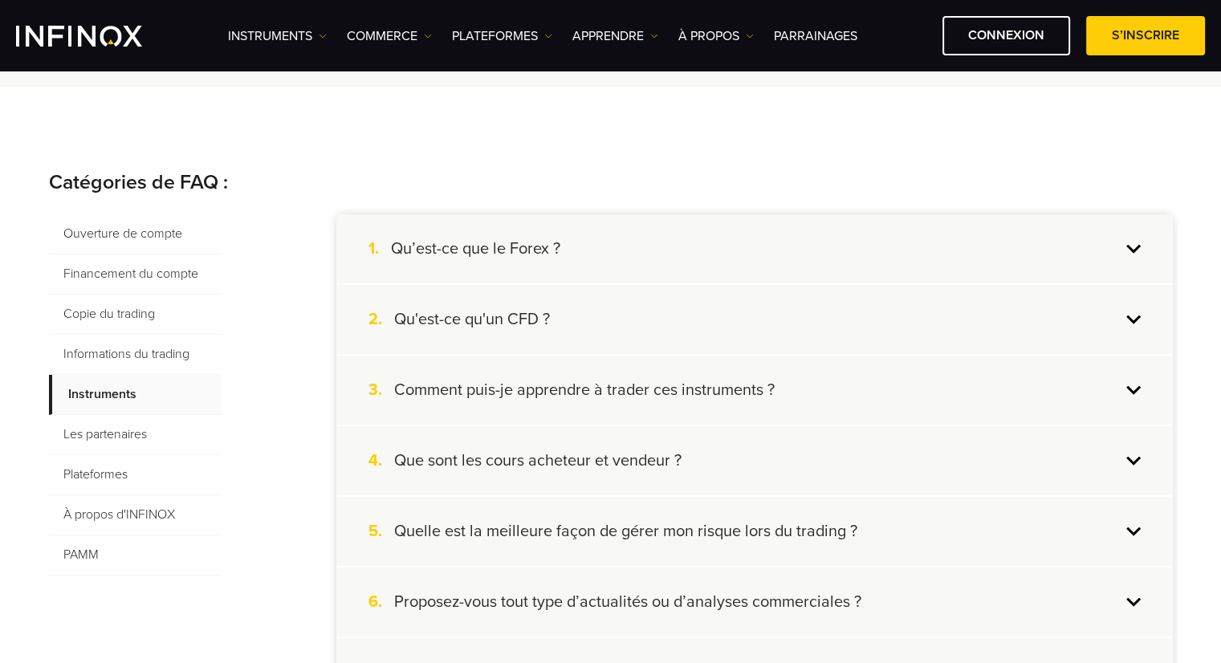
click at [598, 331] on div "2. Qu'est-ce qu'un CFD ?" at bounding box center [754, 319] width 836 height 69
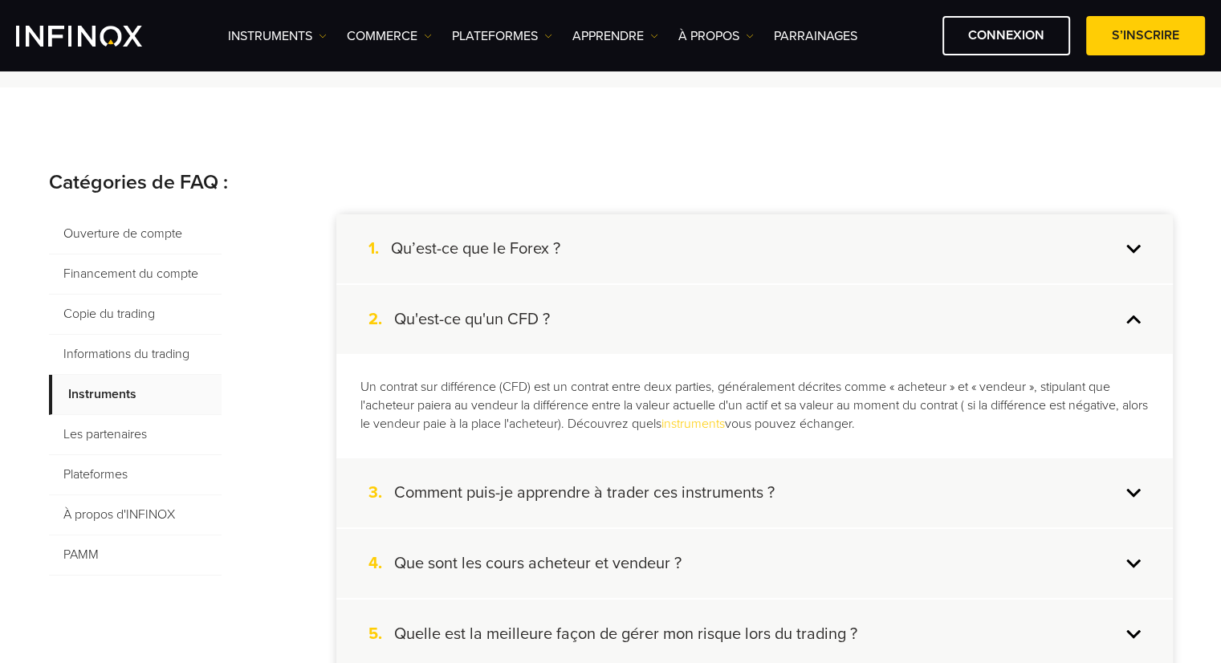
click at [599, 331] on div "2. Qu'est-ce qu'un CFD ?" at bounding box center [754, 319] width 836 height 69
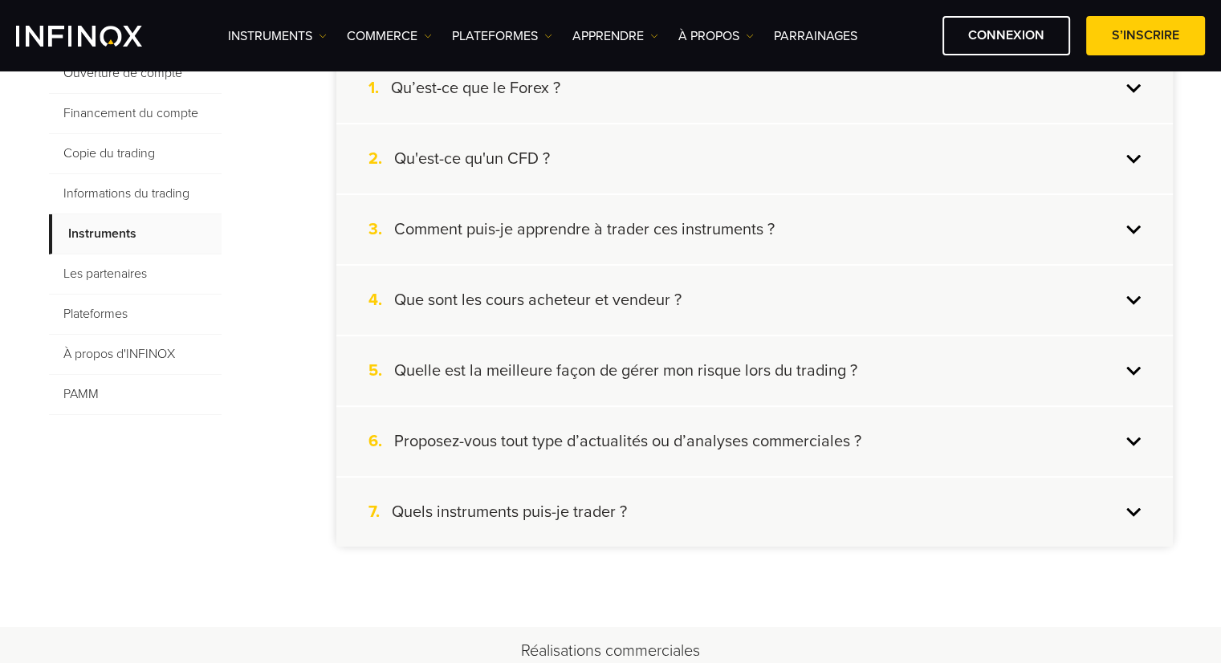
scroll to position [321, 0]
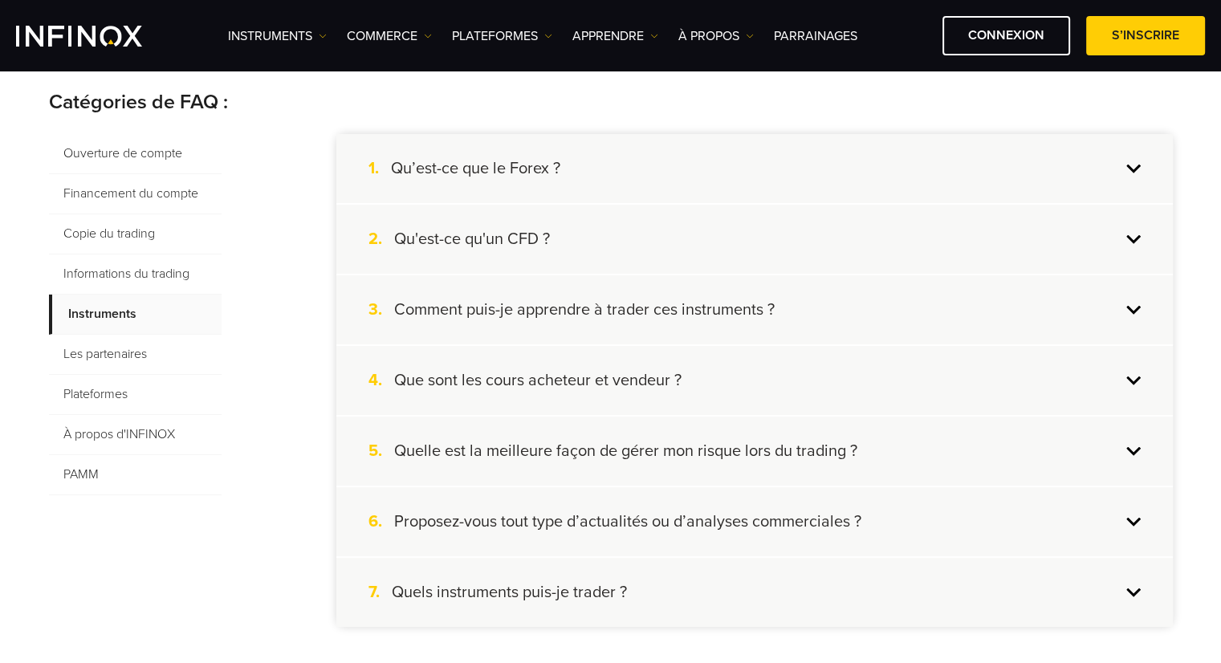
click at [173, 273] on span "Informations du trading" at bounding box center [135, 274] width 173 height 40
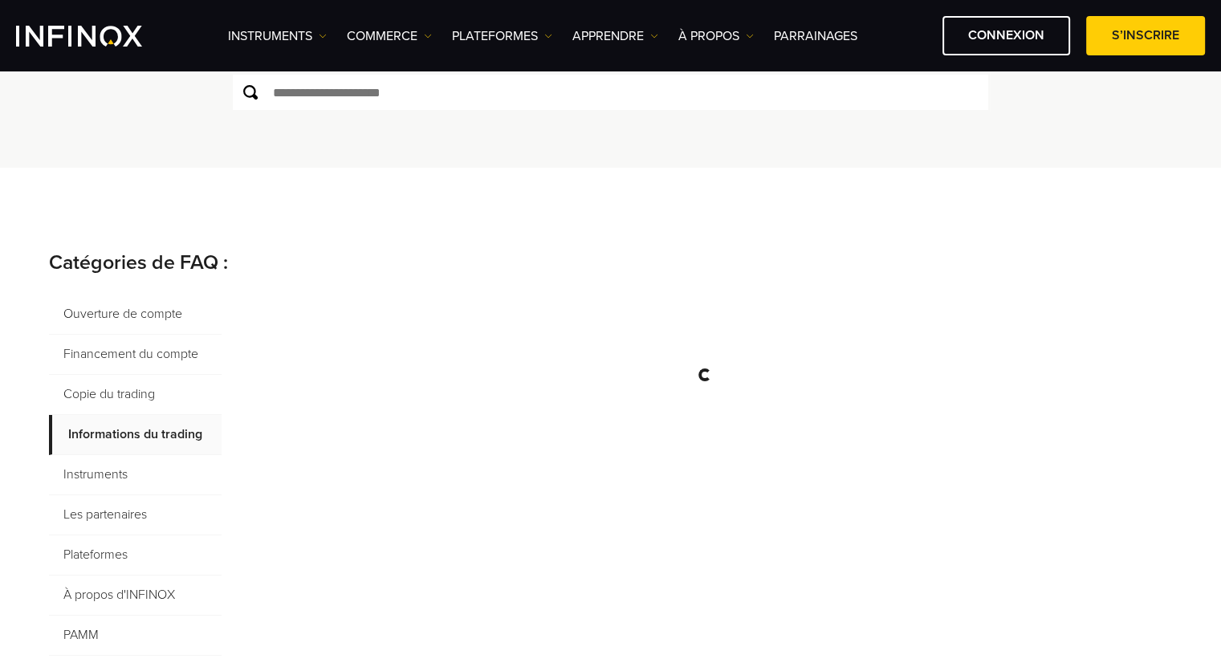
scroll to position [0, 0]
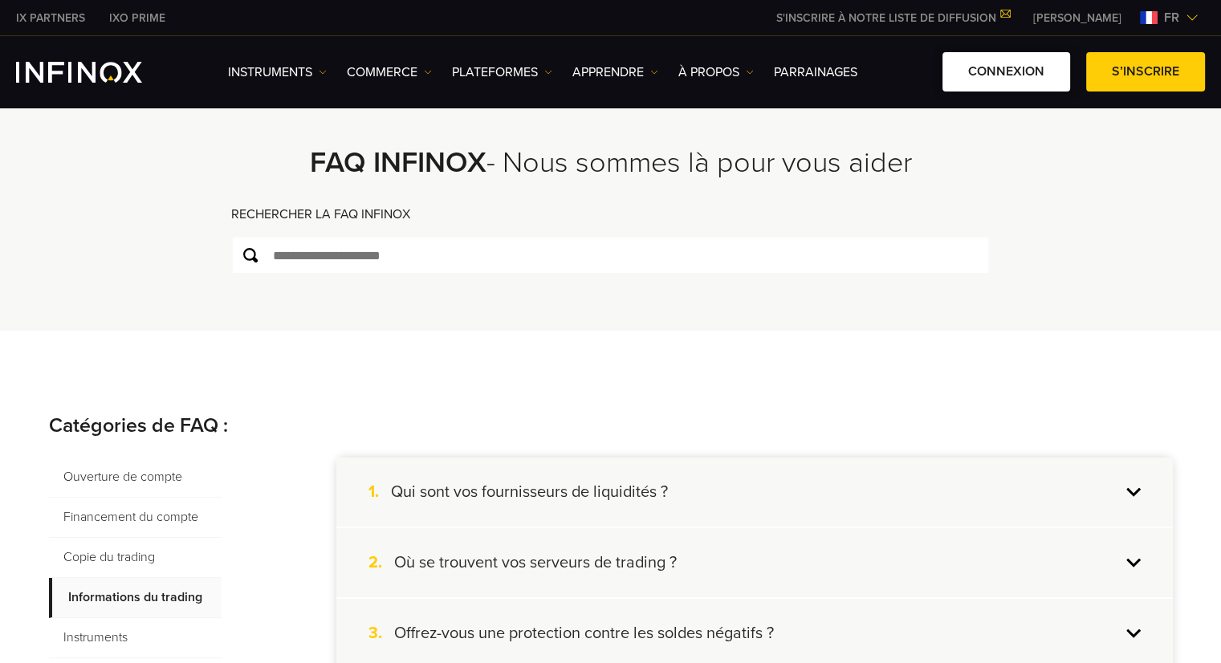
click at [1007, 72] on link "Connexion" at bounding box center [1006, 71] width 128 height 39
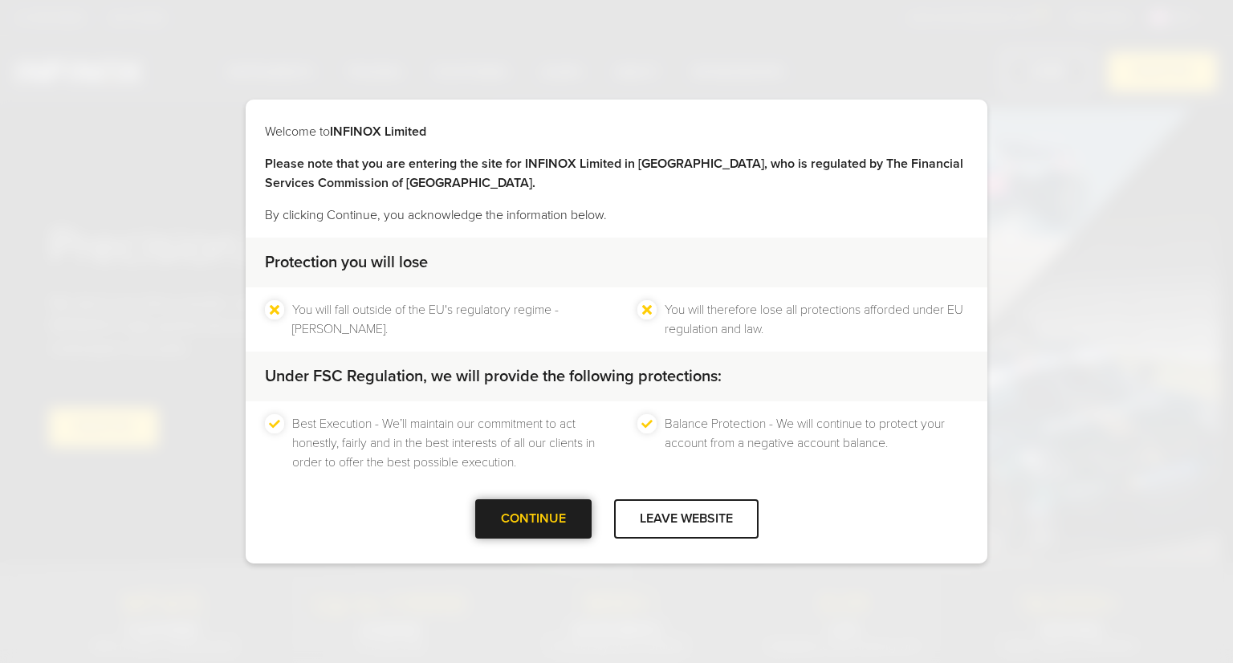
click at [533, 519] on div at bounding box center [533, 519] width 0 height 0
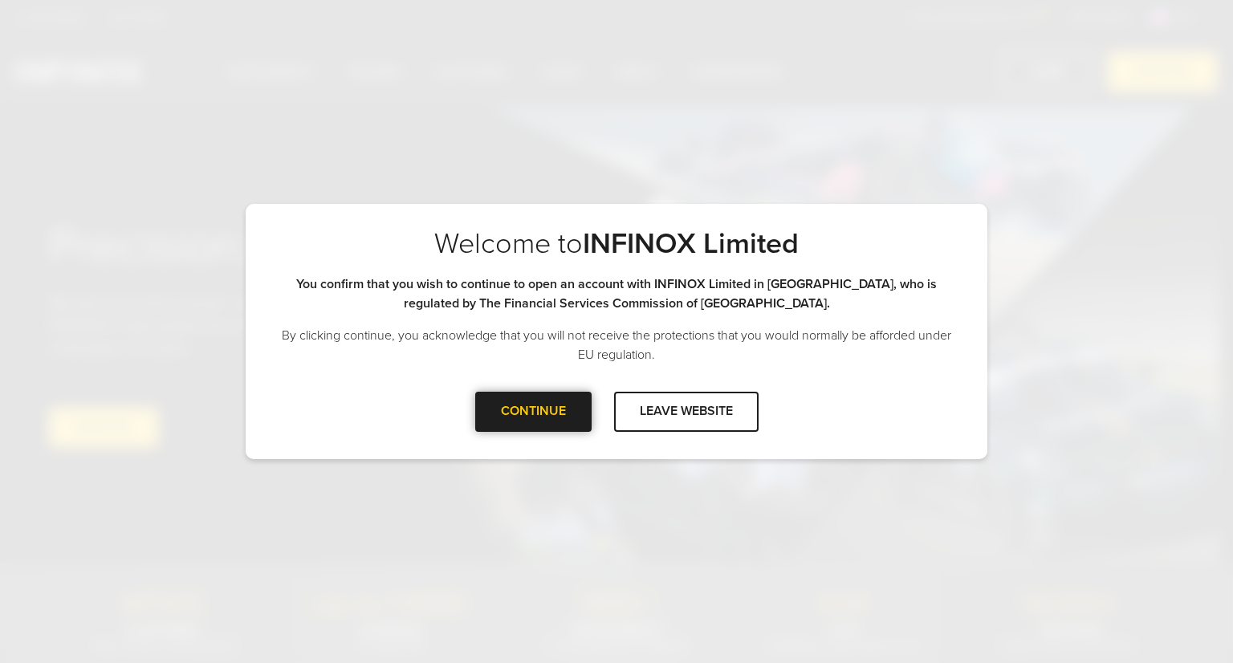
click at [533, 412] on div at bounding box center [533, 412] width 0 height 0
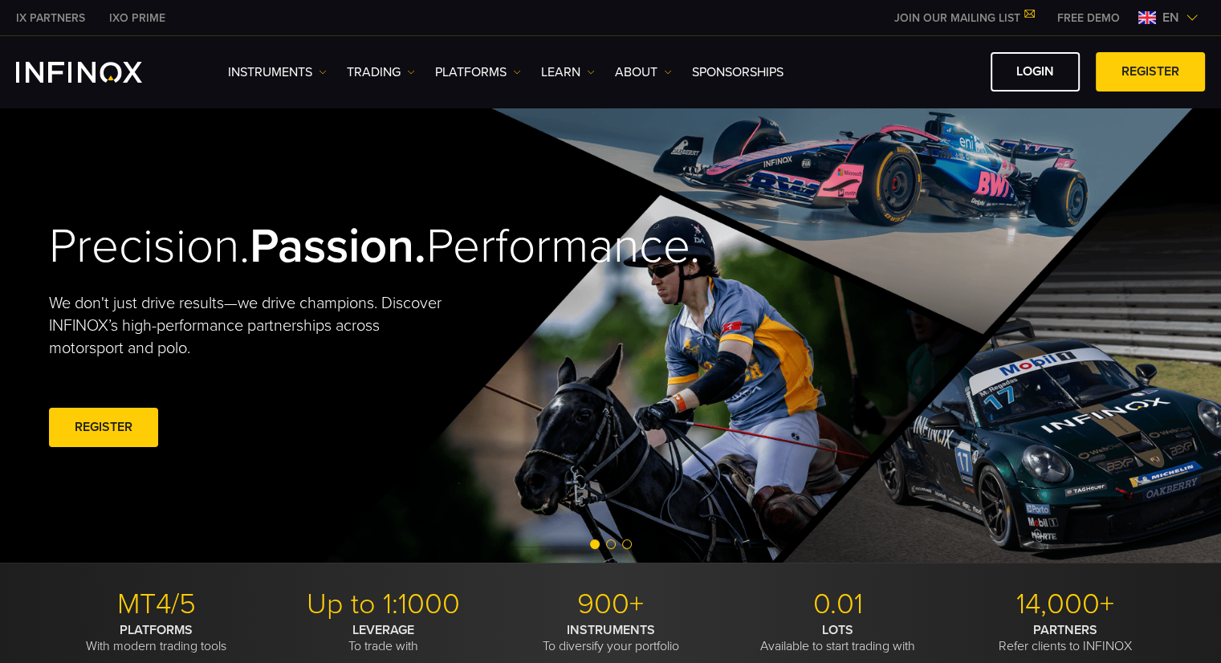
click at [1194, 17] on img at bounding box center [1192, 17] width 13 height 13
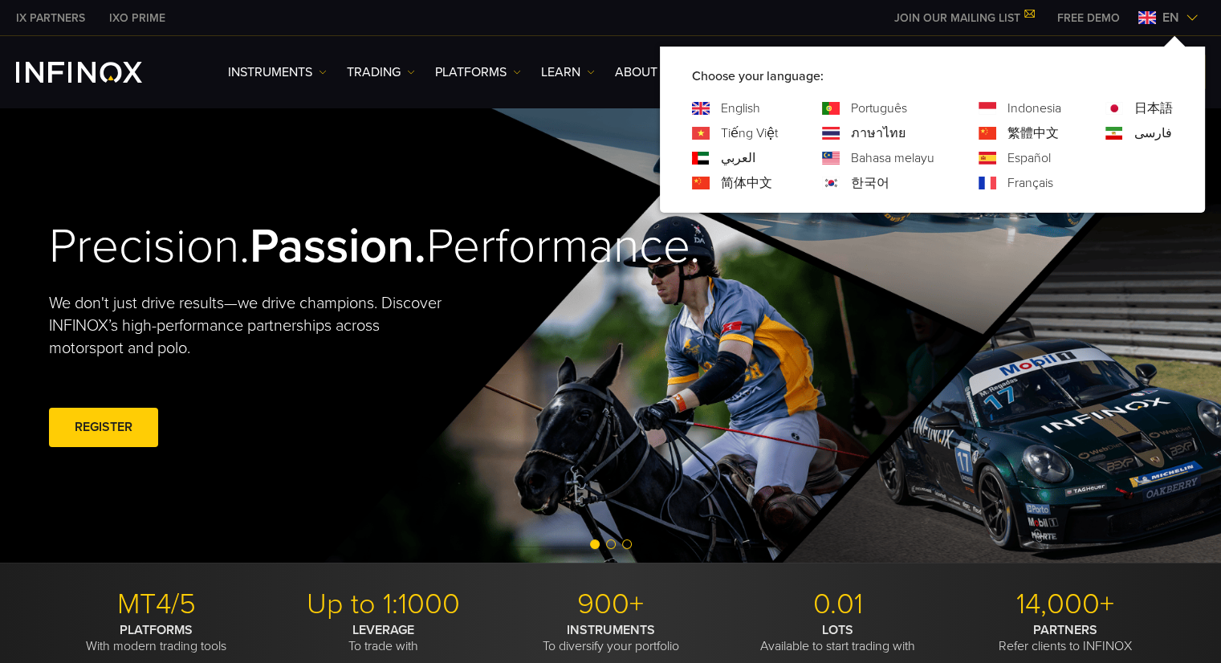
click at [1030, 178] on link "Français" at bounding box center [1030, 182] width 46 height 19
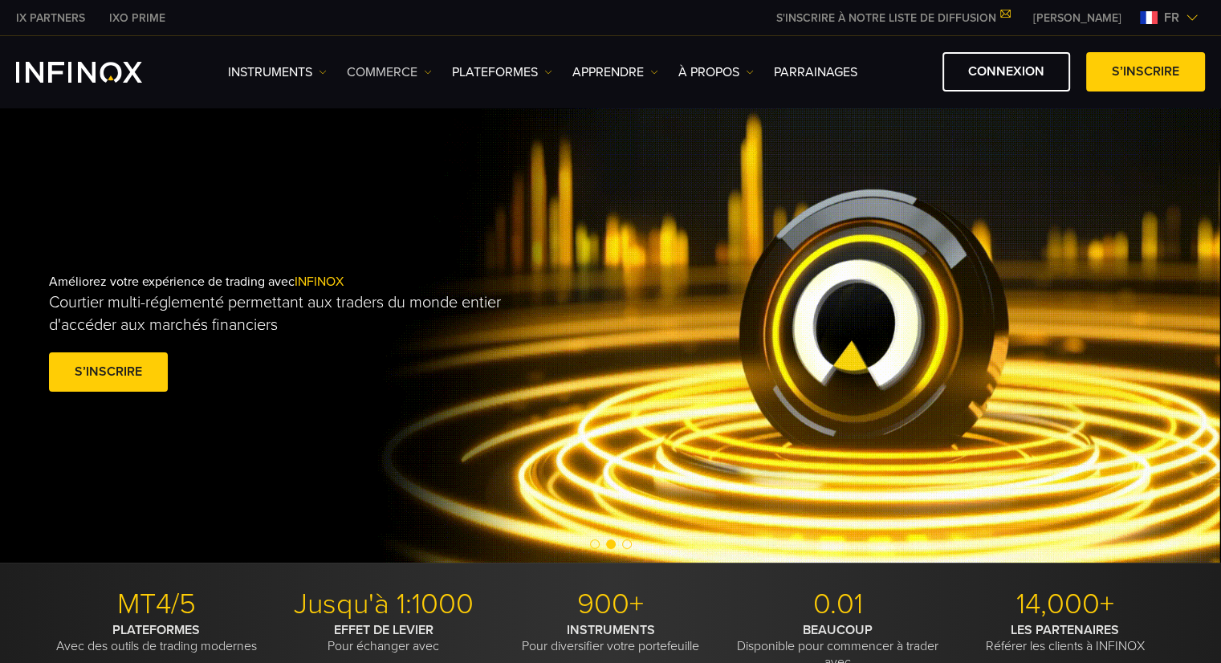
click at [424, 68] on img at bounding box center [428, 72] width 8 height 8
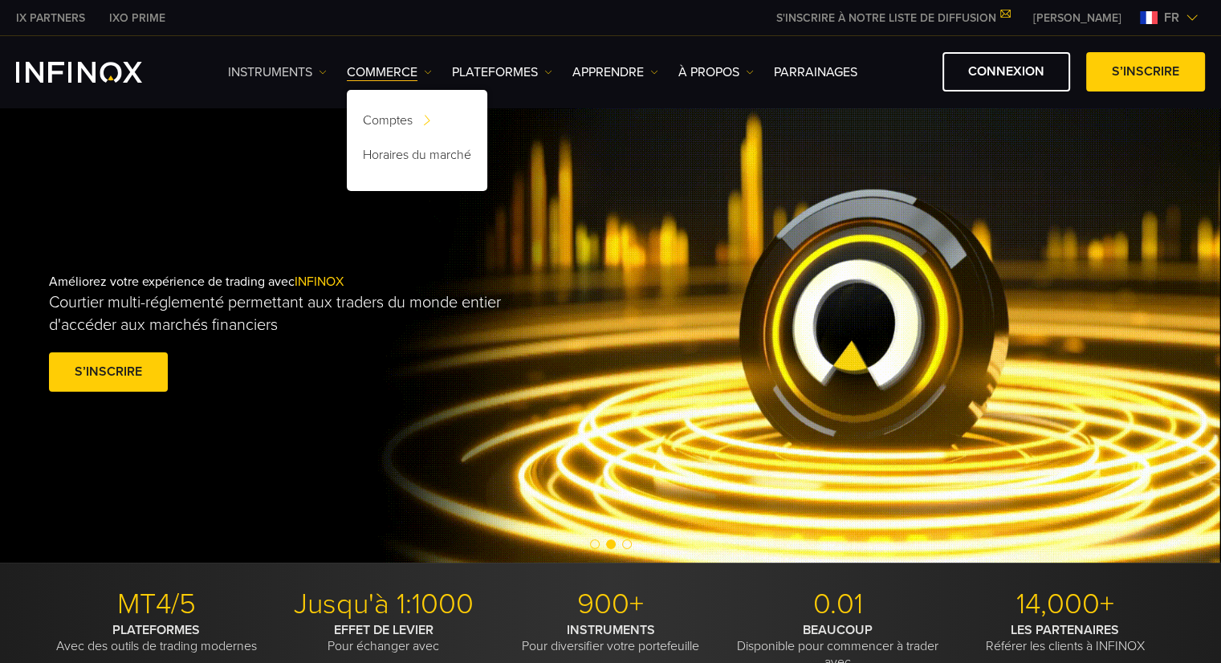
click at [292, 71] on link "INSTRUMENTS" at bounding box center [277, 72] width 99 height 19
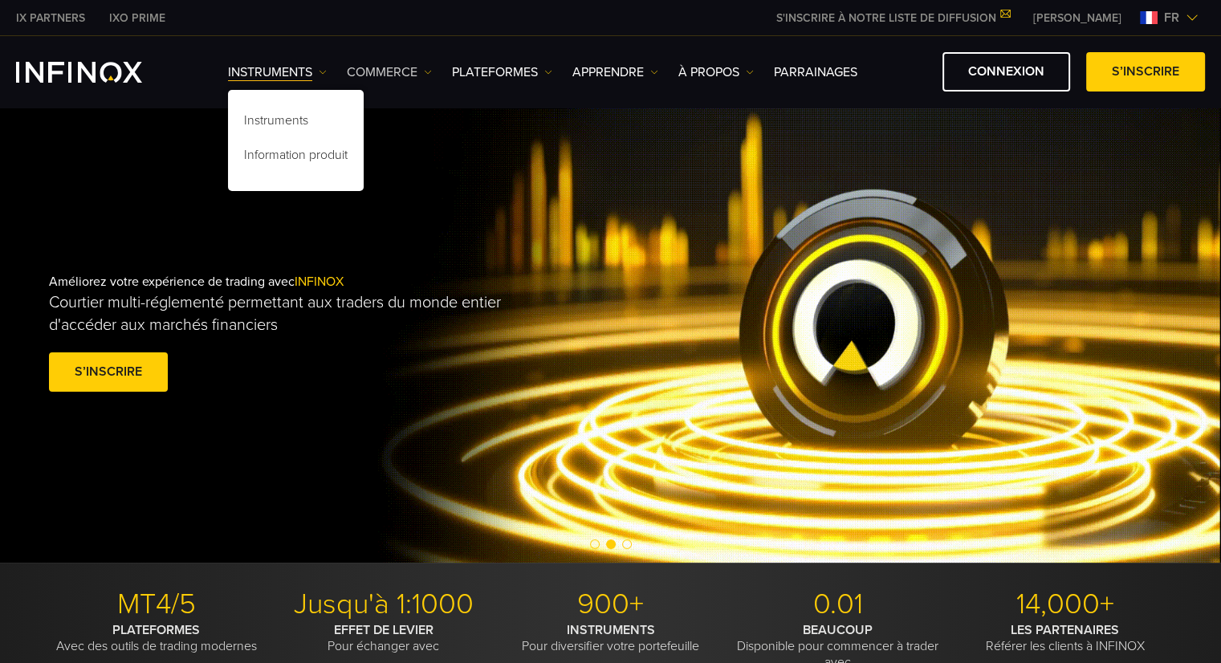
click at [380, 69] on link "COMMERCE" at bounding box center [389, 72] width 85 height 19
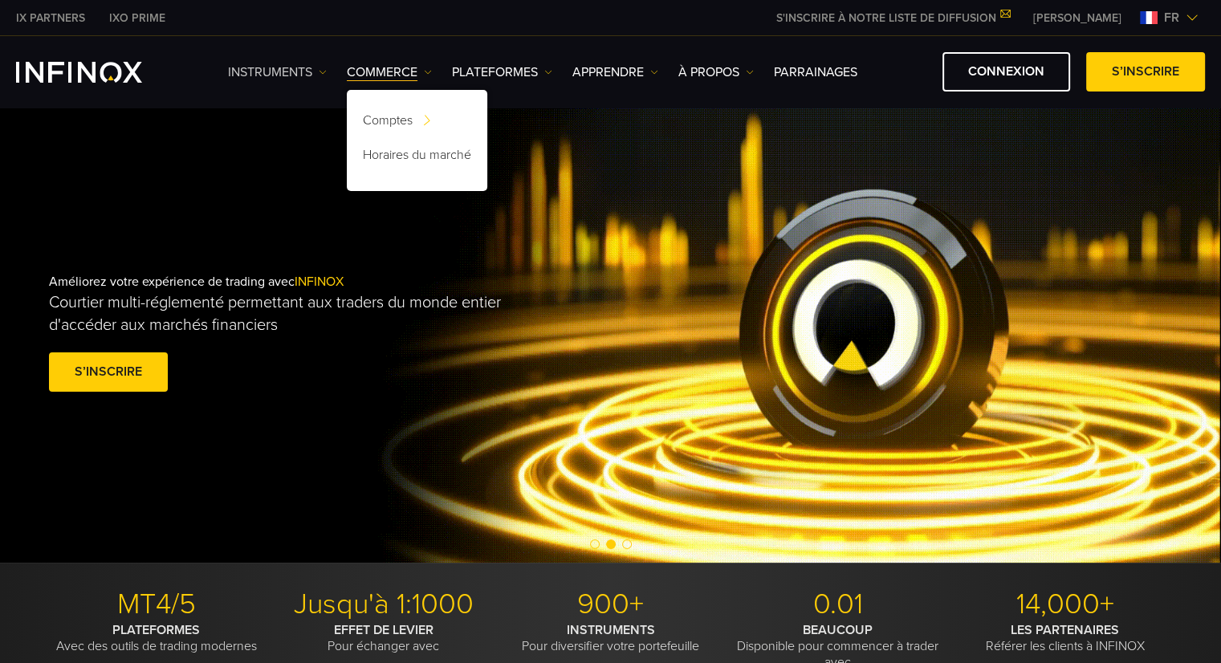
click at [303, 69] on link "INSTRUMENTS" at bounding box center [277, 72] width 99 height 19
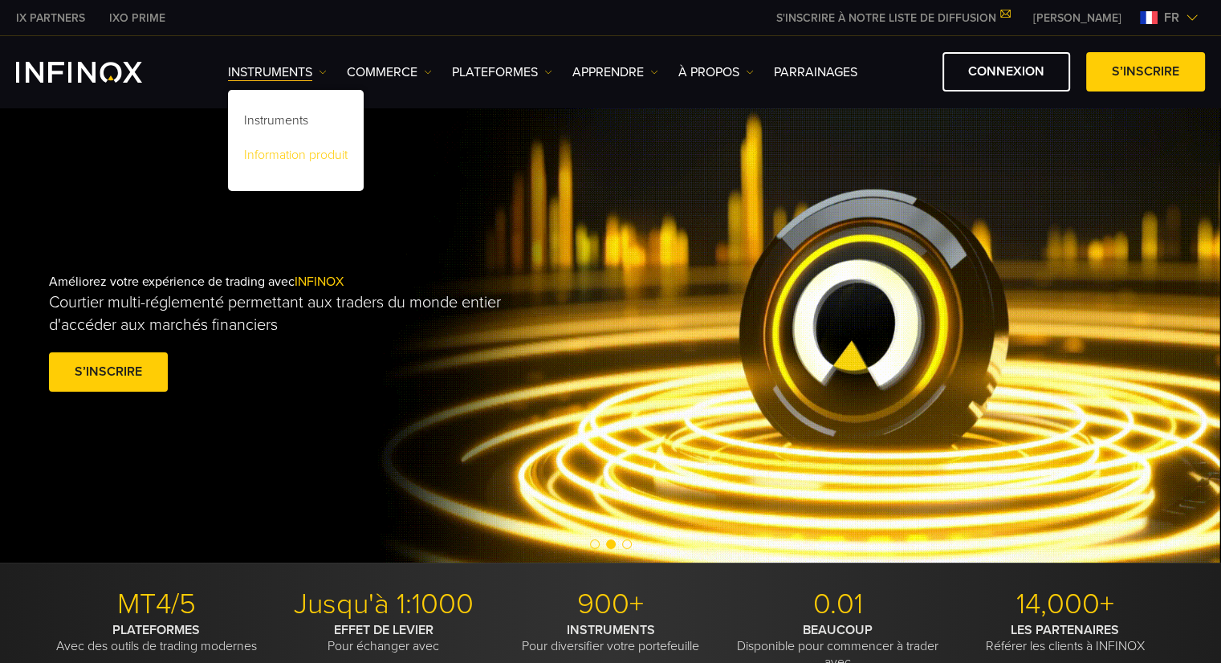
click at [303, 148] on link "Information produit" at bounding box center [296, 157] width 136 height 35
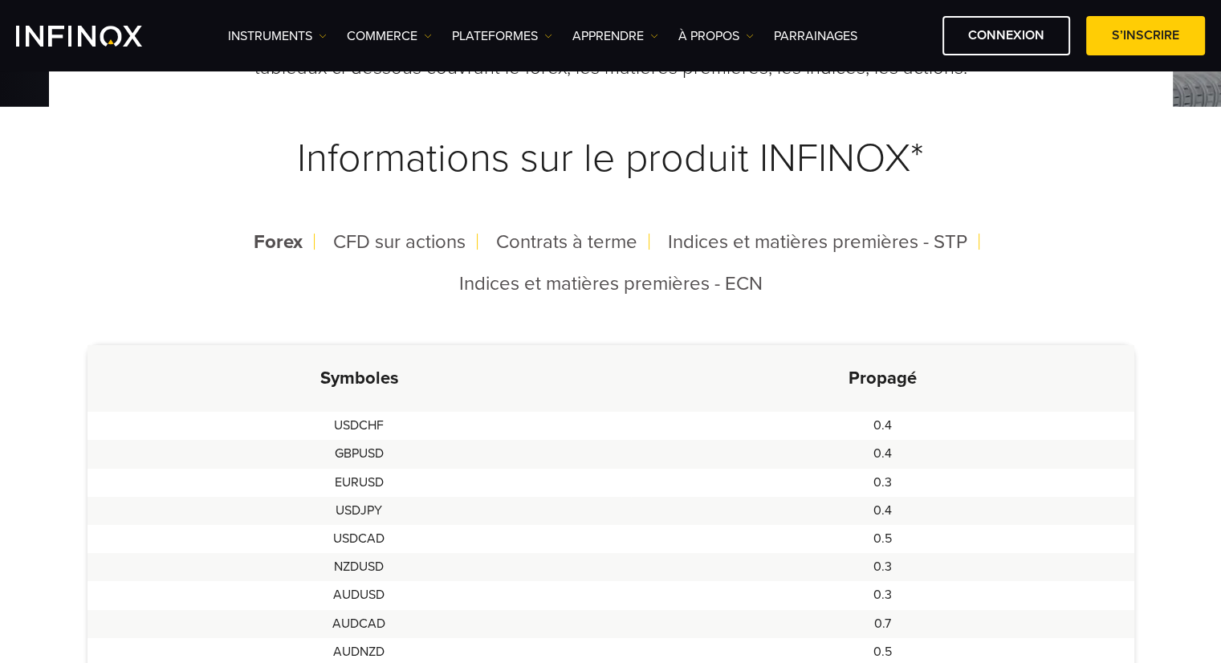
scroll to position [401, 0]
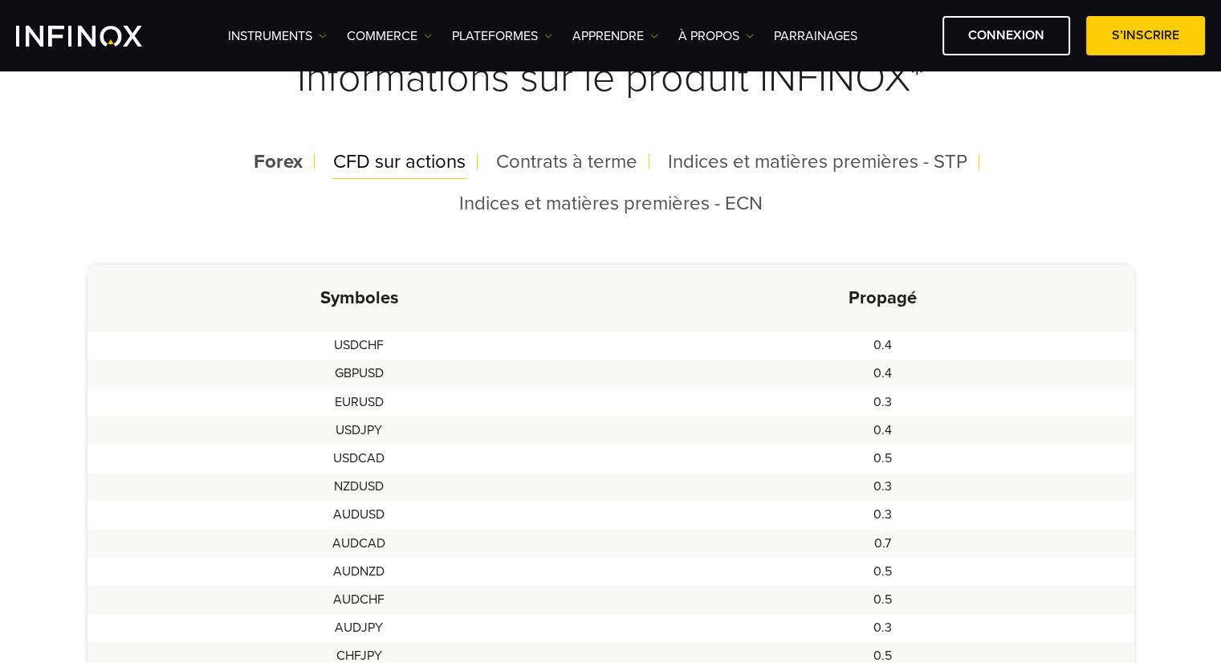
click at [364, 161] on span "CFD sur actions" at bounding box center [399, 161] width 132 height 23
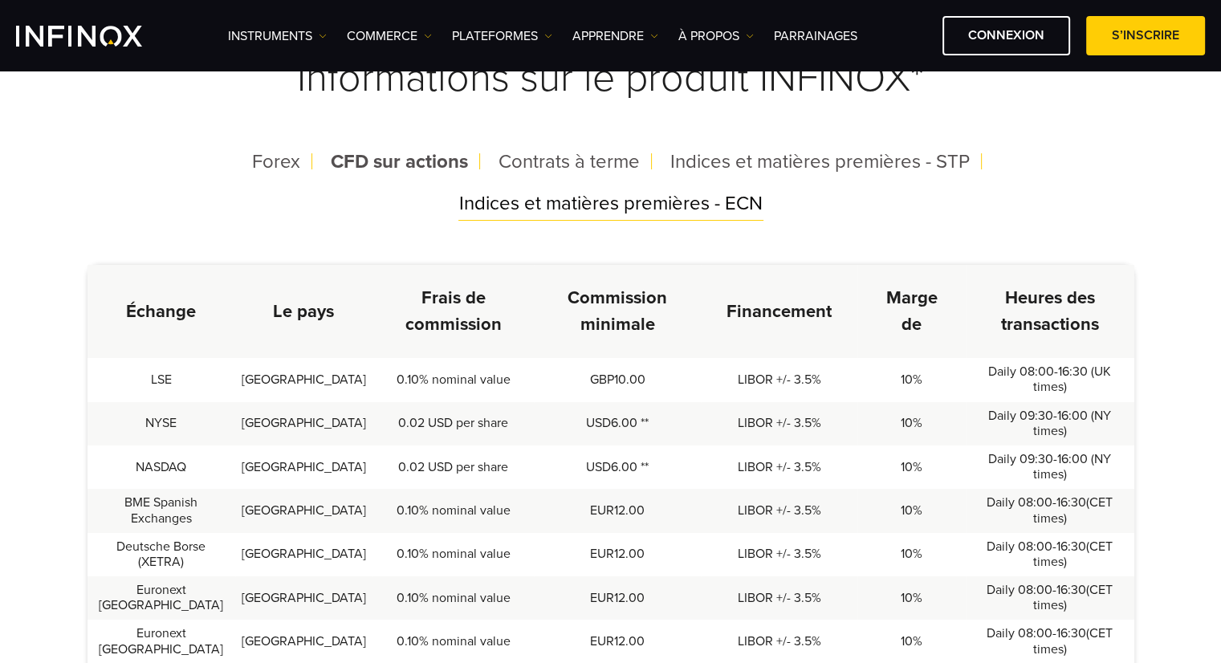
click at [559, 200] on span "Indices et matières premières - ECN" at bounding box center [610, 203] width 303 height 23
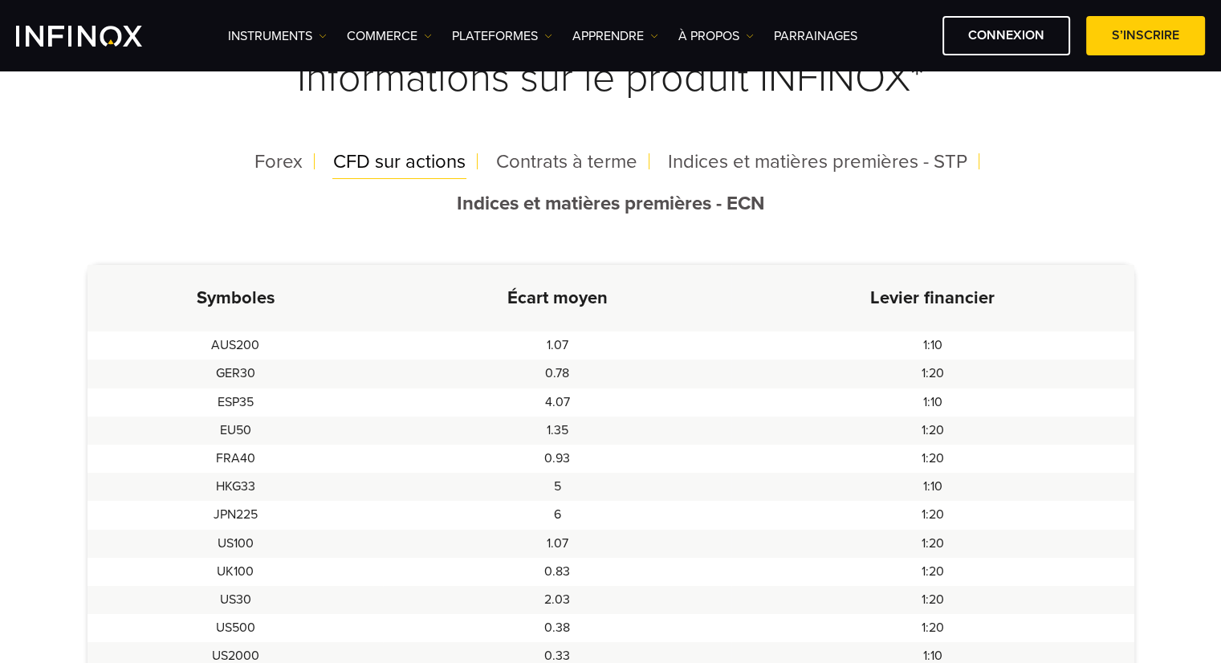
click at [388, 168] on span "CFD sur actions" at bounding box center [399, 161] width 132 height 23
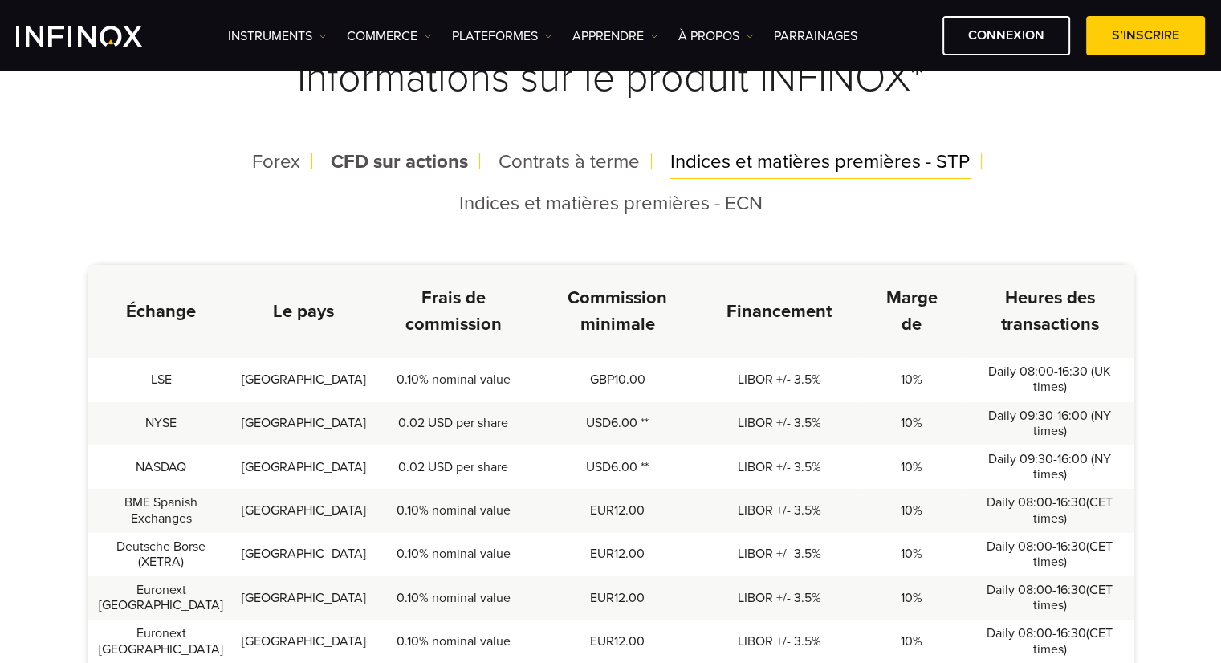
click at [811, 165] on span "Indices et matières premières - STP" at bounding box center [819, 161] width 299 height 23
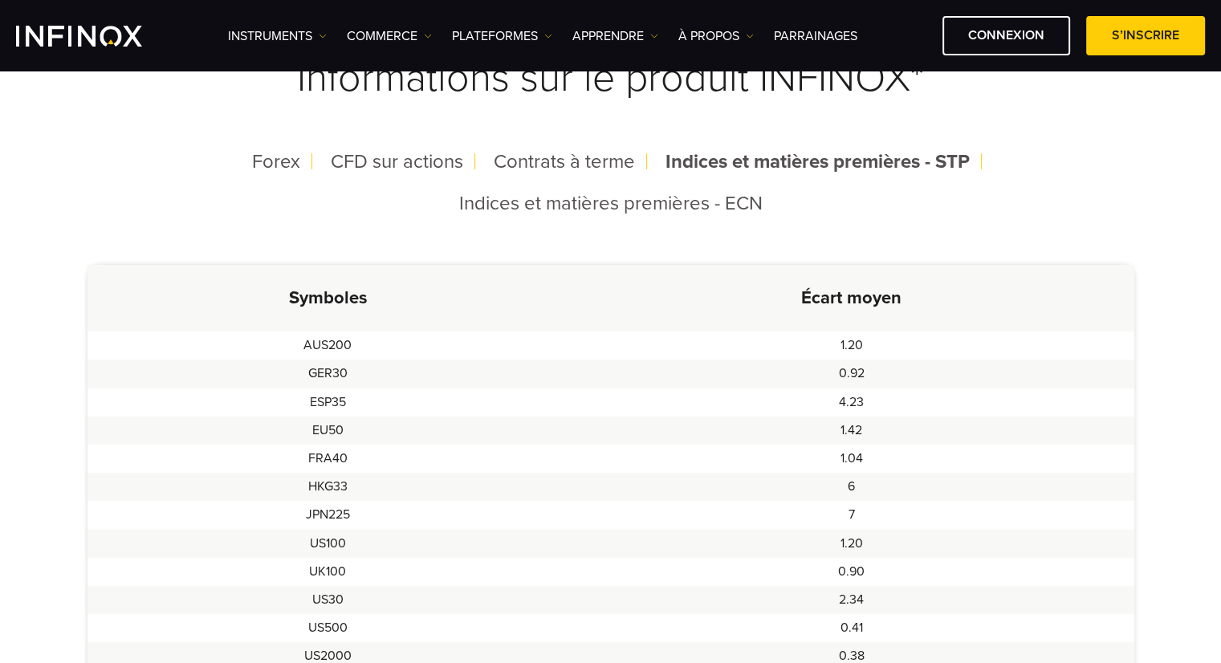
scroll to position [482, 0]
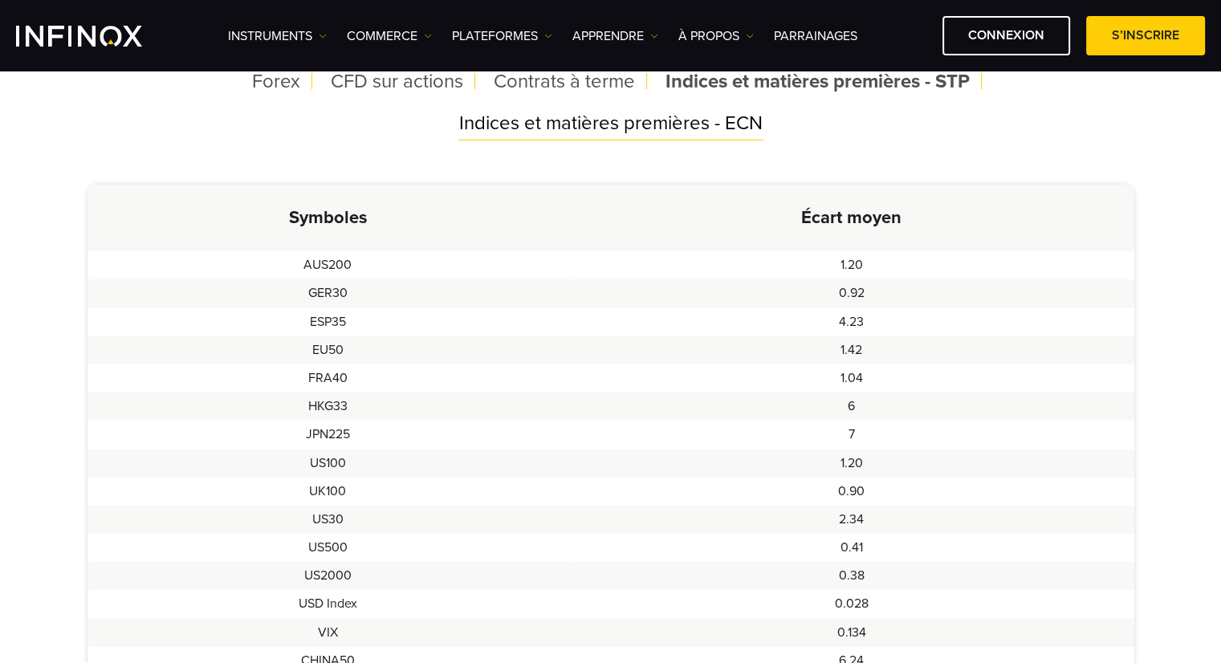
click at [664, 116] on span "Indices et matières premières - ECN" at bounding box center [610, 123] width 303 height 23
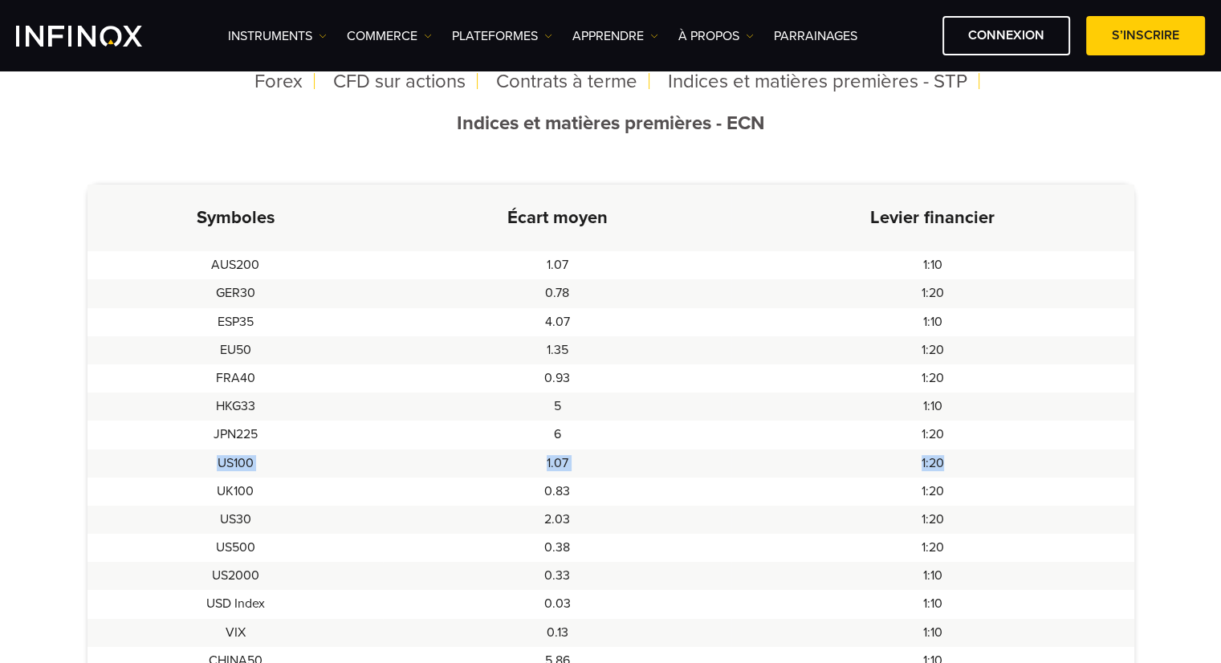
drag, startPoint x: 947, startPoint y: 467, endPoint x: 192, endPoint y: 468, distance: 755.3
click at [192, 468] on tr "US100 1.07 1:20" at bounding box center [610, 463] width 1047 height 28
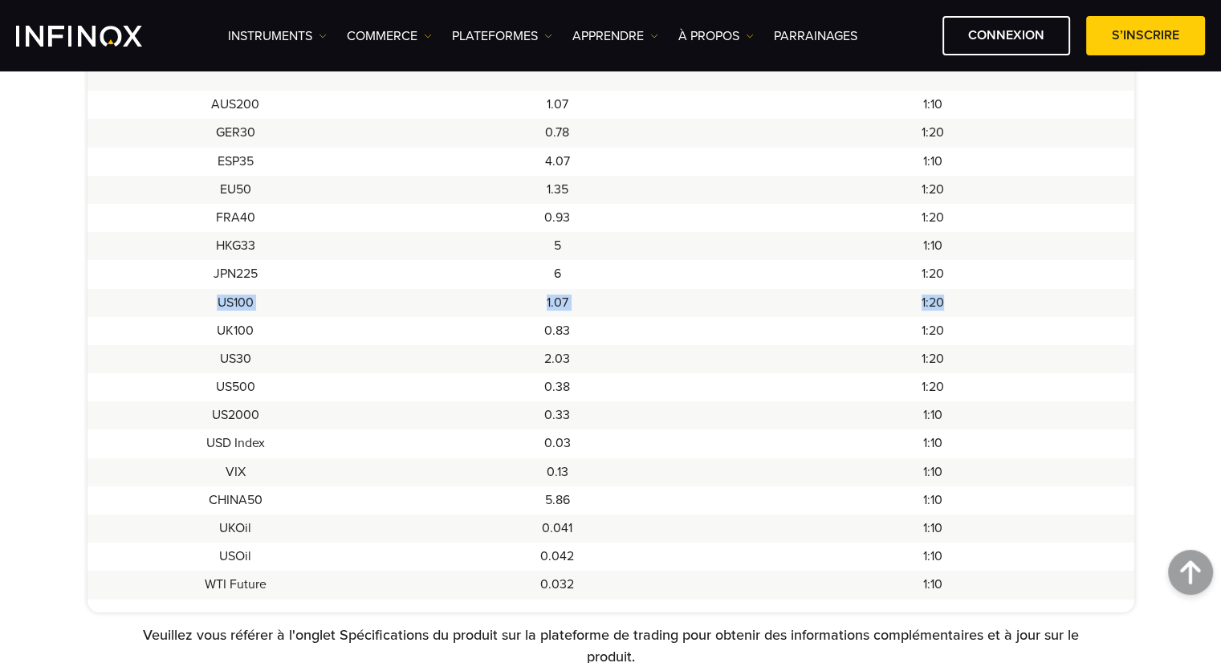
scroll to position [401, 0]
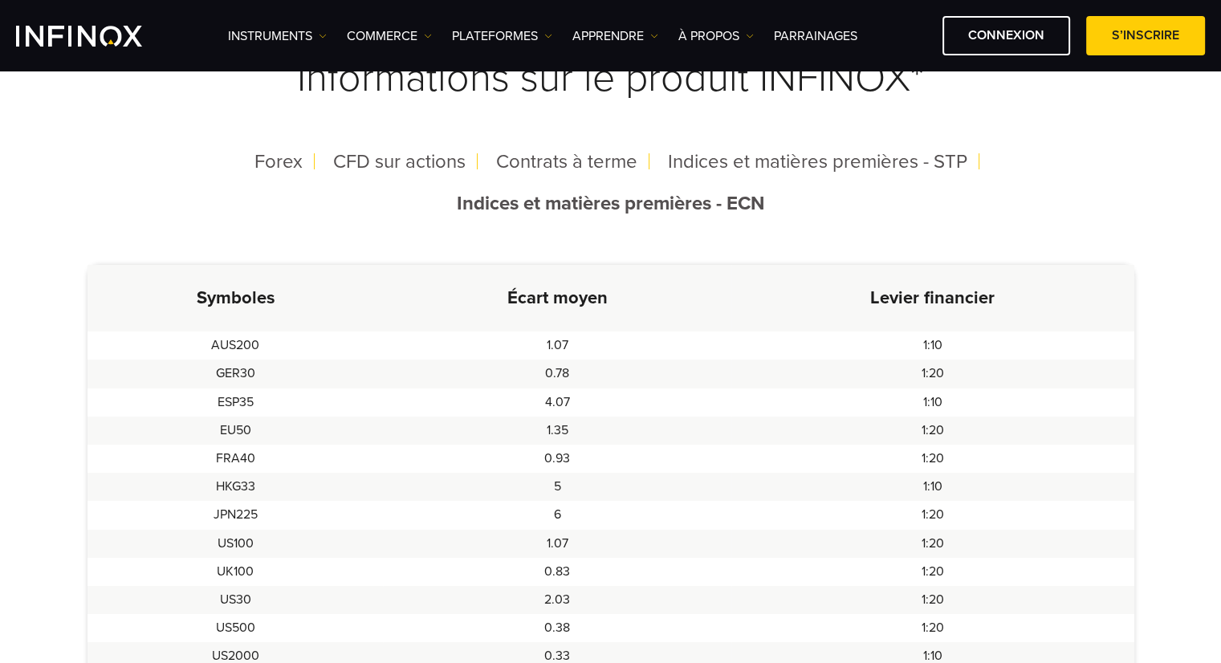
click at [346, 477] on td "HKG33" at bounding box center [235, 487] width 296 height 28
click at [575, 168] on span "Contrats à terme" at bounding box center [566, 161] width 141 height 23
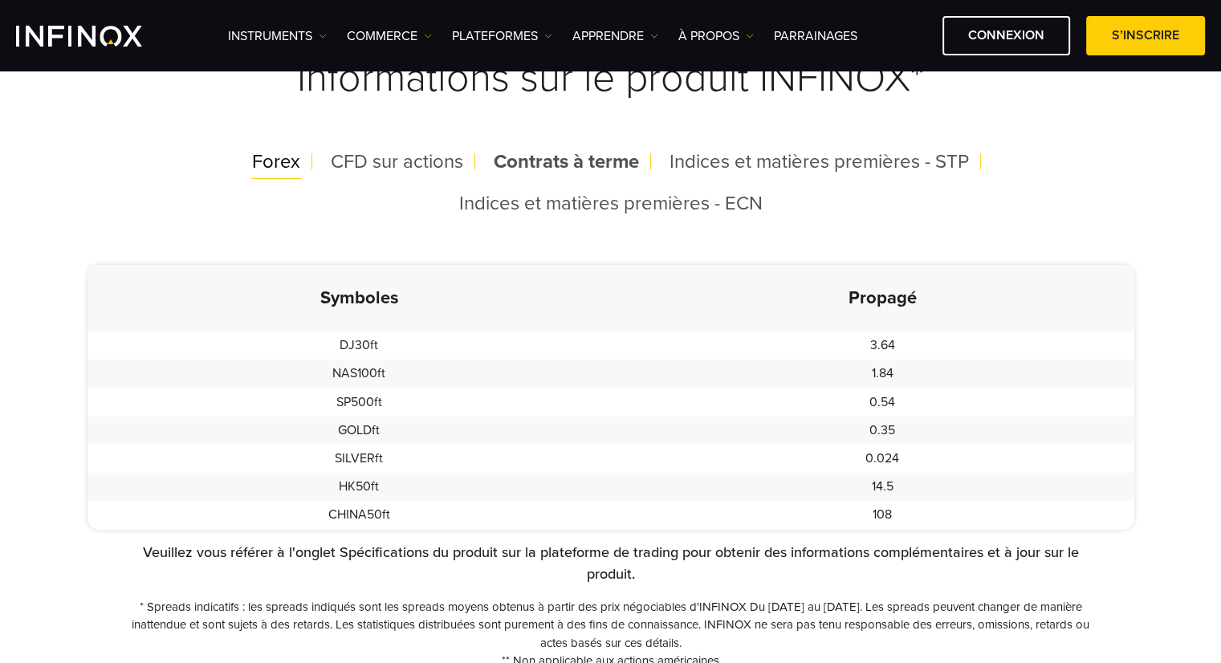
click at [276, 167] on span "Forex" at bounding box center [276, 161] width 48 height 23
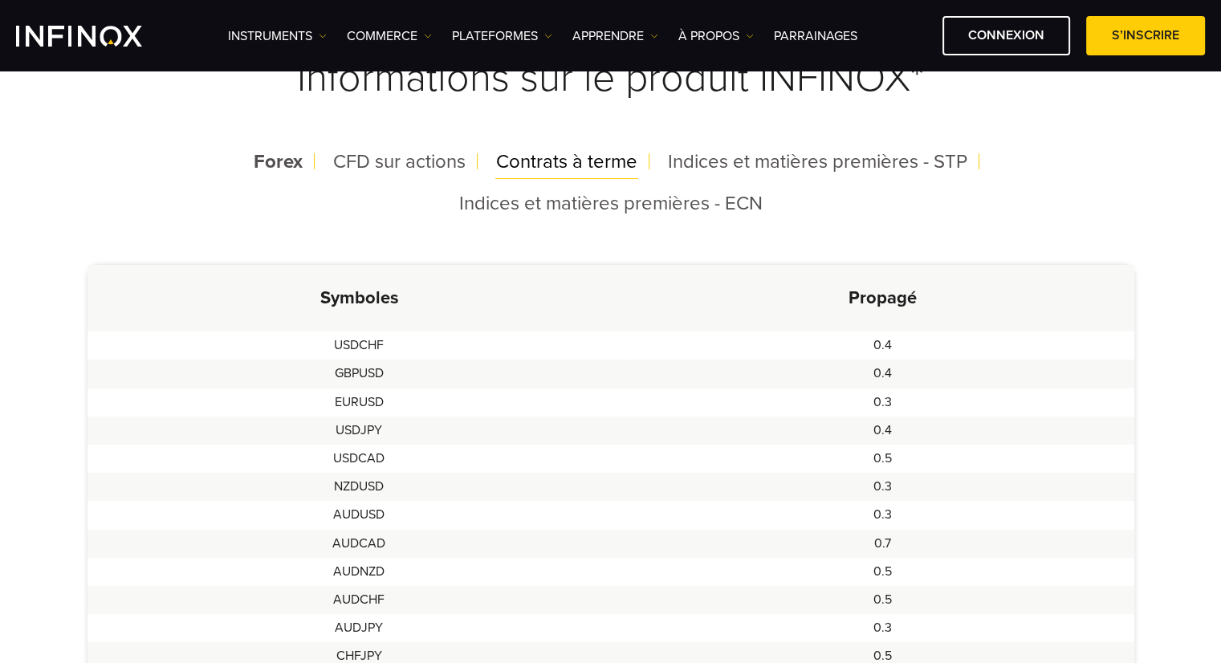
click at [514, 161] on span "Contrats à terme" at bounding box center [566, 161] width 141 height 23
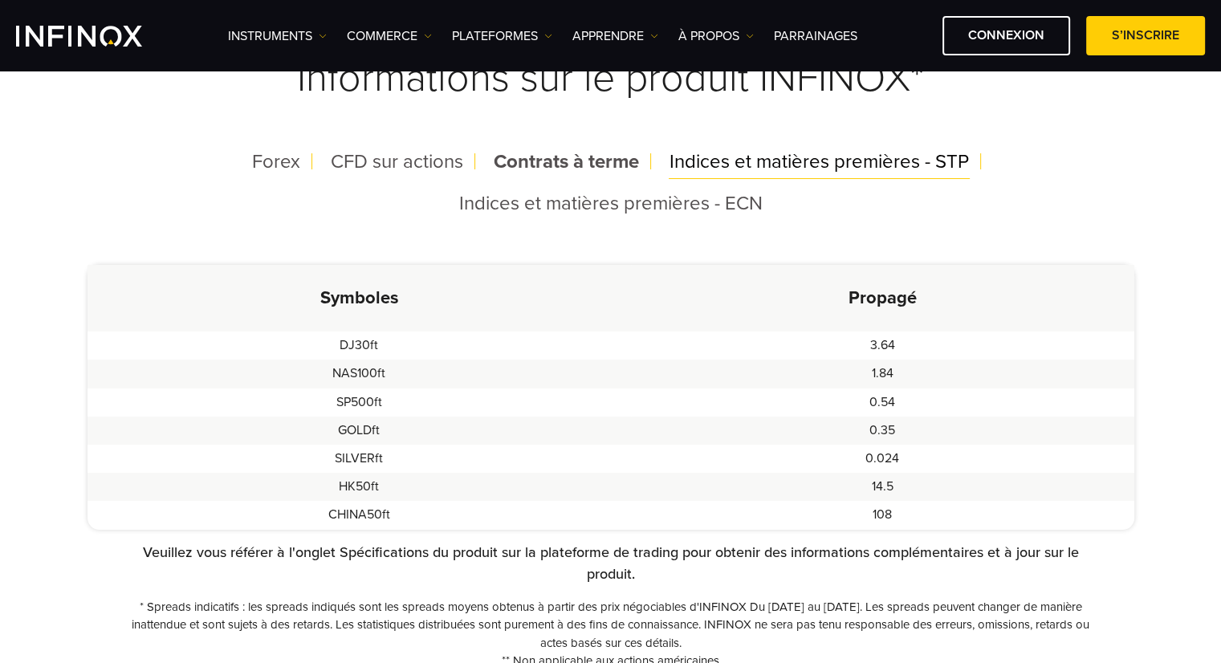
click at [758, 161] on span "Indices et matières premières - STP" at bounding box center [818, 161] width 299 height 23
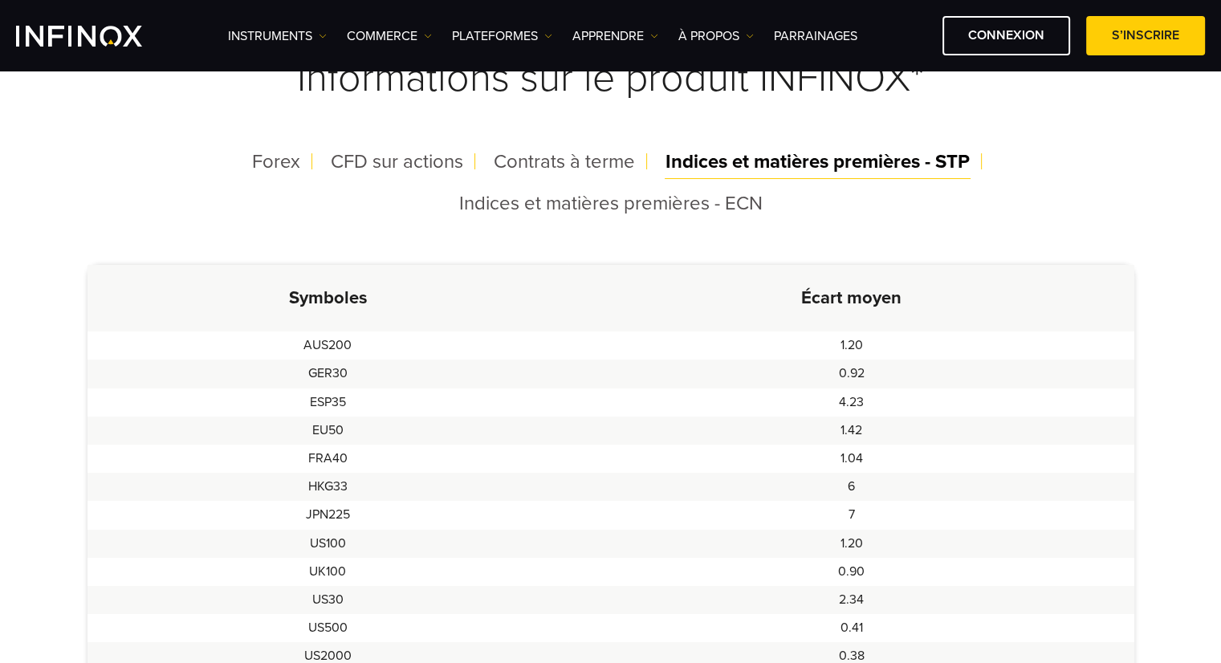
scroll to position [0, 0]
click at [649, 179] on div "Forex CFD sur actions Contrats à terme Indices et matières premières - STP Indi…" at bounding box center [610, 182] width 1047 height 83
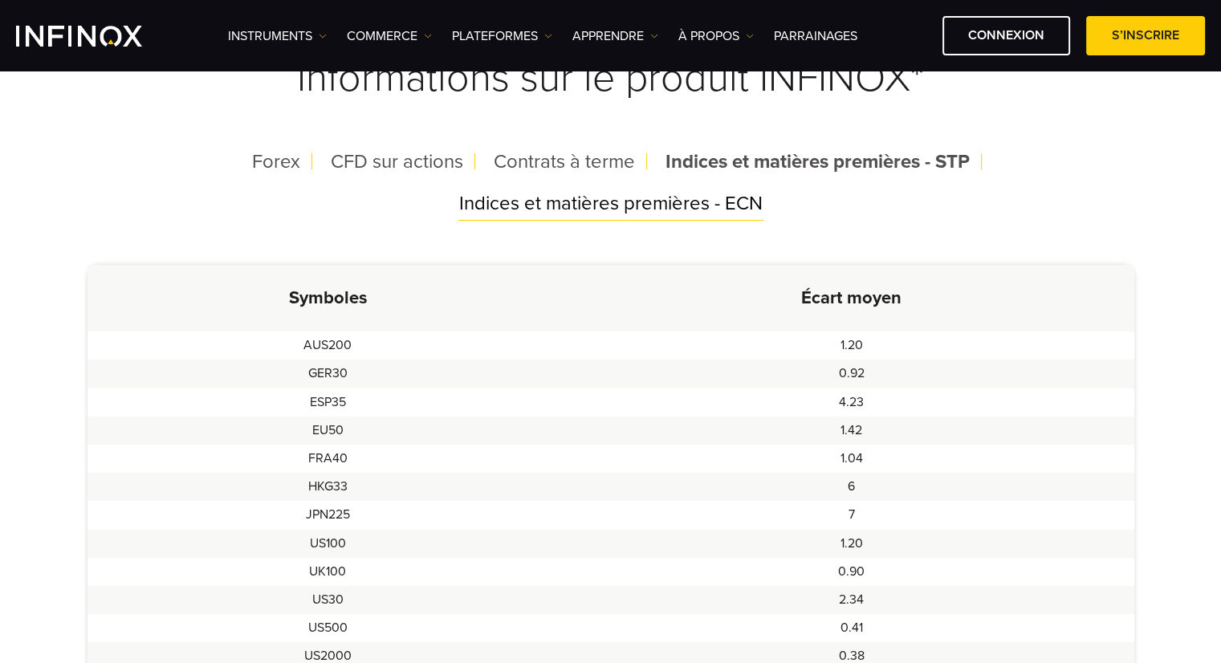
click at [649, 190] on div "Indices et matières premières - ECN" at bounding box center [610, 204] width 329 height 42
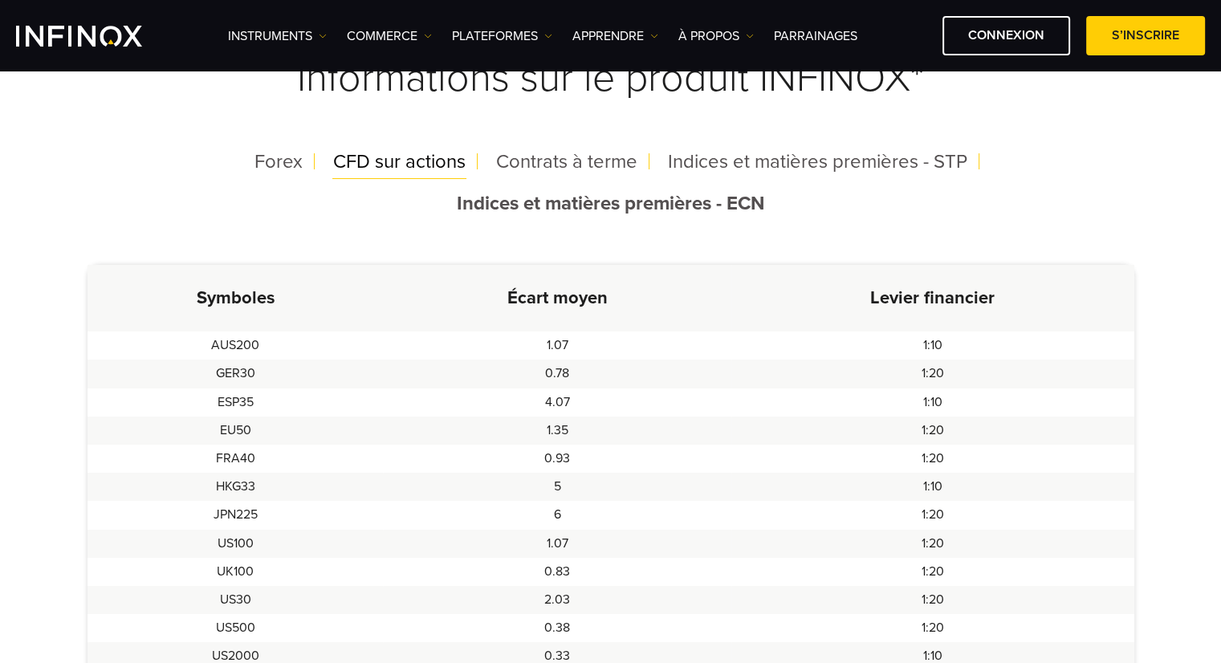
click at [419, 161] on span "CFD sur actions" at bounding box center [399, 161] width 132 height 23
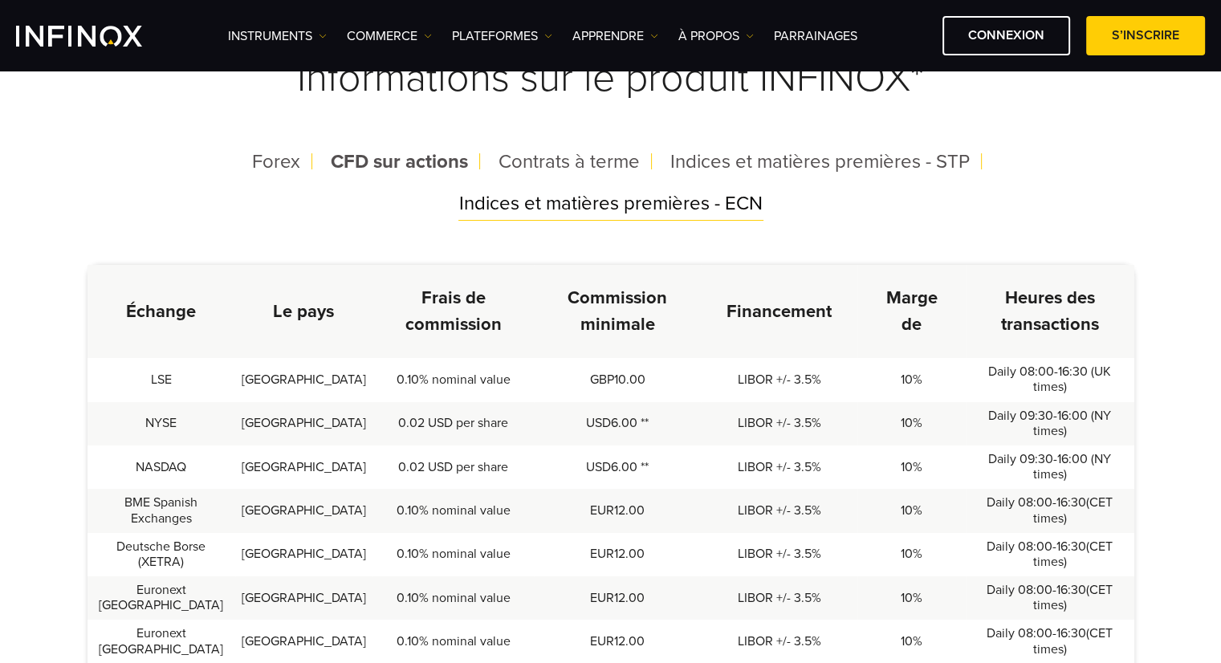
click at [626, 204] on span "Indices et matières premières - ECN" at bounding box center [610, 203] width 303 height 23
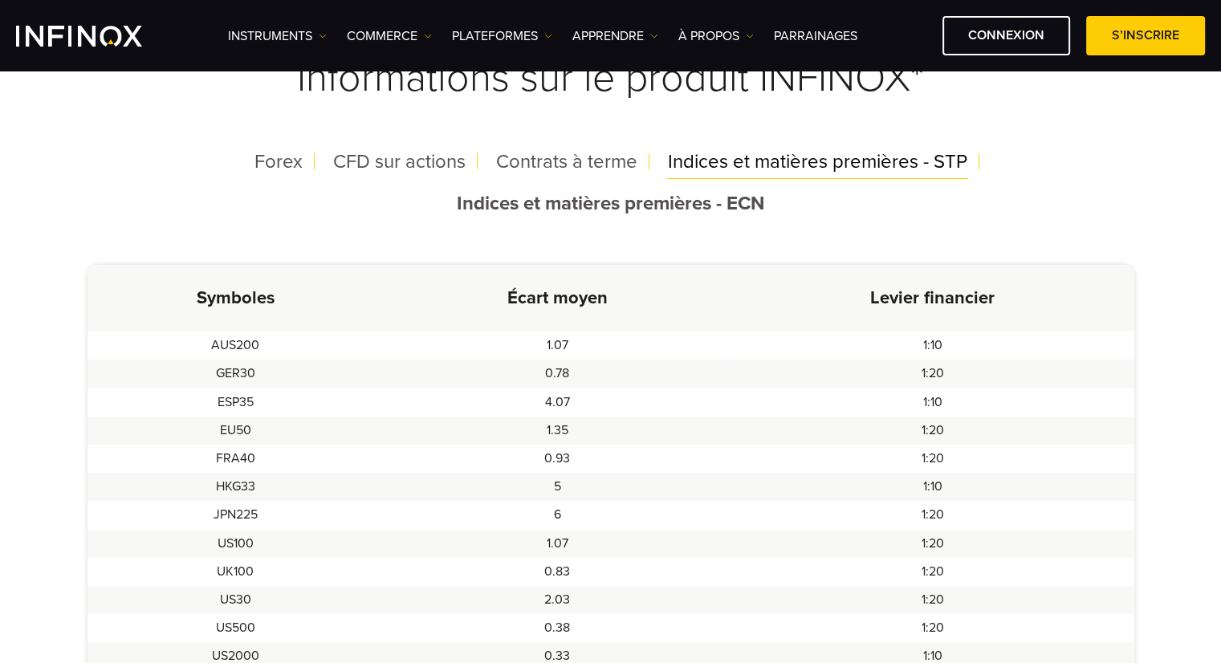
click at [756, 156] on span "Indices et matières premières - STP" at bounding box center [817, 161] width 299 height 23
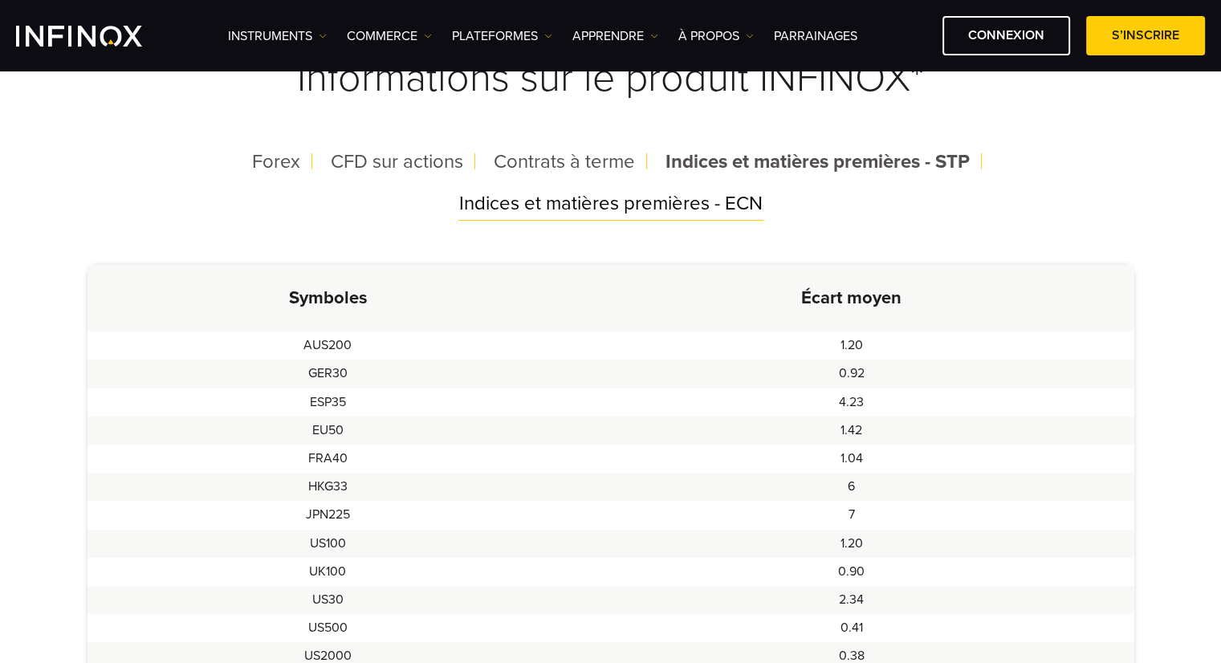
click at [657, 195] on span "Indices et matières premières - ECN" at bounding box center [610, 203] width 303 height 23
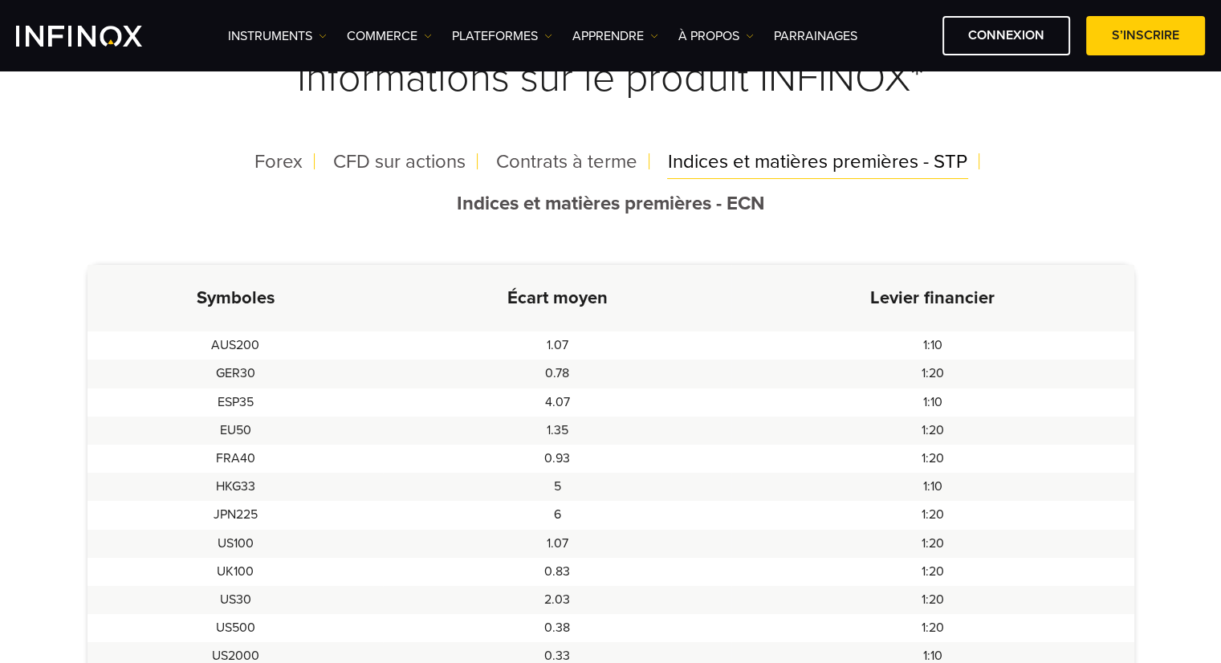
click at [744, 161] on span "Indices et matières premières - STP" at bounding box center [817, 161] width 299 height 23
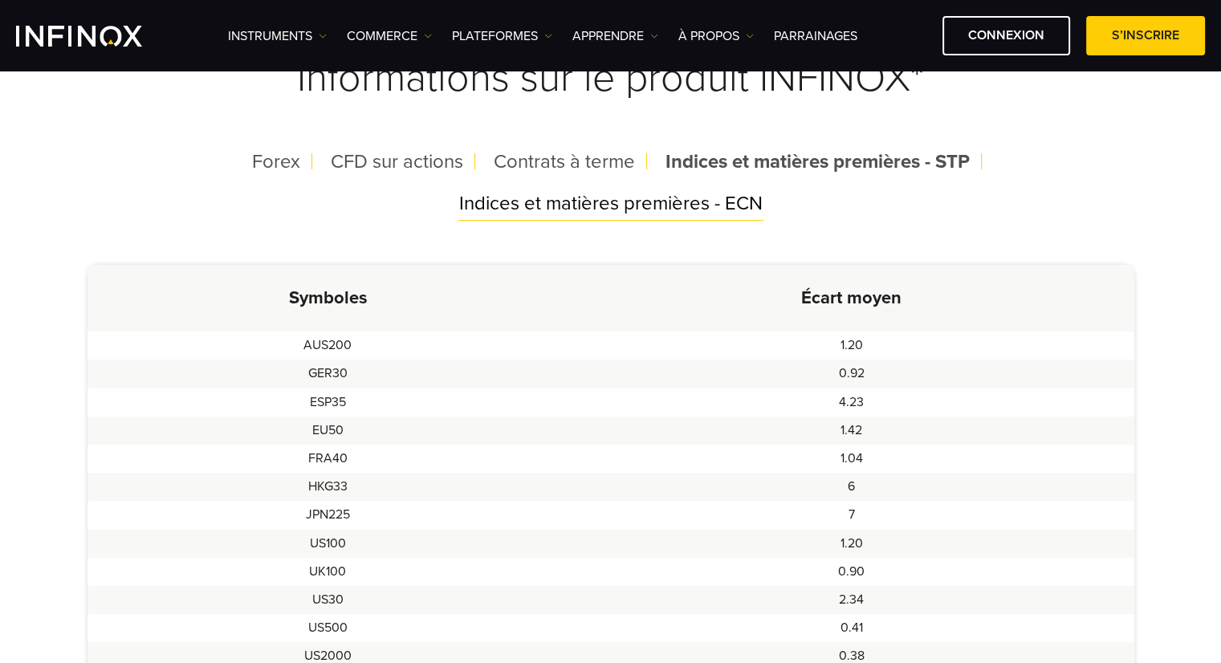
click at [687, 211] on span "Indices et matières premières - ECN" at bounding box center [610, 203] width 303 height 23
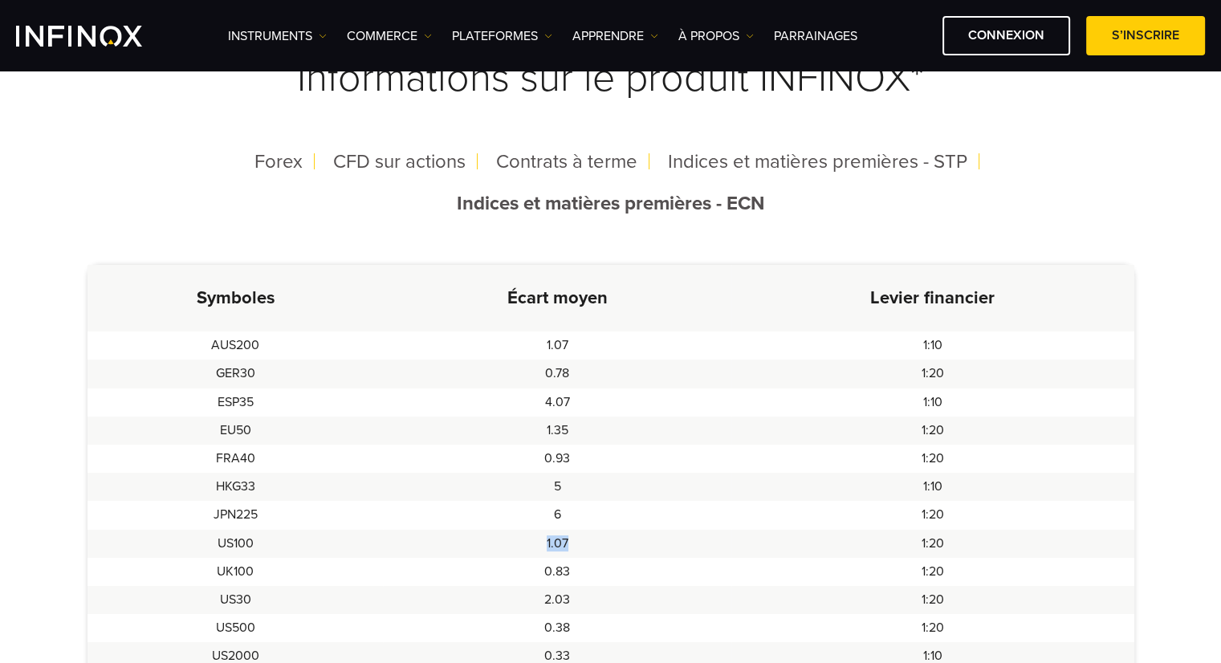
drag, startPoint x: 578, startPoint y: 543, endPoint x: 522, endPoint y: 548, distance: 56.5
click at [519, 547] on td "1.07" at bounding box center [557, 544] width 348 height 28
click at [590, 549] on td "1.07" at bounding box center [557, 544] width 348 height 28
